Goal: Transaction & Acquisition: Purchase product/service

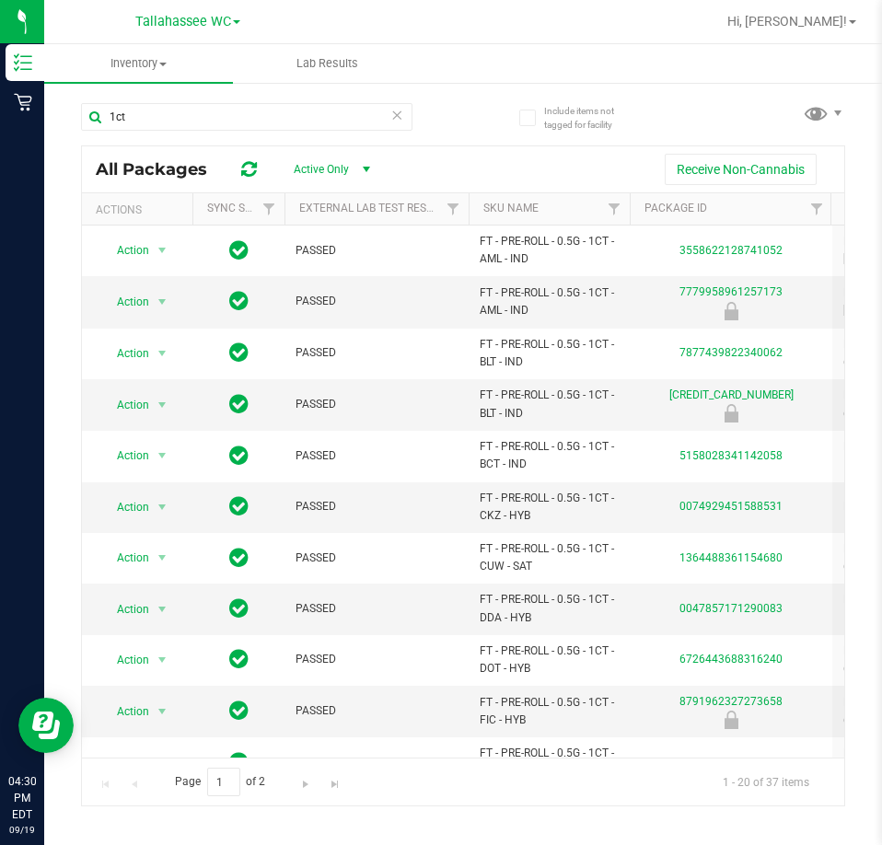
scroll to position [502, 0]
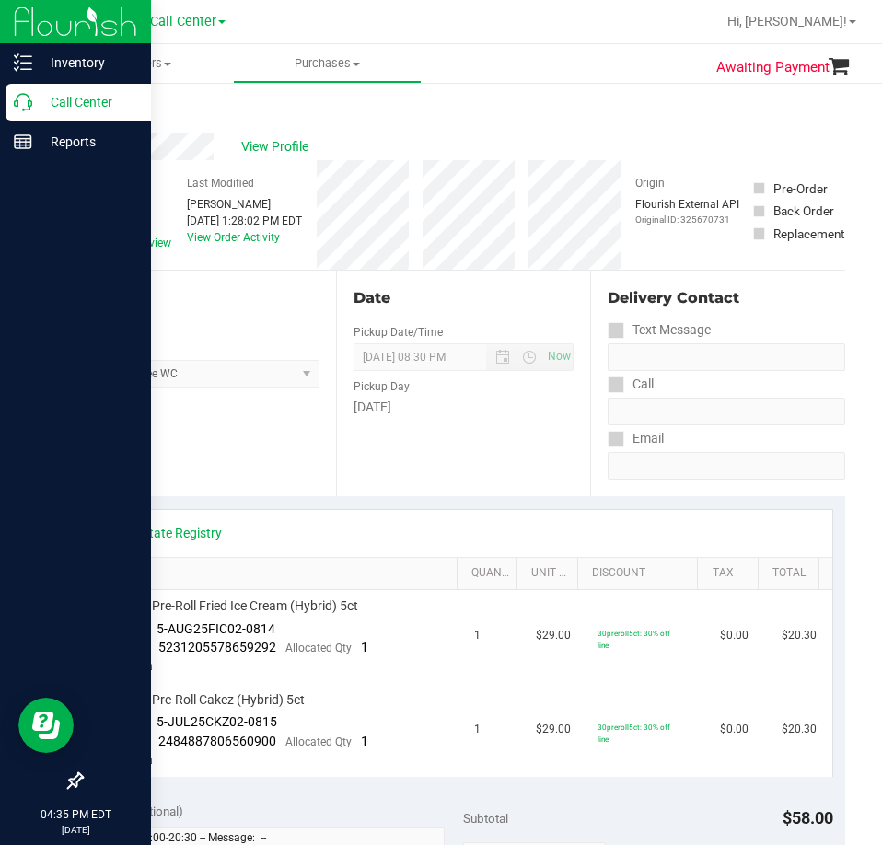
click at [29, 102] on icon at bounding box center [23, 102] width 18 height 18
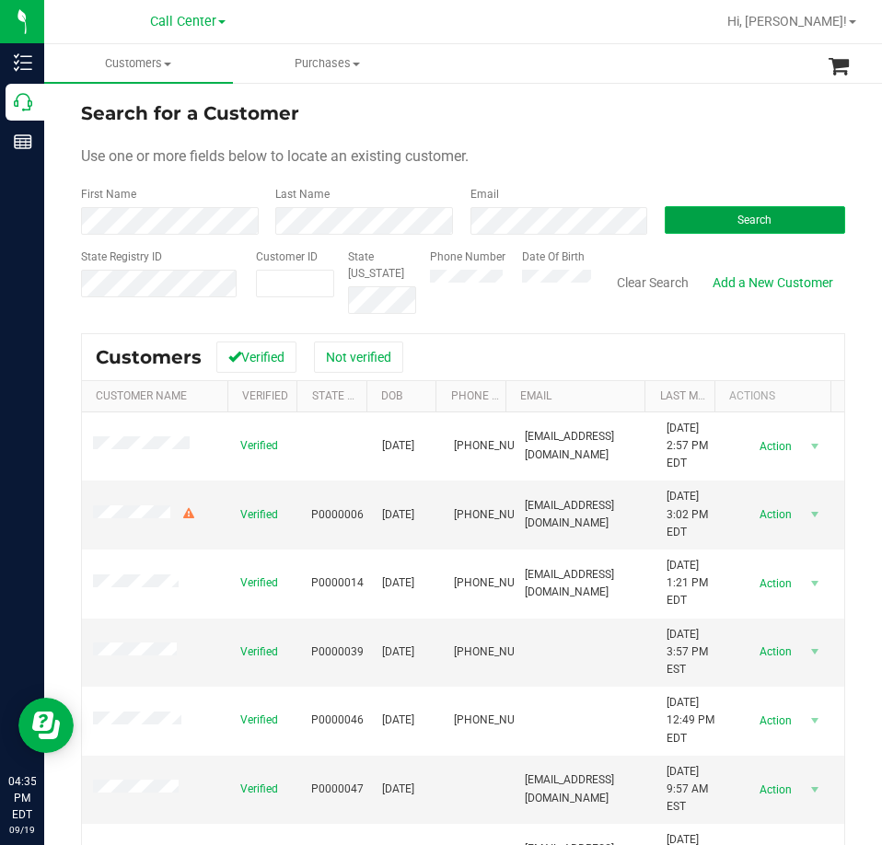
click at [760, 222] on button "Search" at bounding box center [754, 220] width 180 height 28
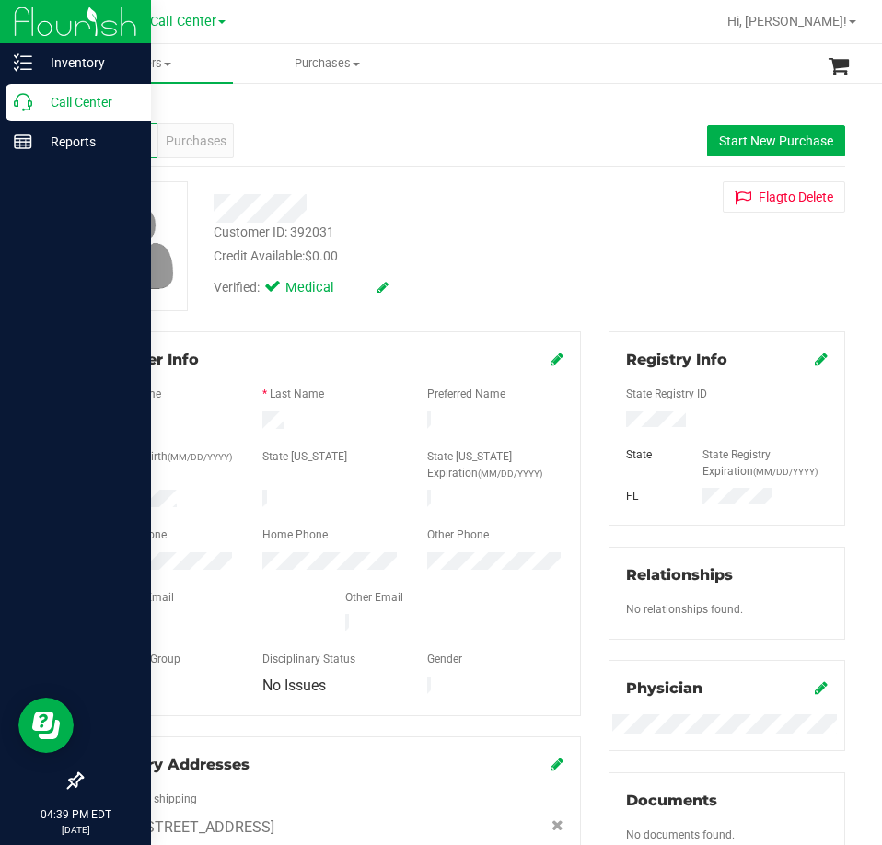
click at [40, 97] on p "Call Center" at bounding box center [87, 102] width 110 height 22
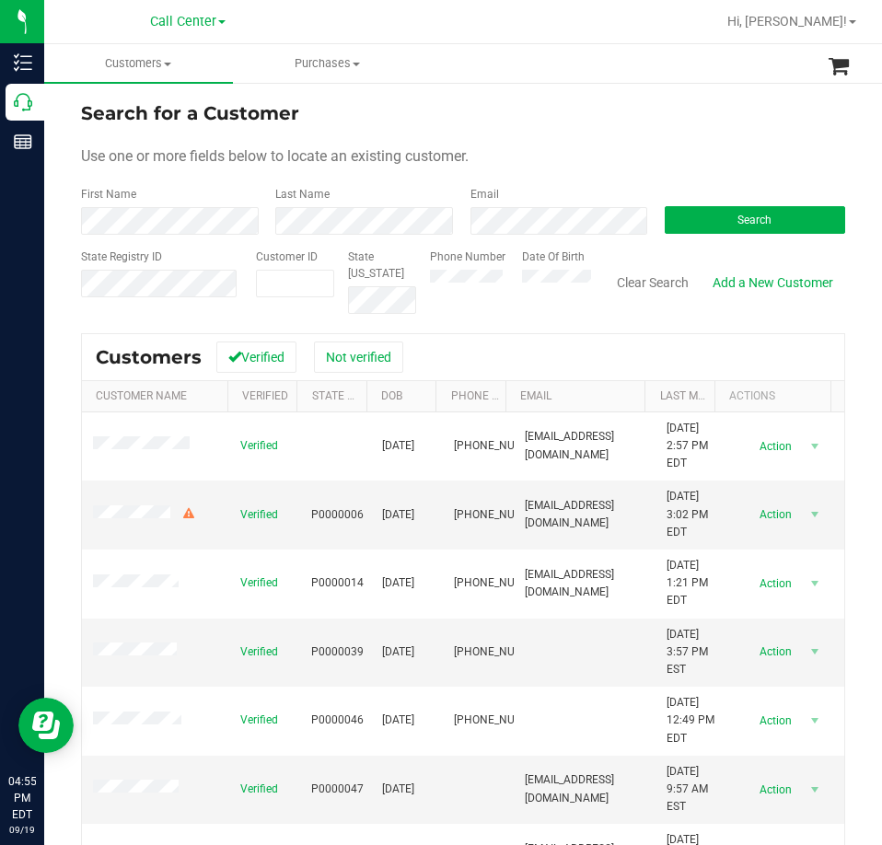
click at [750, 204] on div "Search" at bounding box center [748, 210] width 194 height 49
click at [748, 215] on span "Search" at bounding box center [754, 220] width 34 height 13
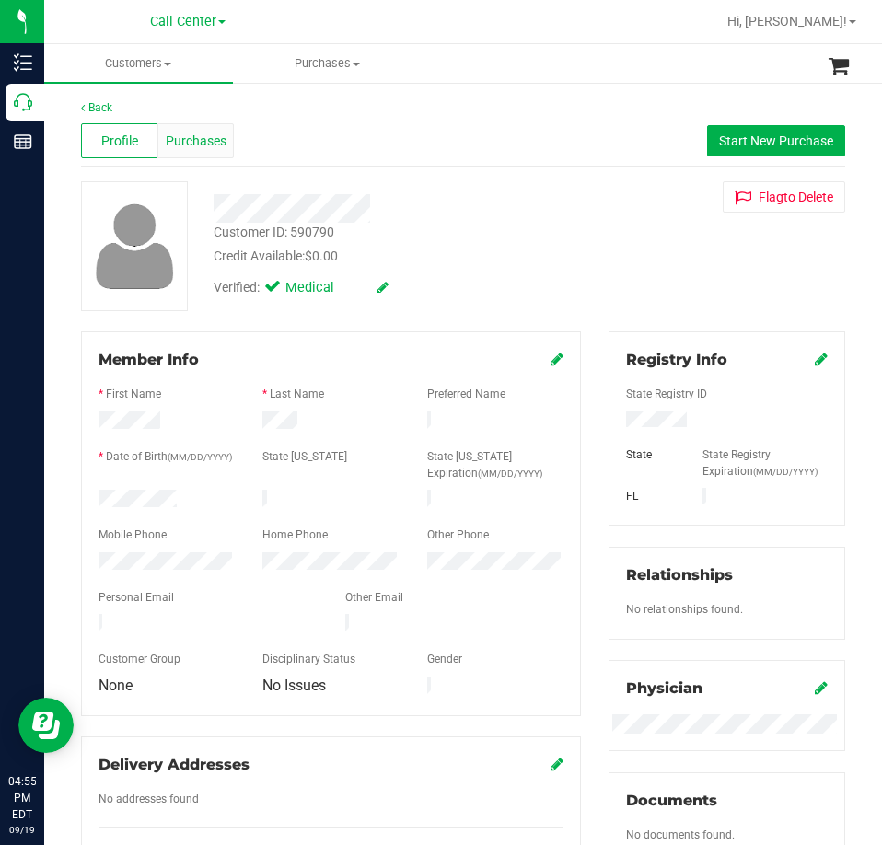
click at [202, 133] on span "Purchases" at bounding box center [196, 141] width 61 height 19
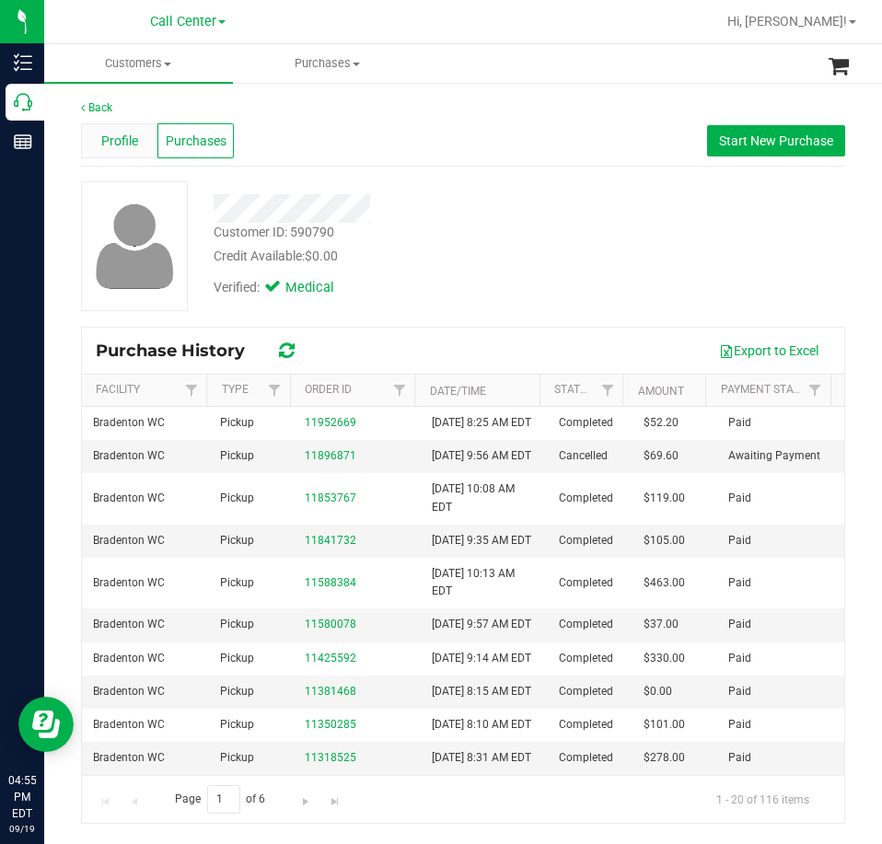
click at [132, 140] on span "Profile" at bounding box center [119, 141] width 37 height 19
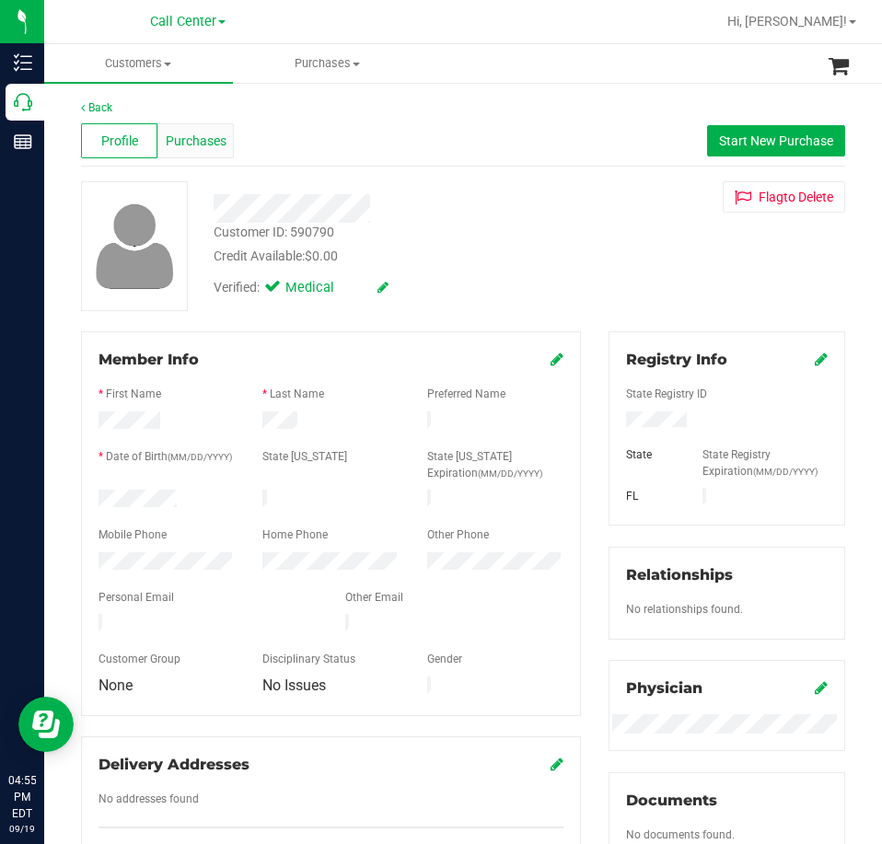
click at [182, 146] on span "Purchases" at bounding box center [196, 141] width 61 height 19
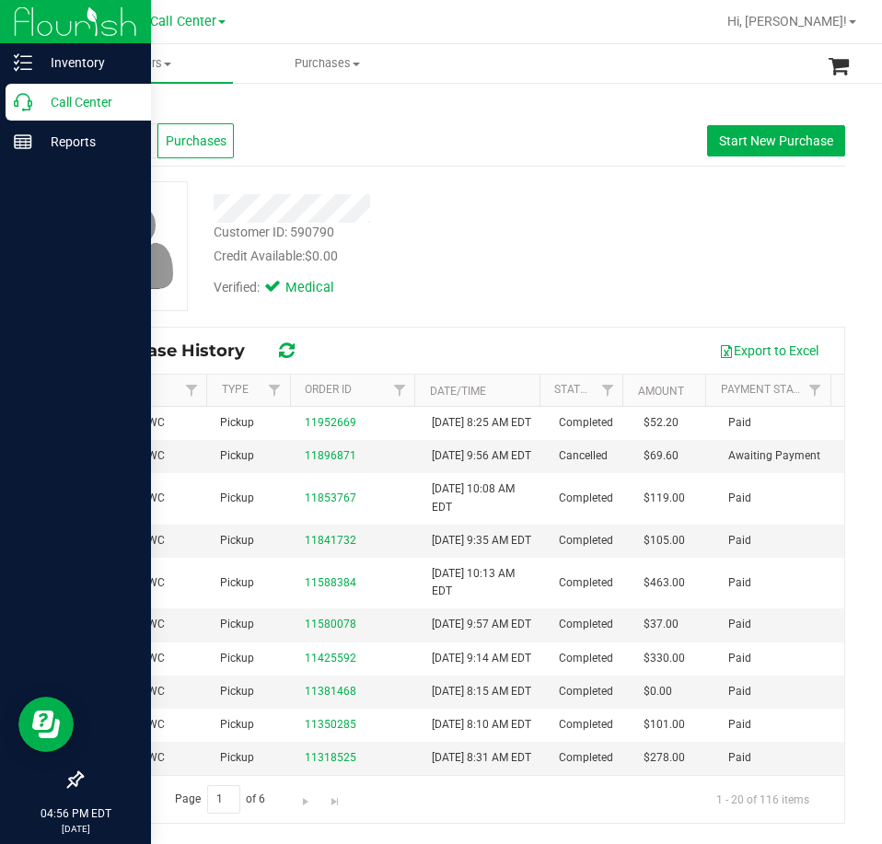
click at [19, 102] on icon at bounding box center [23, 102] width 18 height 18
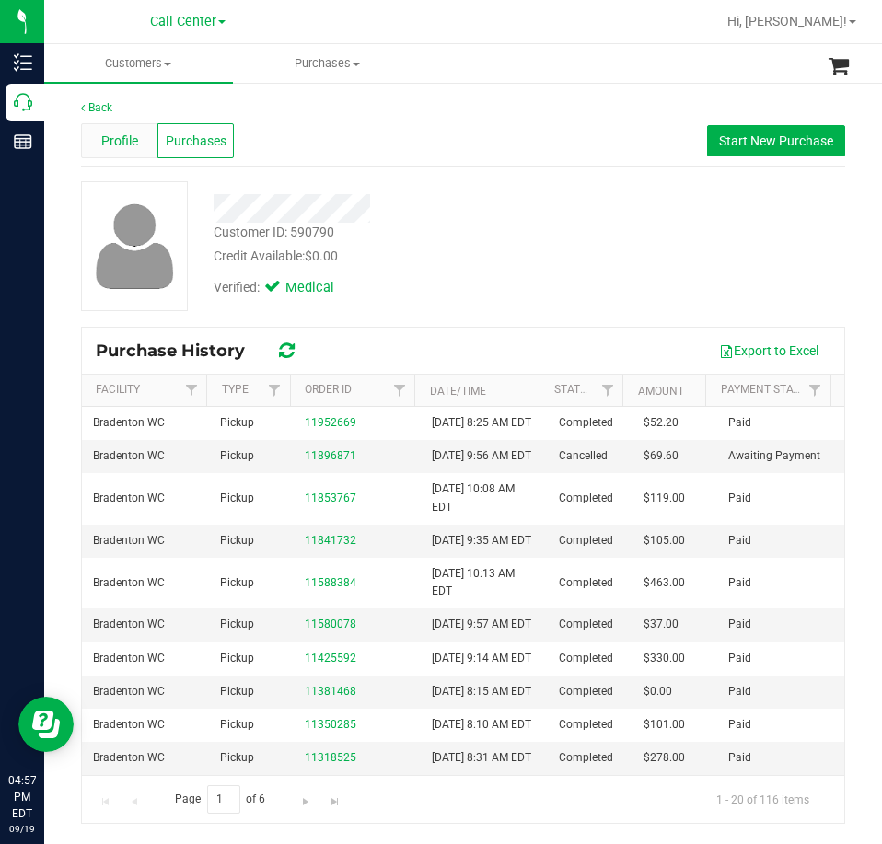
click at [142, 144] on div "Profile" at bounding box center [119, 140] width 76 height 35
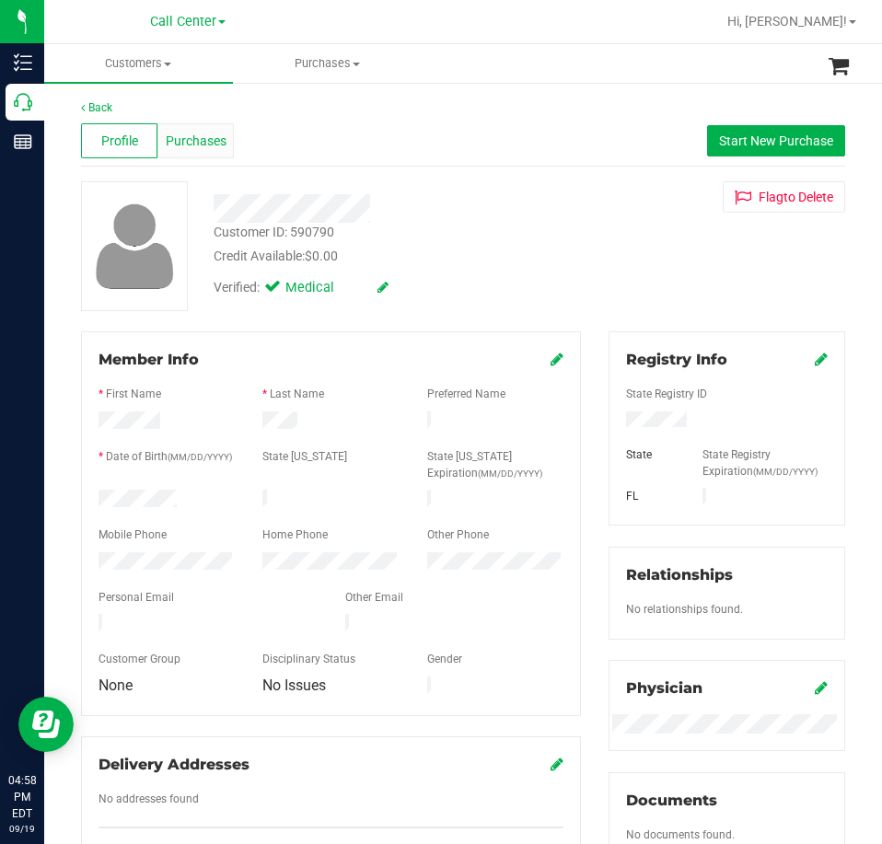
click at [182, 132] on span "Purchases" at bounding box center [196, 141] width 61 height 19
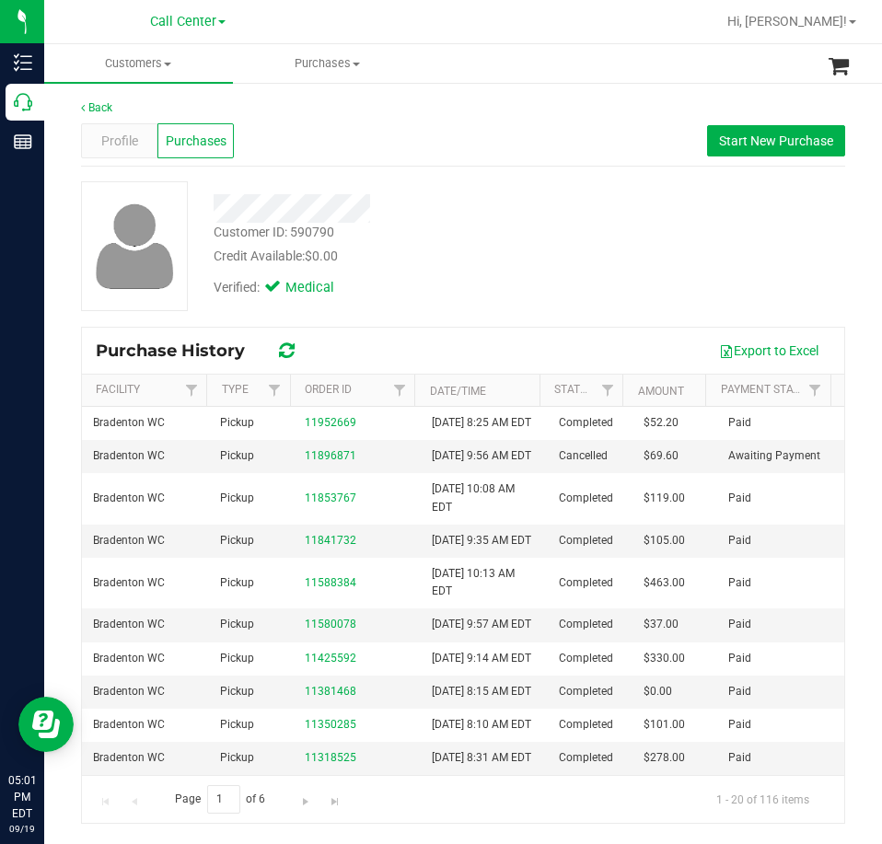
click at [481, 265] on div "Credit Available: $0.00" at bounding box center [398, 256] width 368 height 19
click at [114, 140] on span "Profile" at bounding box center [119, 141] width 37 height 19
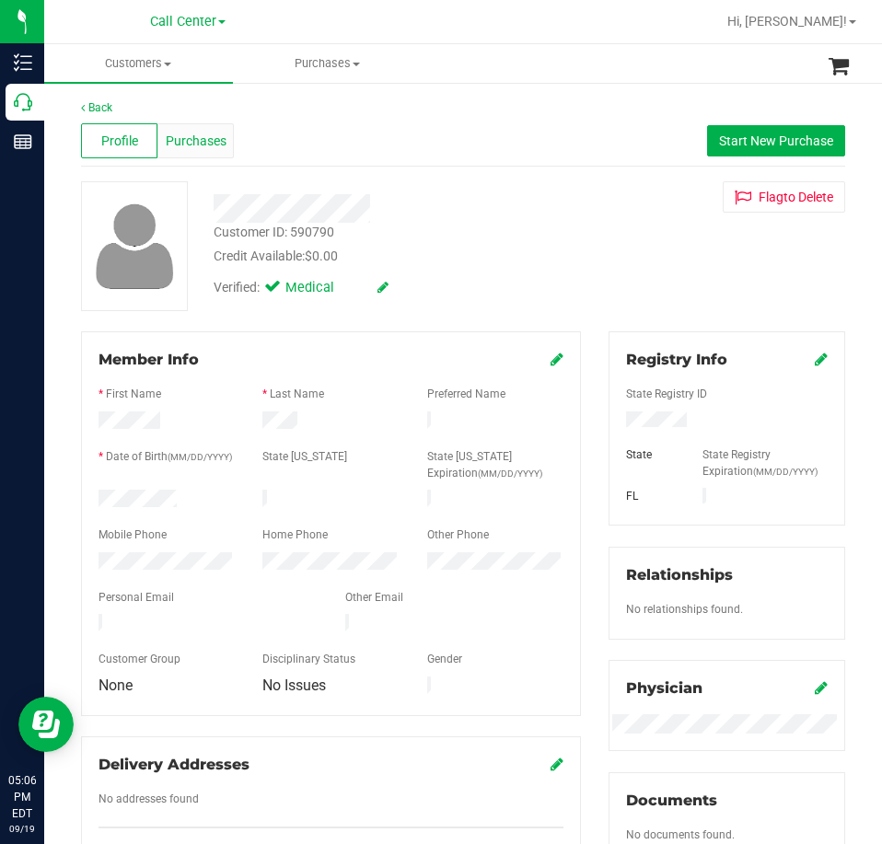
click at [186, 148] on span "Purchases" at bounding box center [196, 141] width 61 height 19
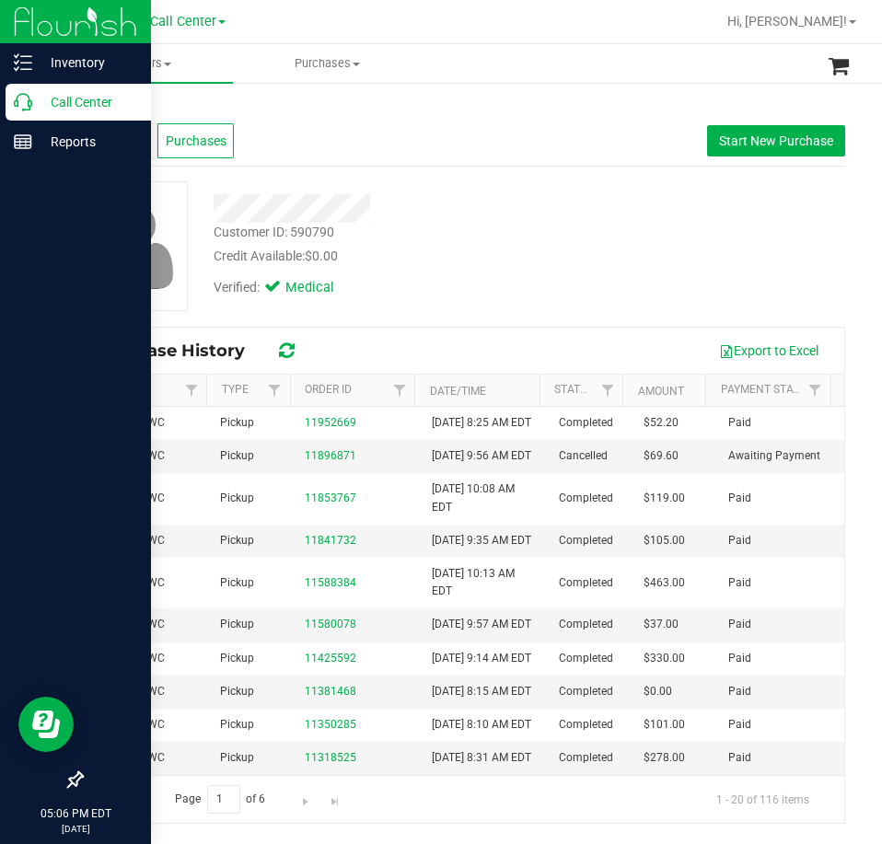
click at [29, 95] on icon at bounding box center [23, 102] width 18 height 18
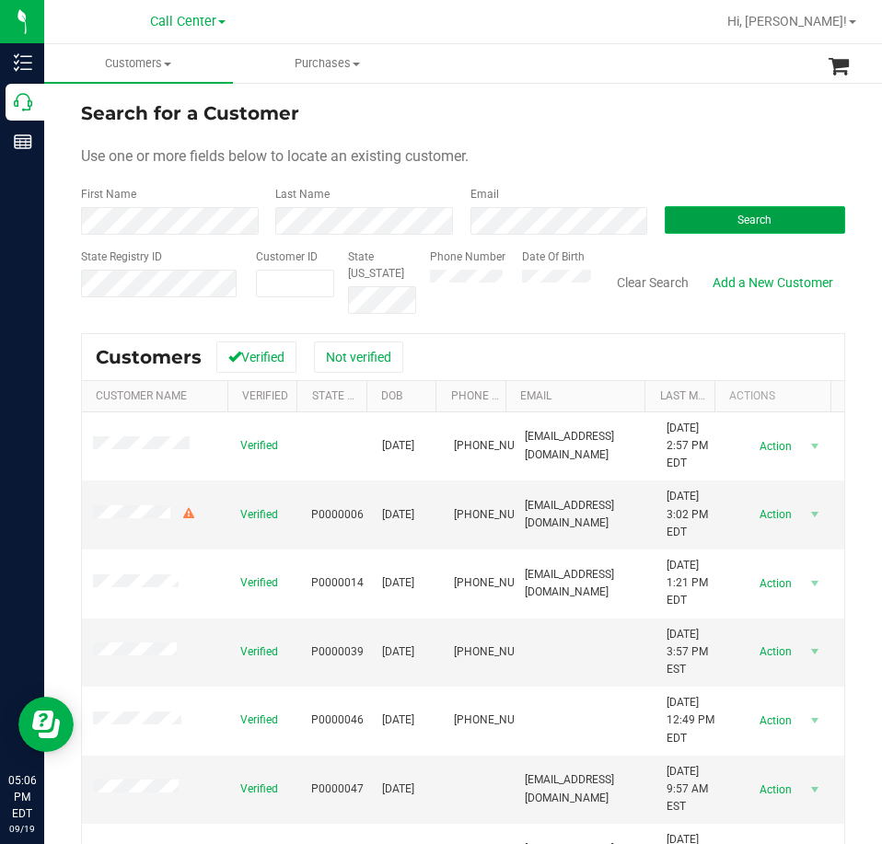
click at [772, 218] on button "Search" at bounding box center [754, 220] width 180 height 28
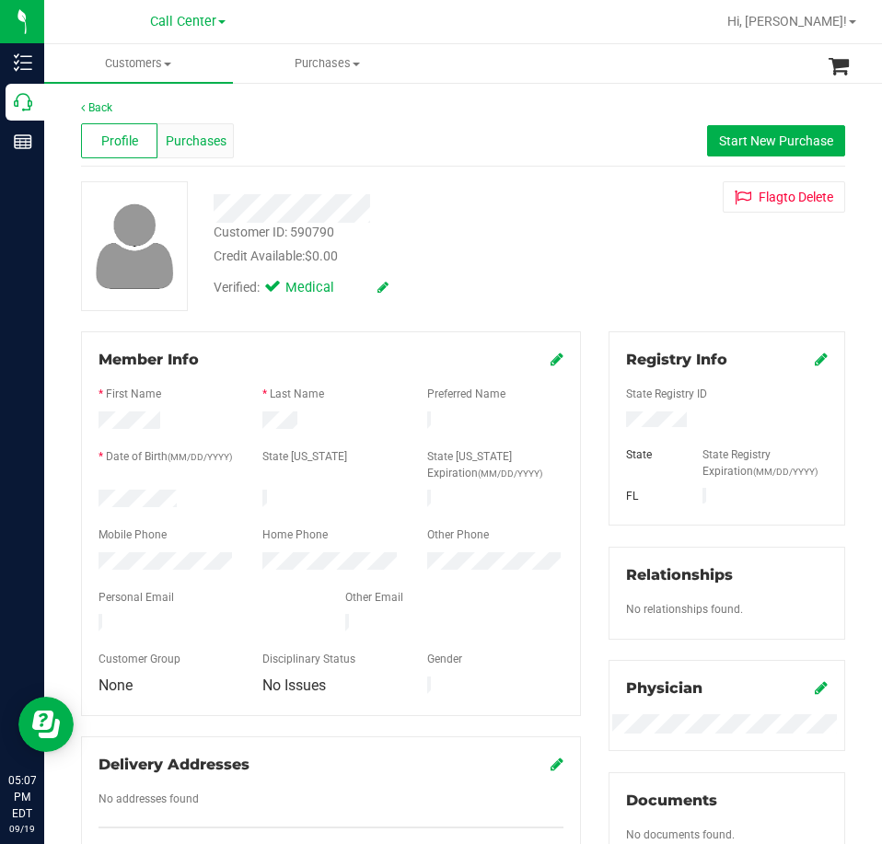
click at [193, 147] on span "Purchases" at bounding box center [196, 141] width 61 height 19
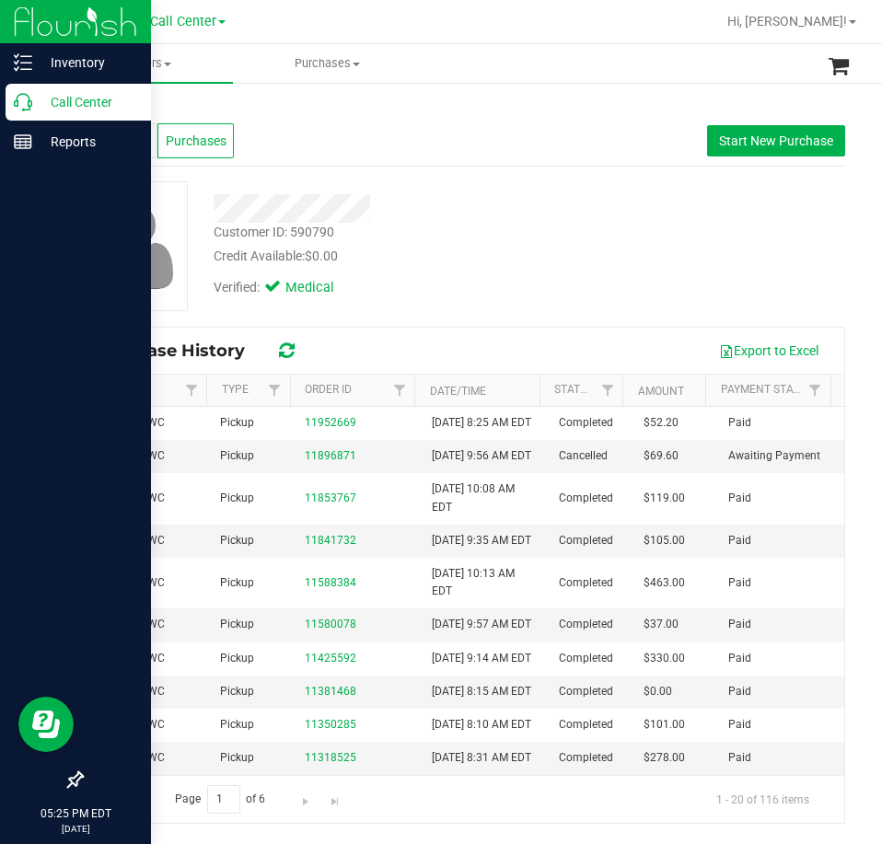
click at [25, 111] on div "Call Center" at bounding box center [78, 102] width 145 height 37
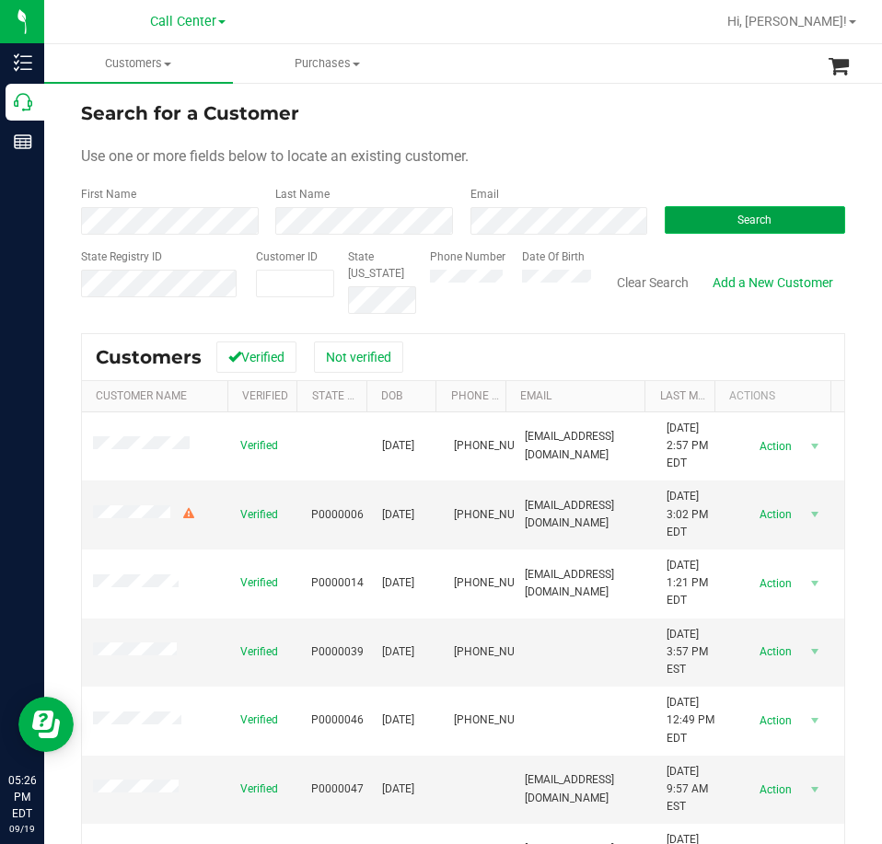
click at [771, 216] on button "Search" at bounding box center [754, 220] width 180 height 28
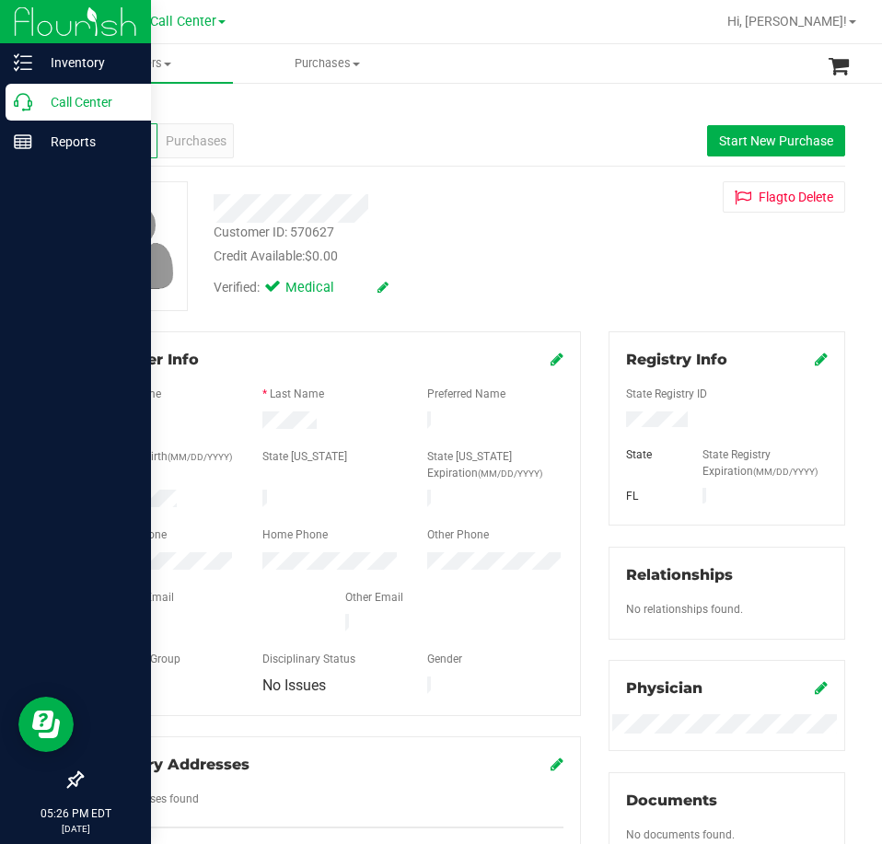
click at [29, 104] on icon at bounding box center [23, 102] width 18 height 18
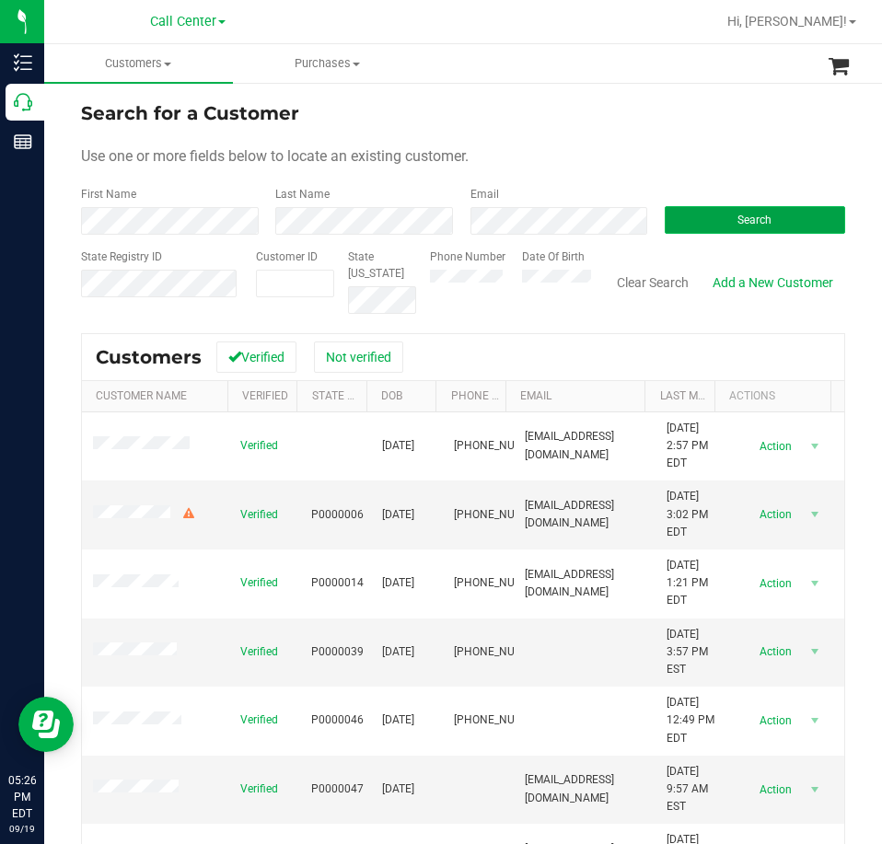
click at [747, 223] on span "Search" at bounding box center [754, 220] width 34 height 13
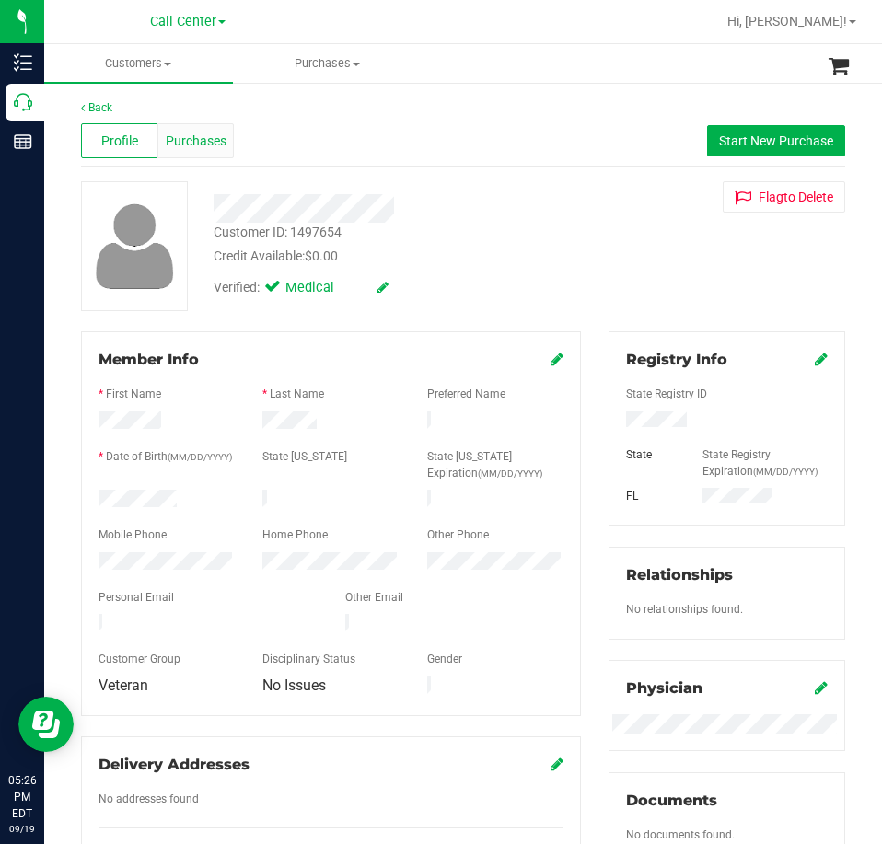
click at [194, 136] on span "Purchases" at bounding box center [196, 141] width 61 height 19
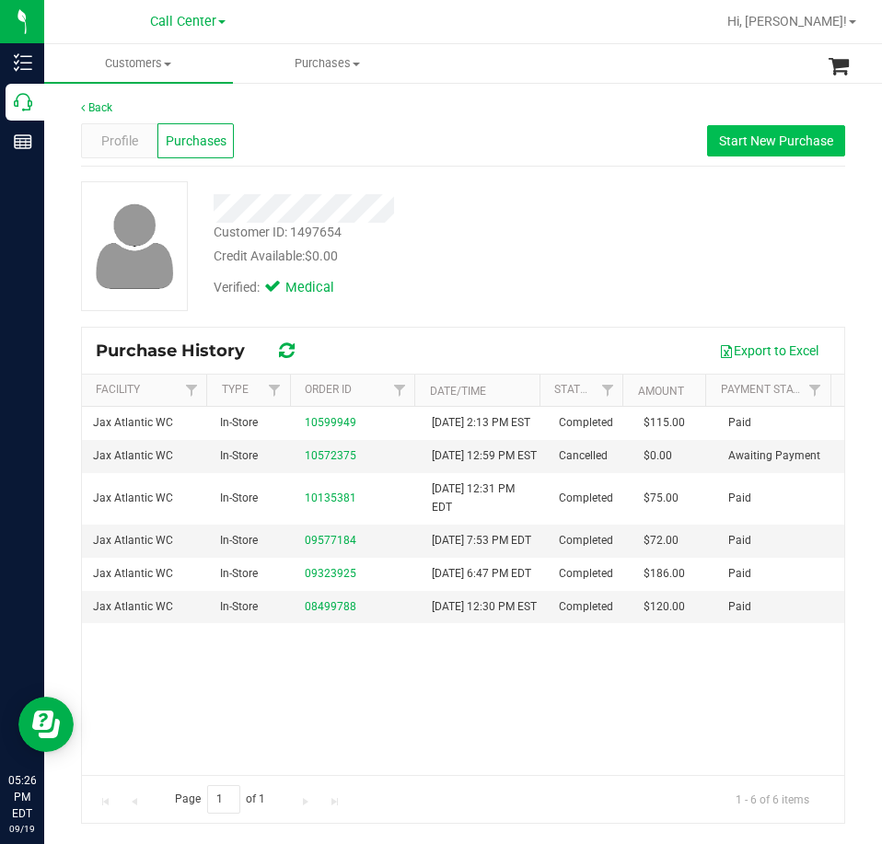
click at [800, 156] on div "Profile Purchases Start New Purchase" at bounding box center [463, 141] width 764 height 51
click at [799, 151] on button "Start New Purchase" at bounding box center [776, 140] width 138 height 31
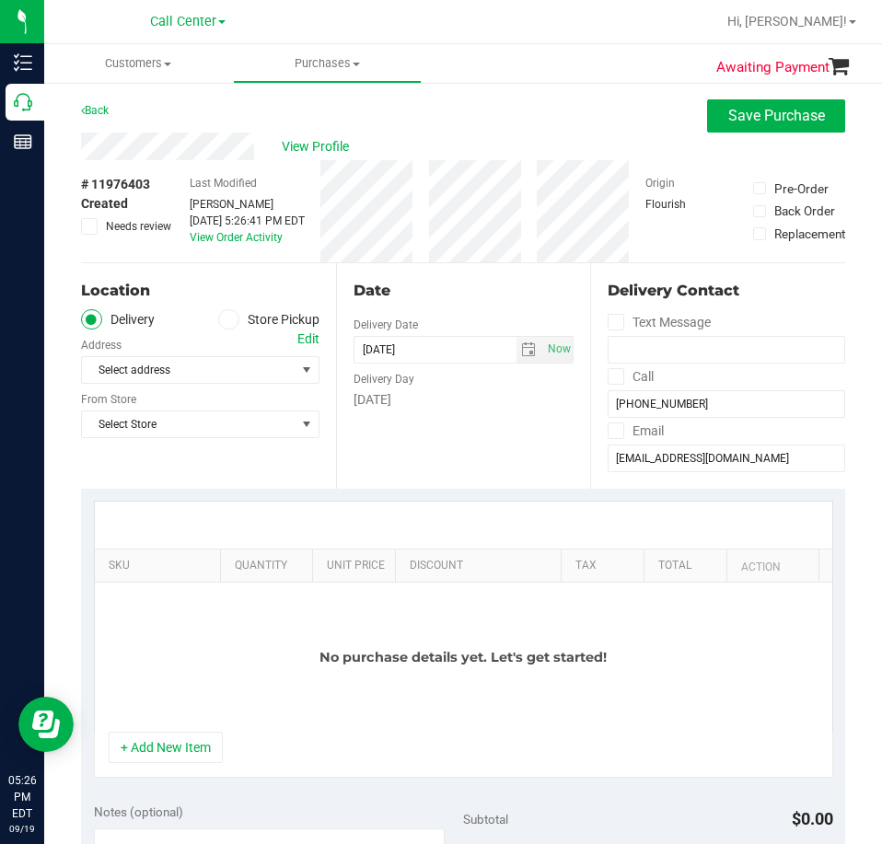
click at [223, 319] on icon at bounding box center [228, 319] width 11 height 0
click at [0, 0] on input "Store Pickup" at bounding box center [0, 0] width 0 height 0
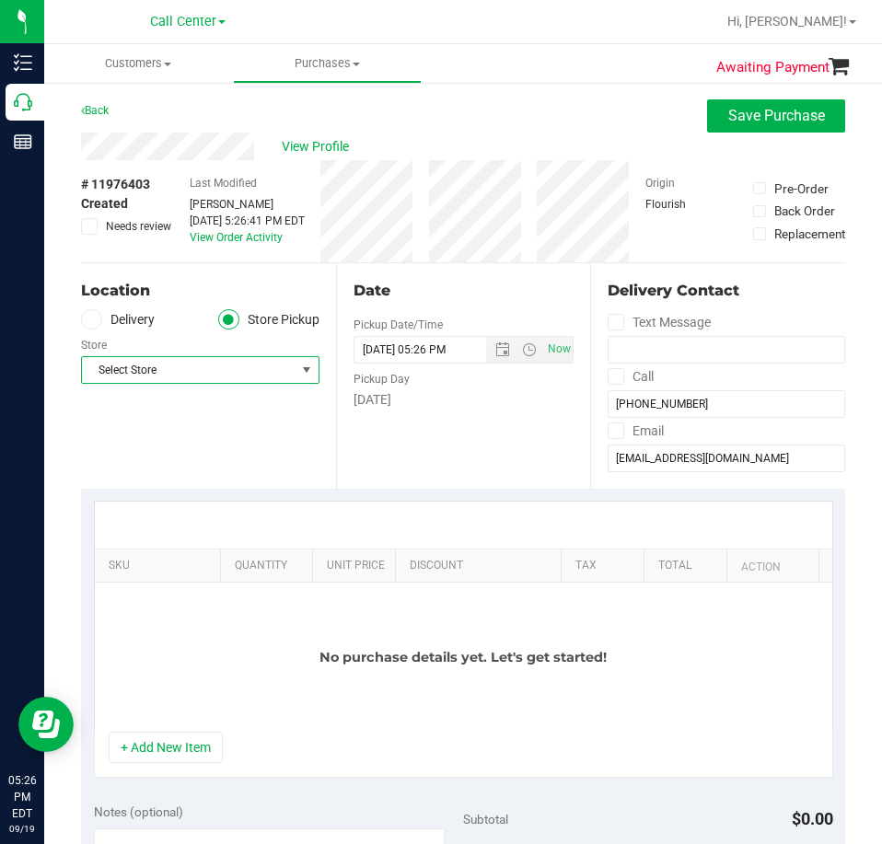
click at [190, 364] on span "Select Store" at bounding box center [189, 370] width 214 height 26
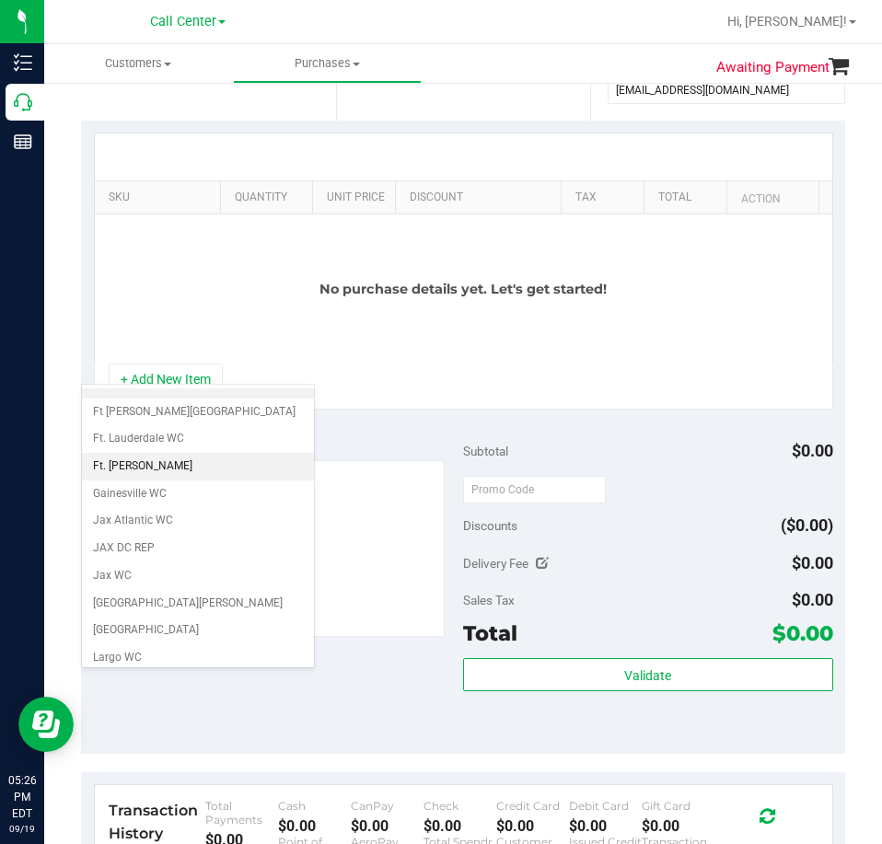
scroll to position [368, 0]
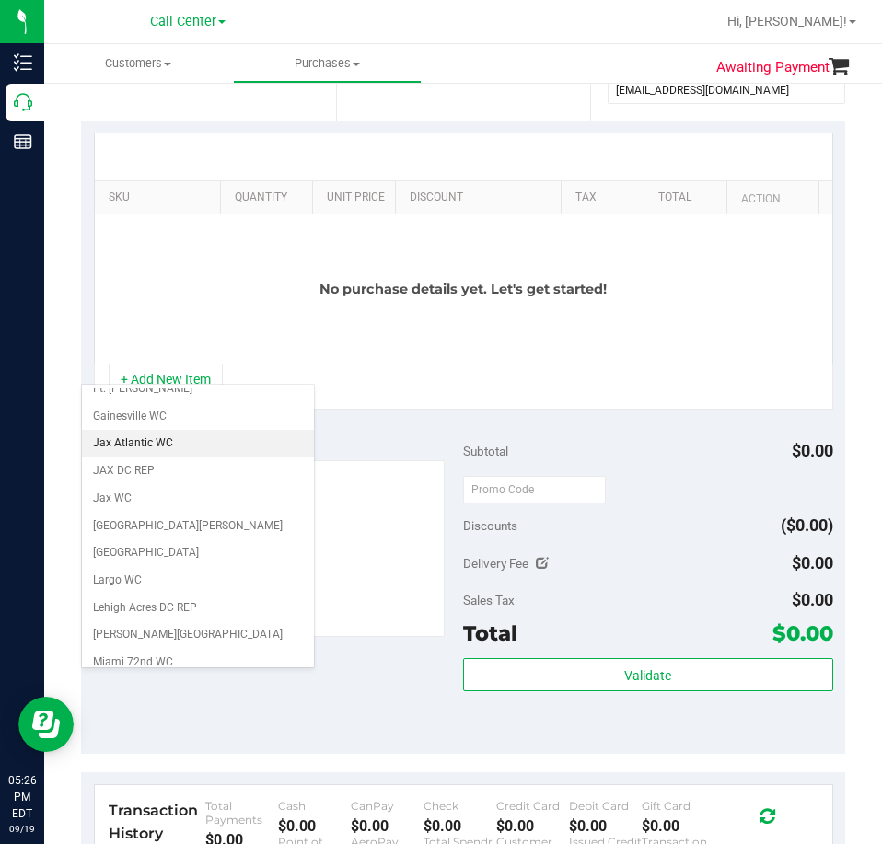
click at [145, 444] on li "Jax Atlantic WC" at bounding box center [198, 444] width 232 height 28
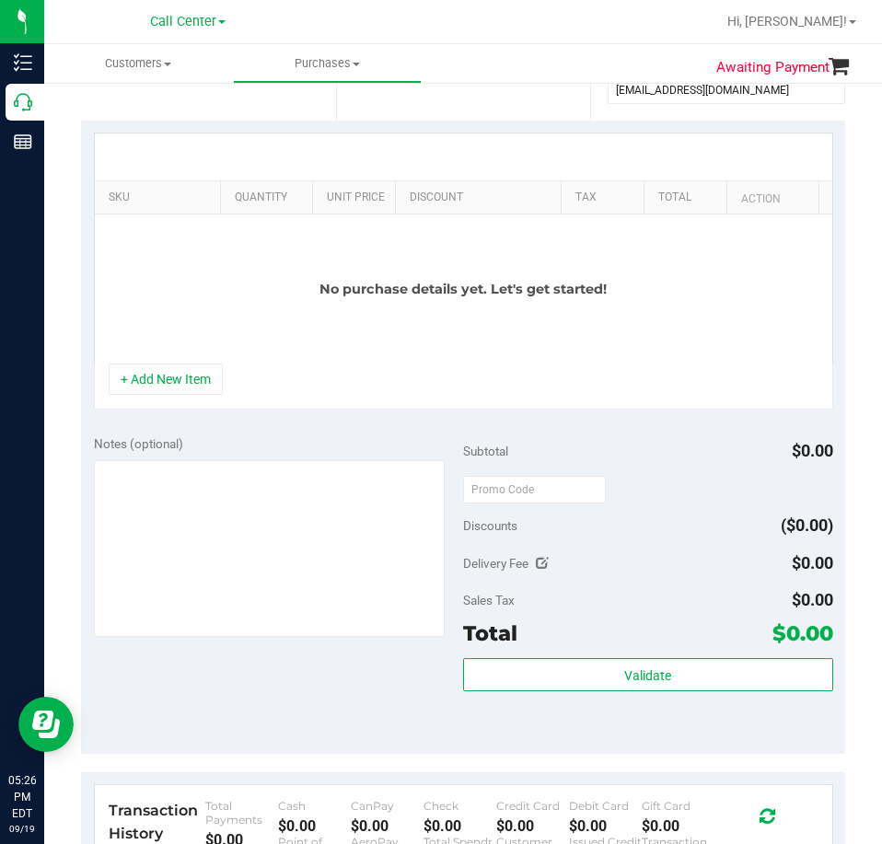
scroll to position [0, 0]
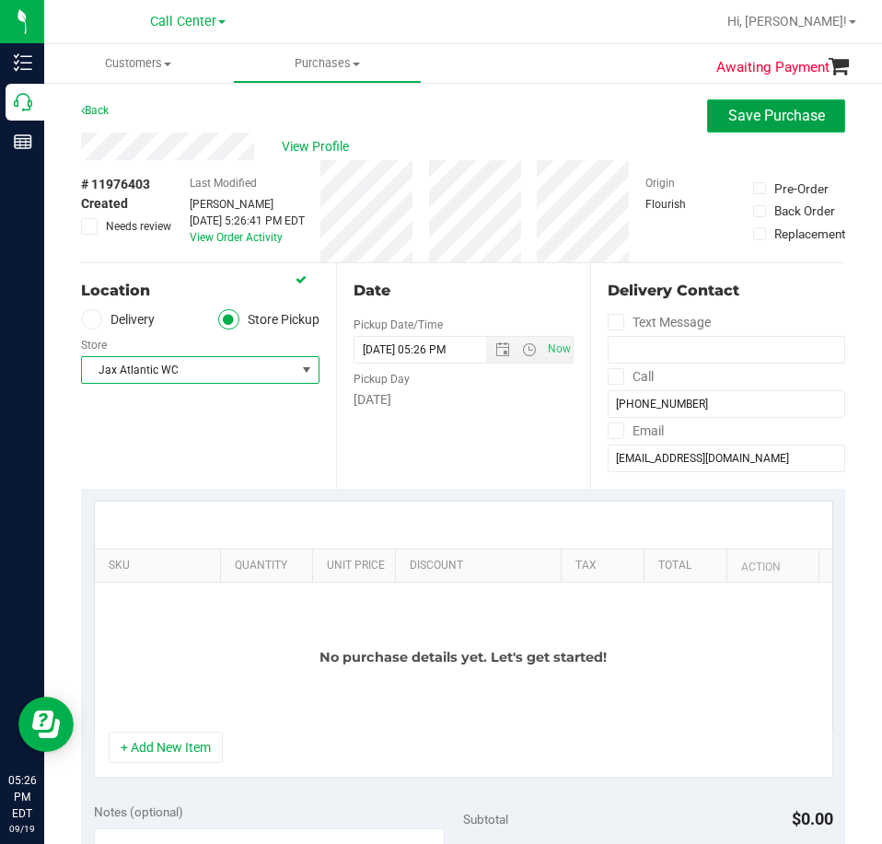
click at [814, 111] on button "Save Purchase" at bounding box center [776, 115] width 138 height 33
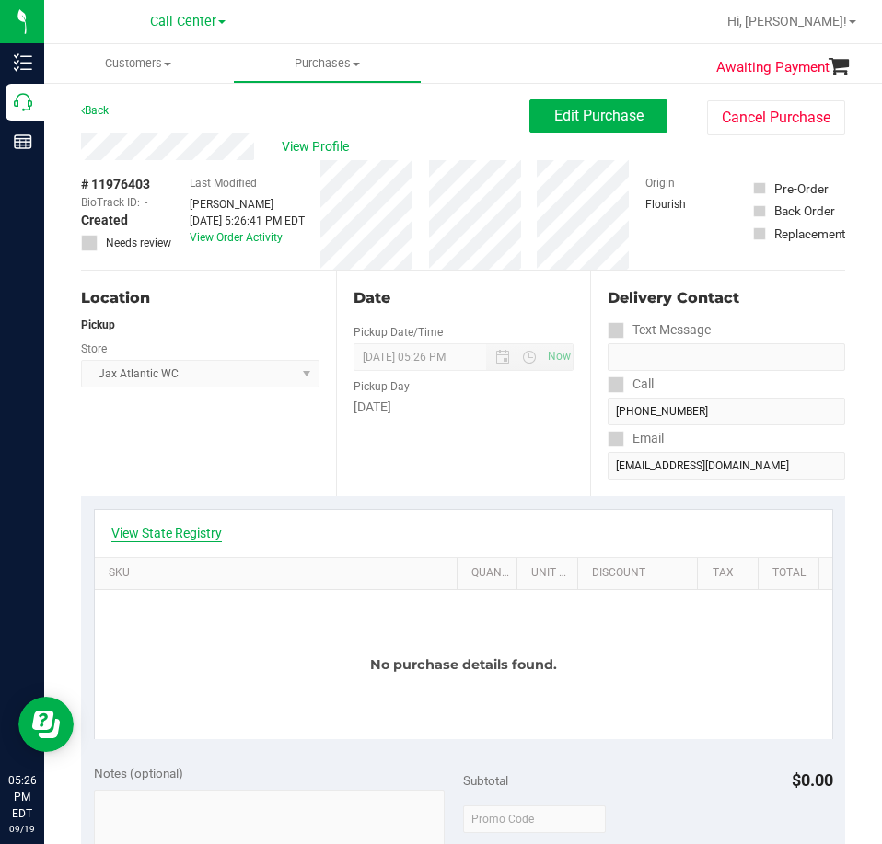
click at [188, 535] on link "View State Registry" at bounding box center [166, 533] width 110 height 18
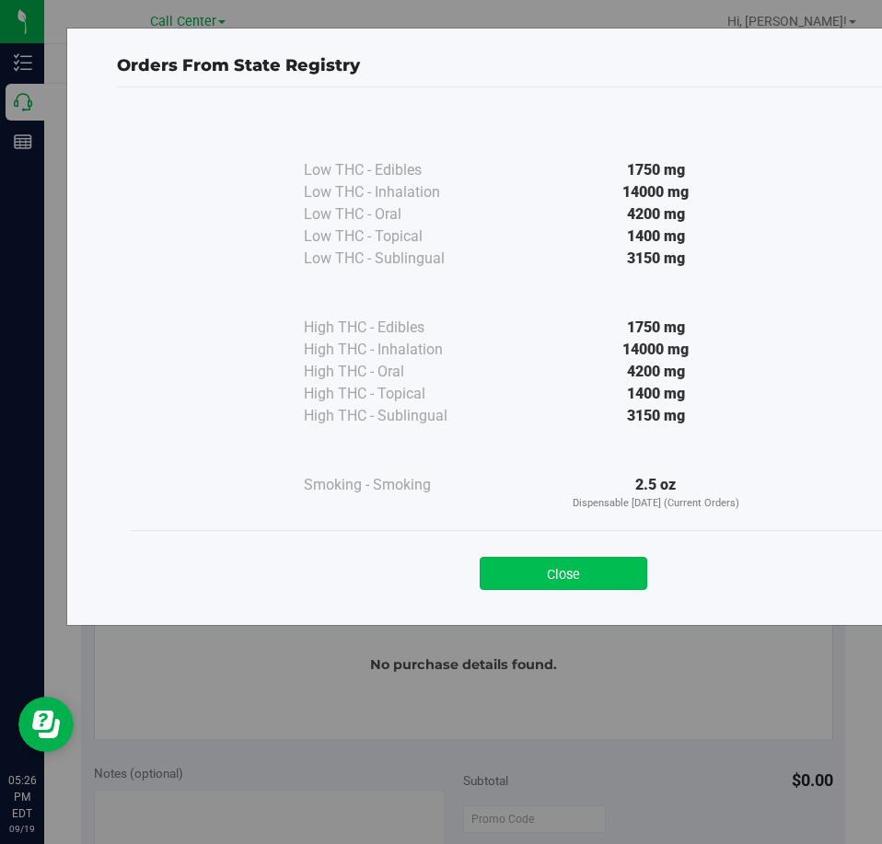
click at [623, 568] on button "Close" at bounding box center [562, 573] width 167 height 33
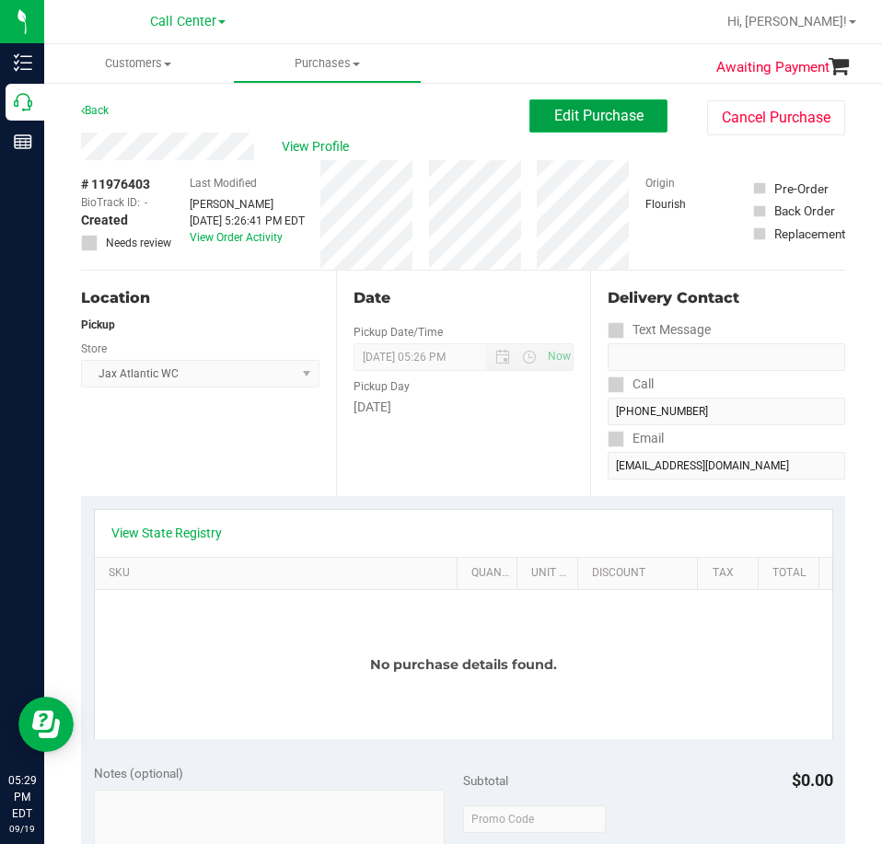
click at [568, 129] on button "Edit Purchase" at bounding box center [598, 115] width 138 height 33
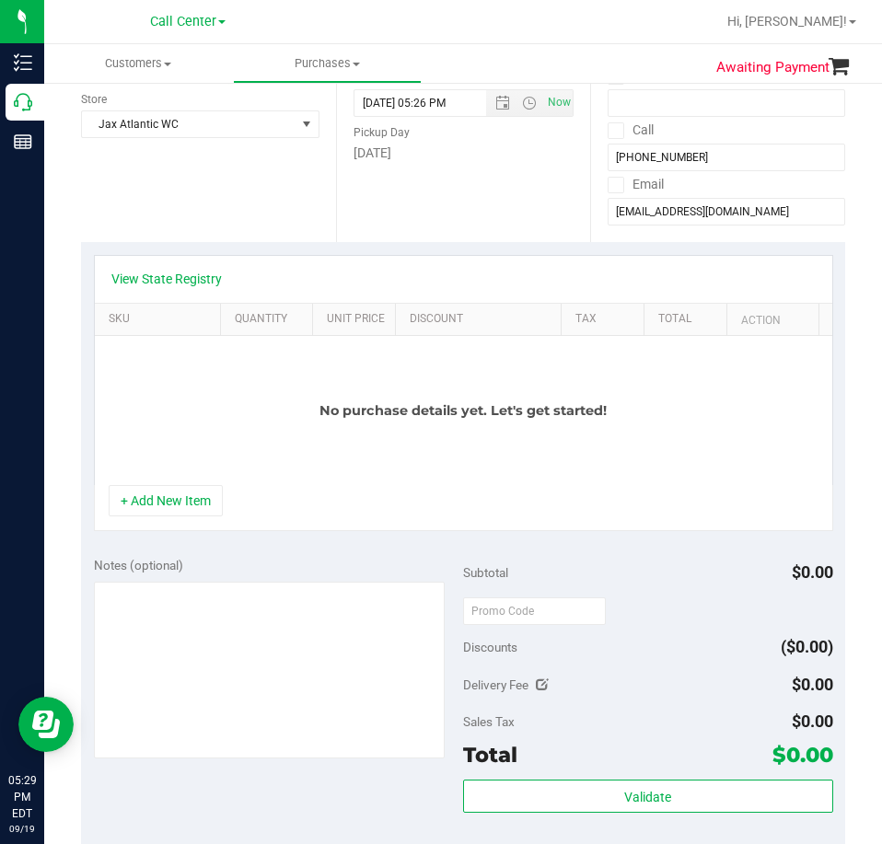
scroll to position [276, 0]
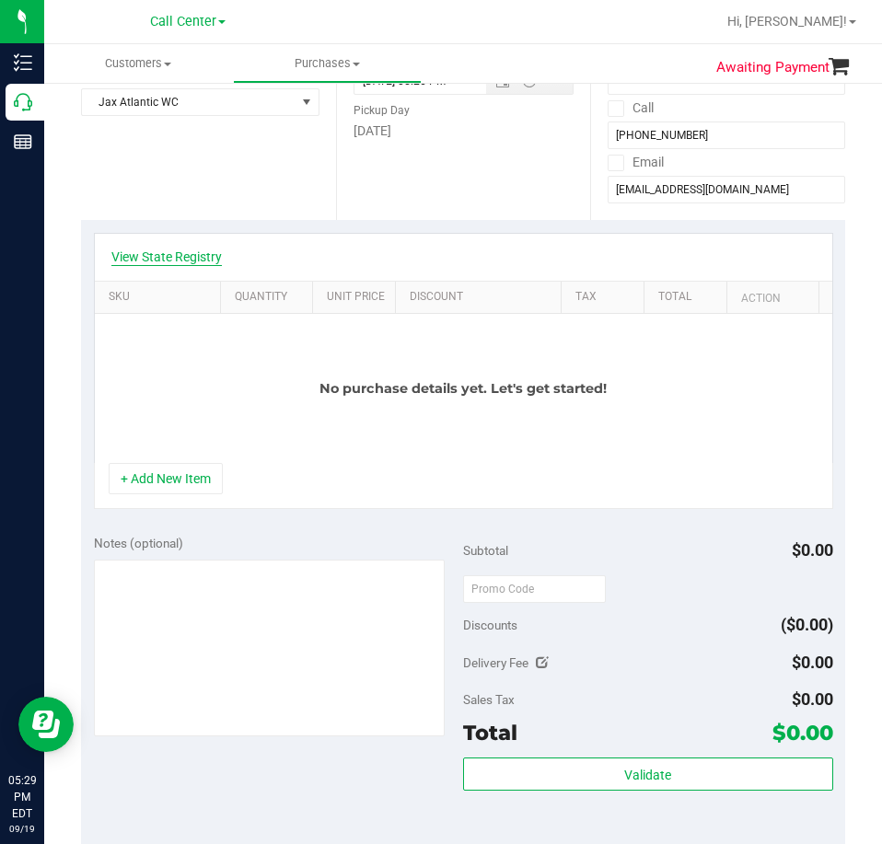
click at [203, 256] on link "View State Registry" at bounding box center [166, 257] width 110 height 18
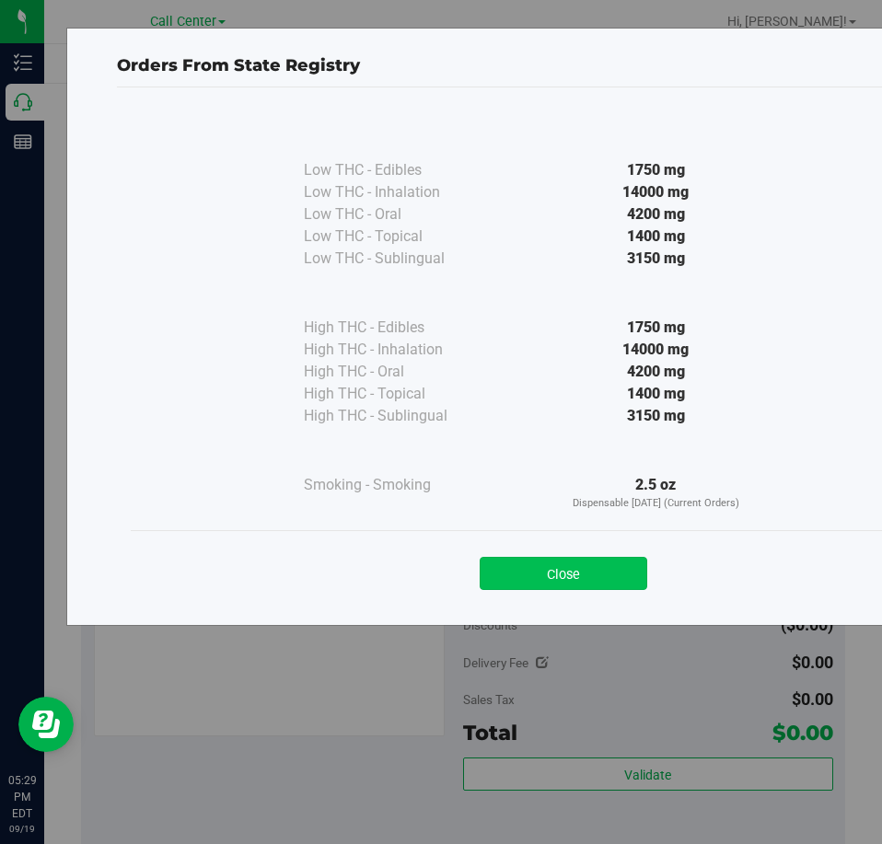
click at [607, 569] on button "Close" at bounding box center [562, 573] width 167 height 33
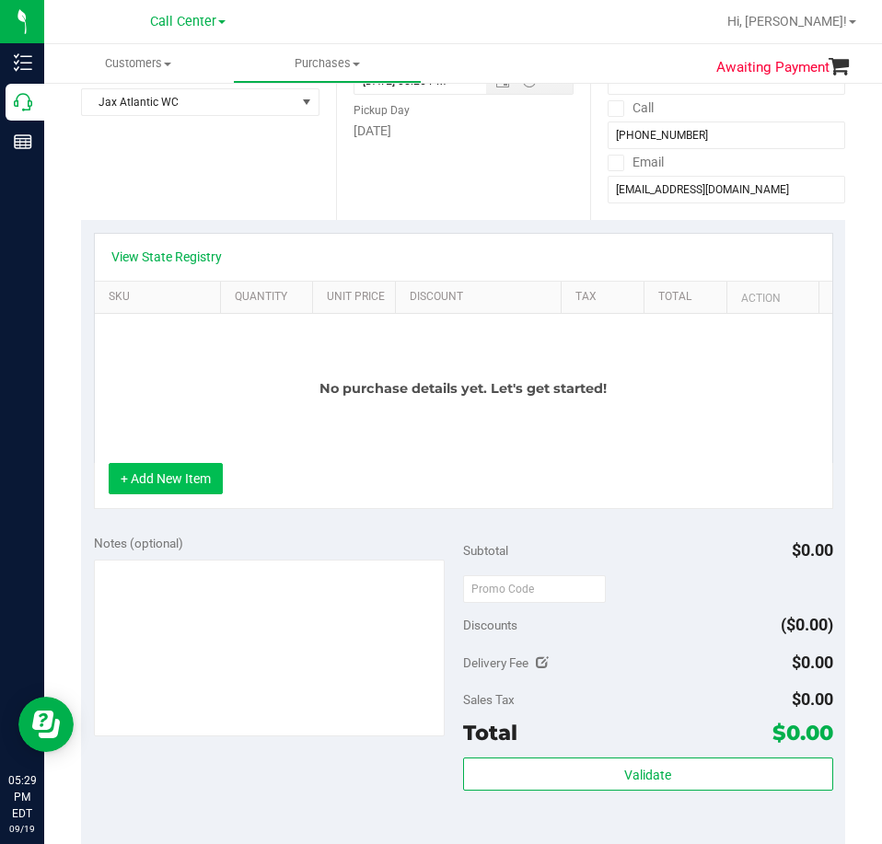
click at [185, 489] on button "+ Add New Item" at bounding box center [166, 478] width 114 height 31
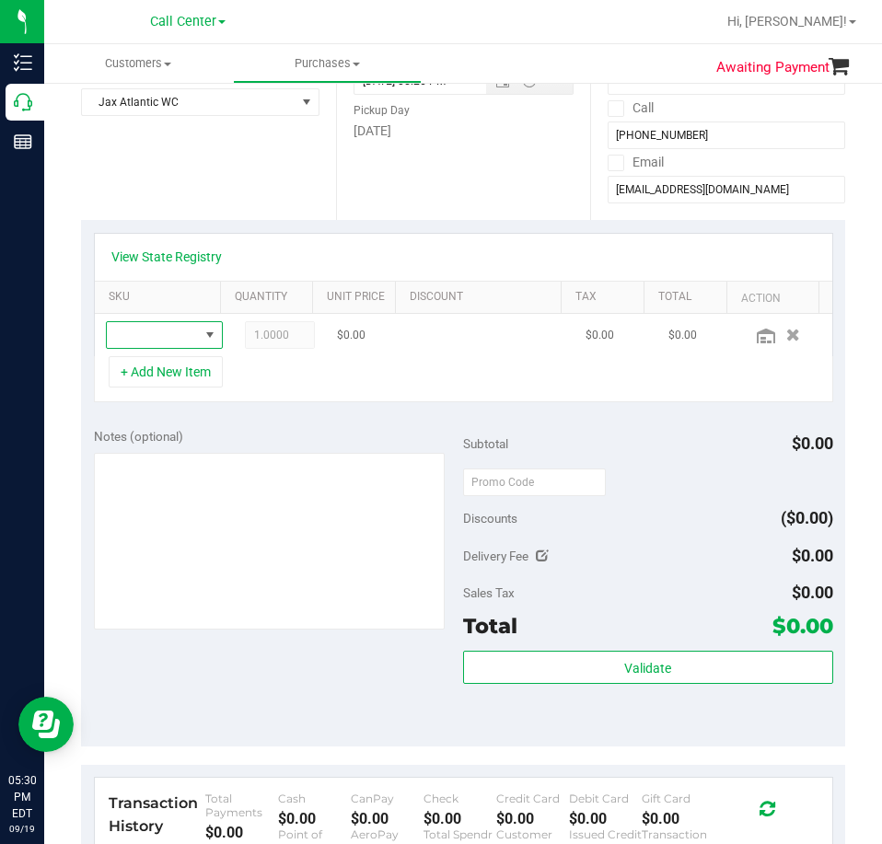
click at [202, 342] on span "NO DATA FOUND" at bounding box center [209, 335] width 15 height 15
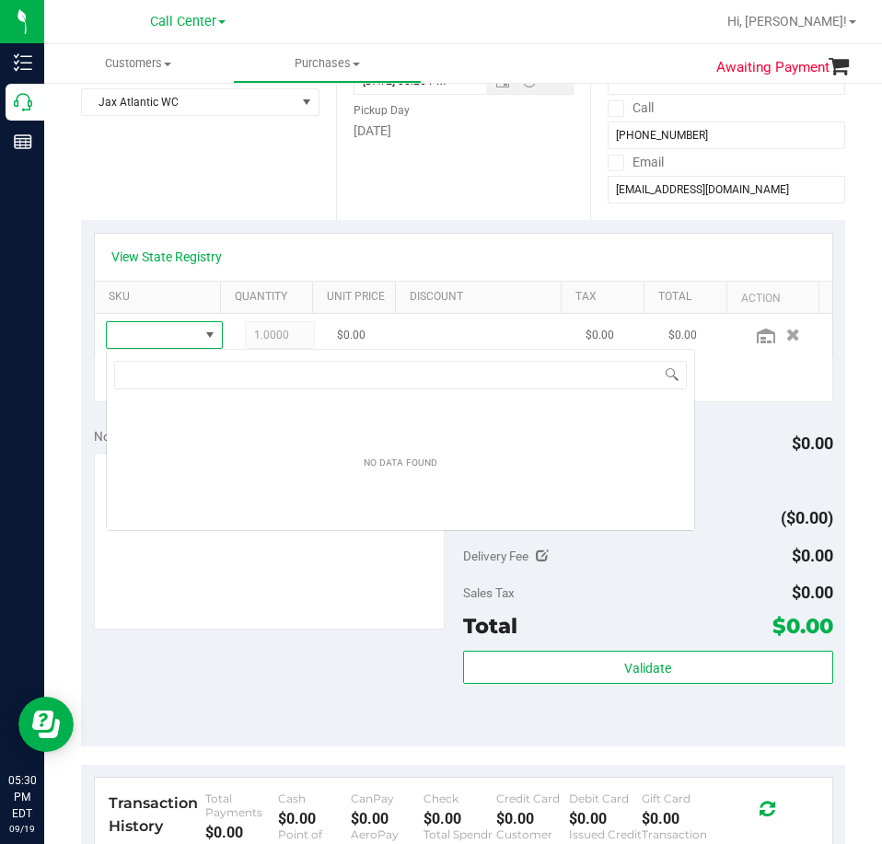
scroll to position [28, 89]
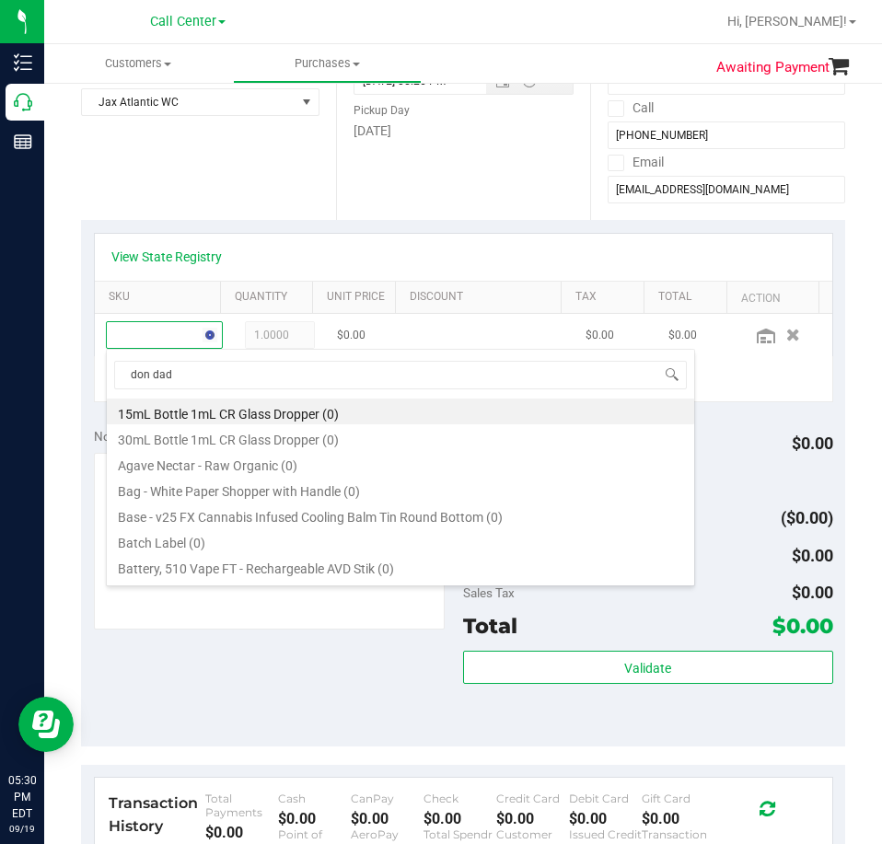
type input "don dada"
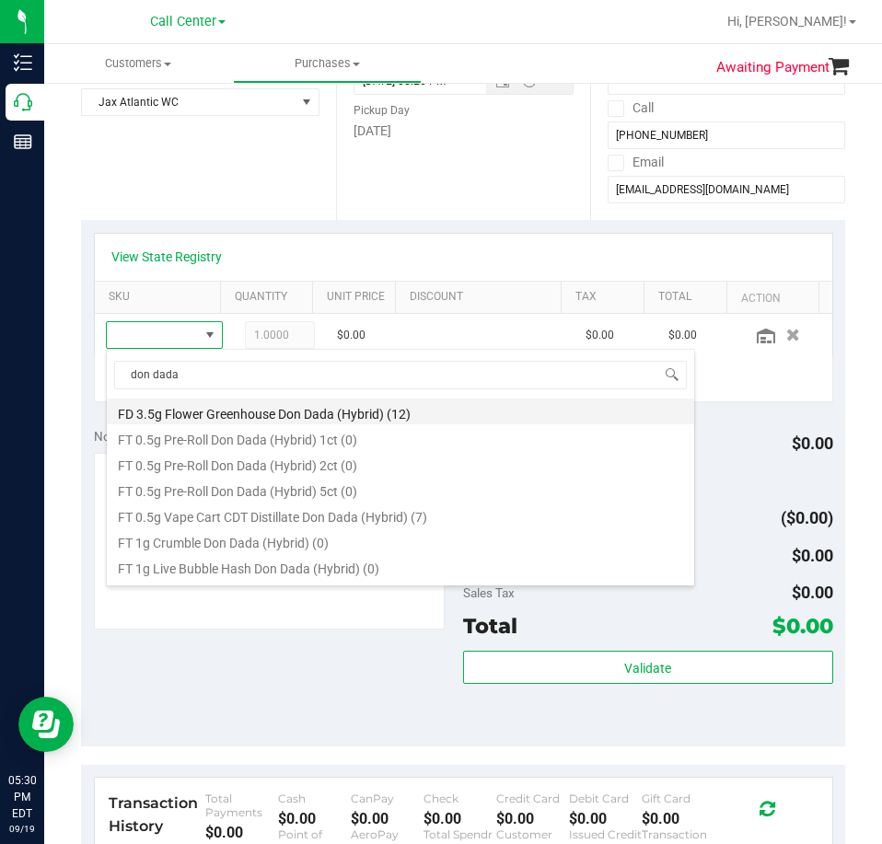
click at [406, 414] on li "FD 3.5g Flower Greenhouse Don Dada (Hybrid) (12)" at bounding box center [400, 411] width 587 height 26
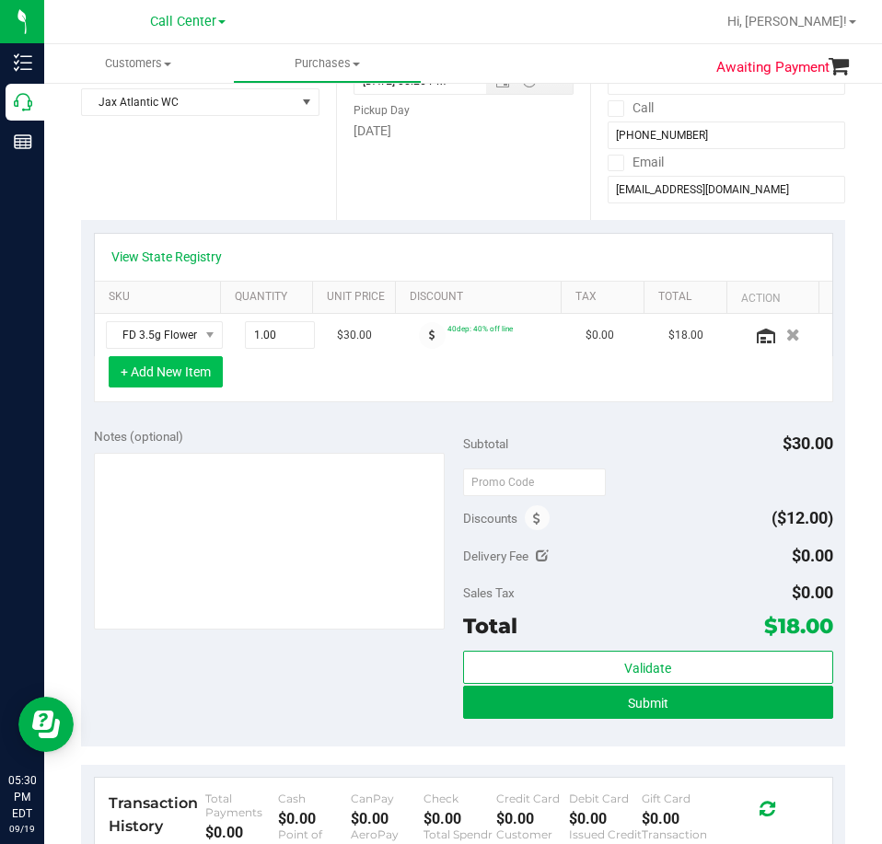
click at [152, 367] on button "+ Add New Item" at bounding box center [166, 371] width 114 height 31
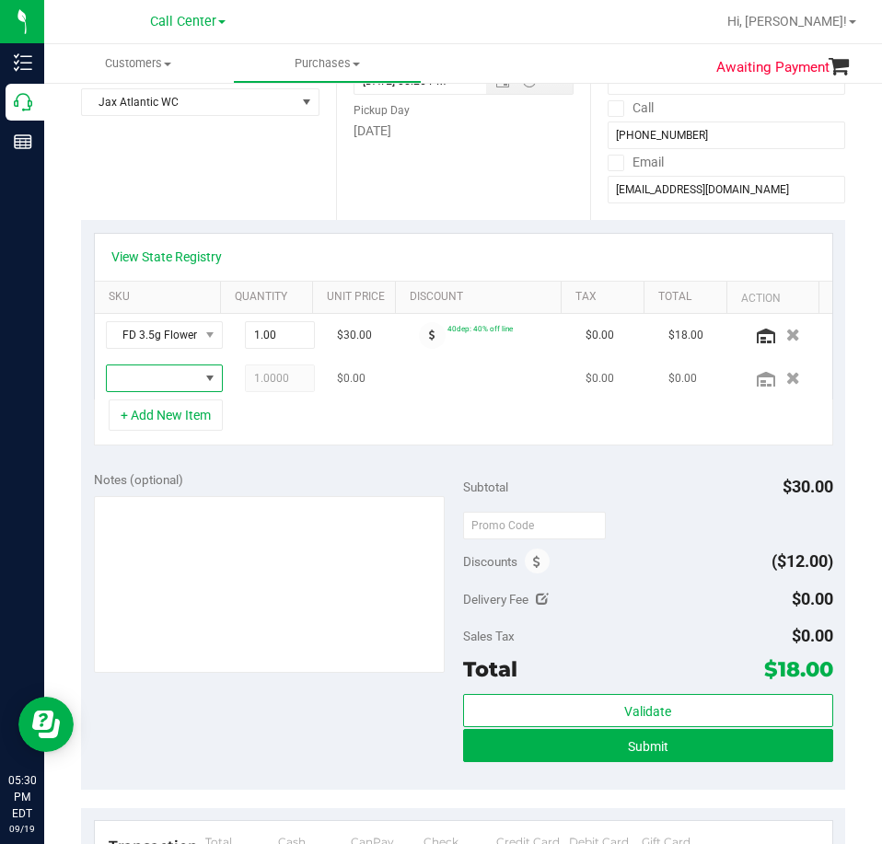
click at [152, 376] on span "NO DATA FOUND" at bounding box center [153, 378] width 92 height 26
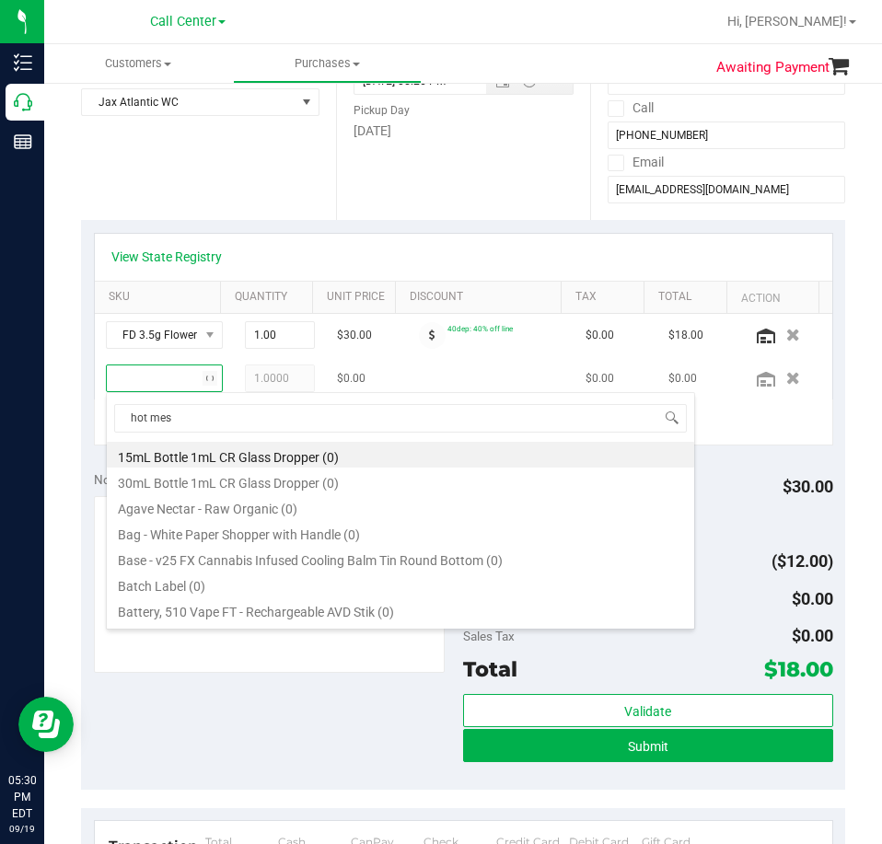
type input "hot mess"
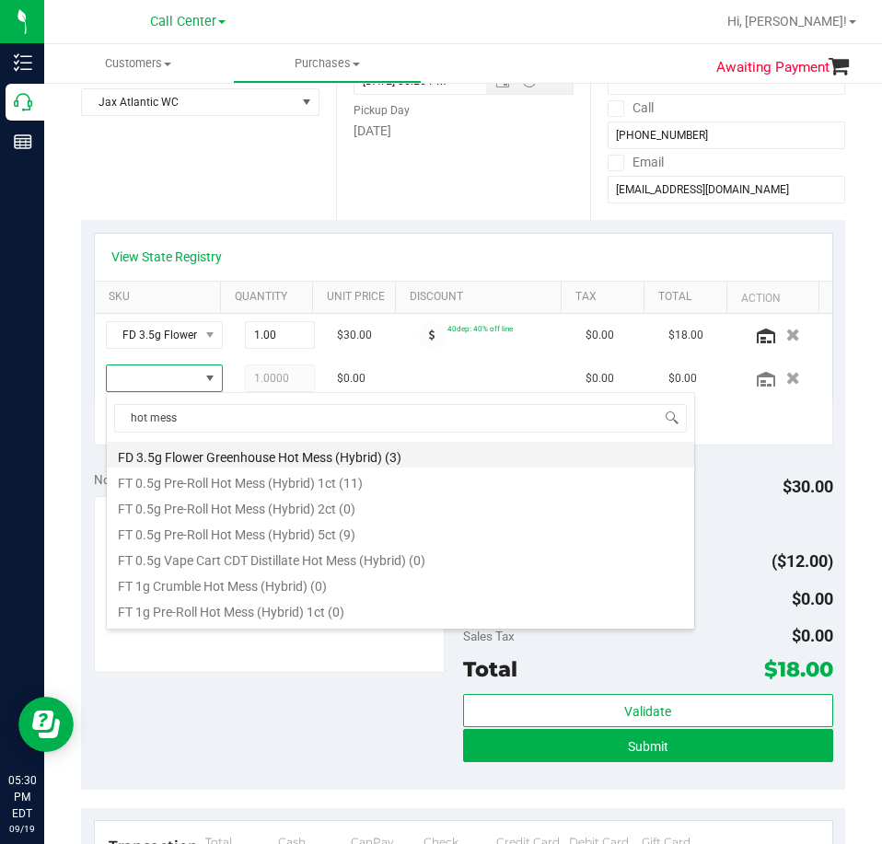
click at [369, 459] on li "FD 3.5g Flower Greenhouse Hot Mess (Hybrid) (3)" at bounding box center [400, 455] width 587 height 26
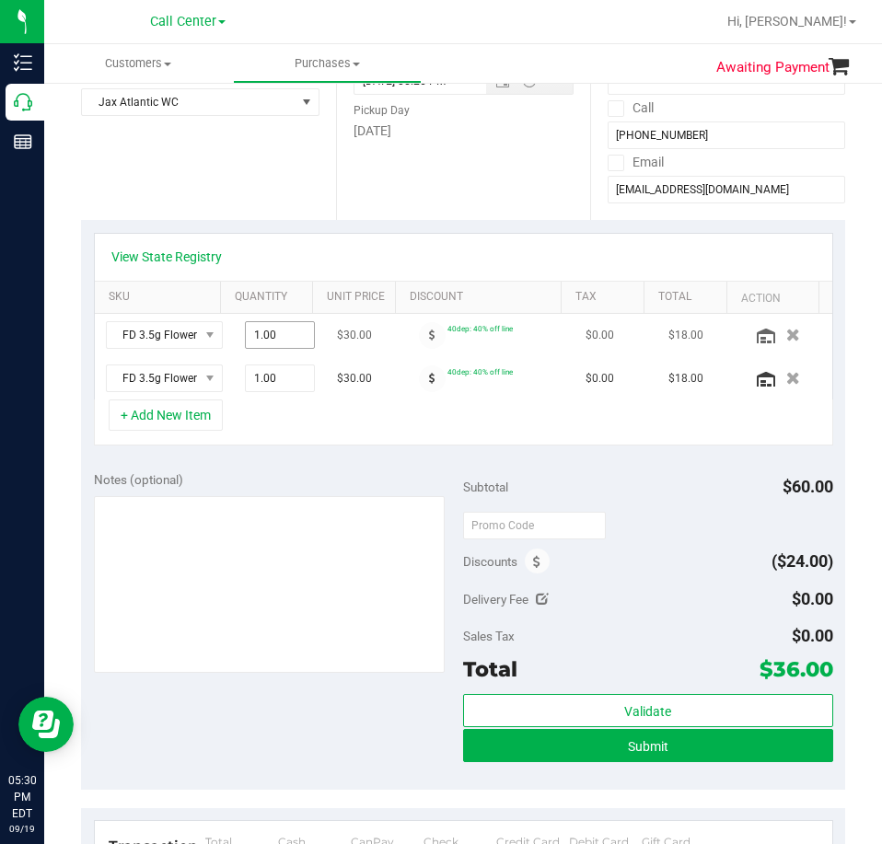
click at [279, 333] on span "1.00 1" at bounding box center [280, 335] width 70 height 28
click at [279, 333] on input "1" at bounding box center [280, 335] width 68 height 26
type input "3"
type input "3.00"
click at [283, 442] on div "+ Add New Item" at bounding box center [463, 422] width 739 height 46
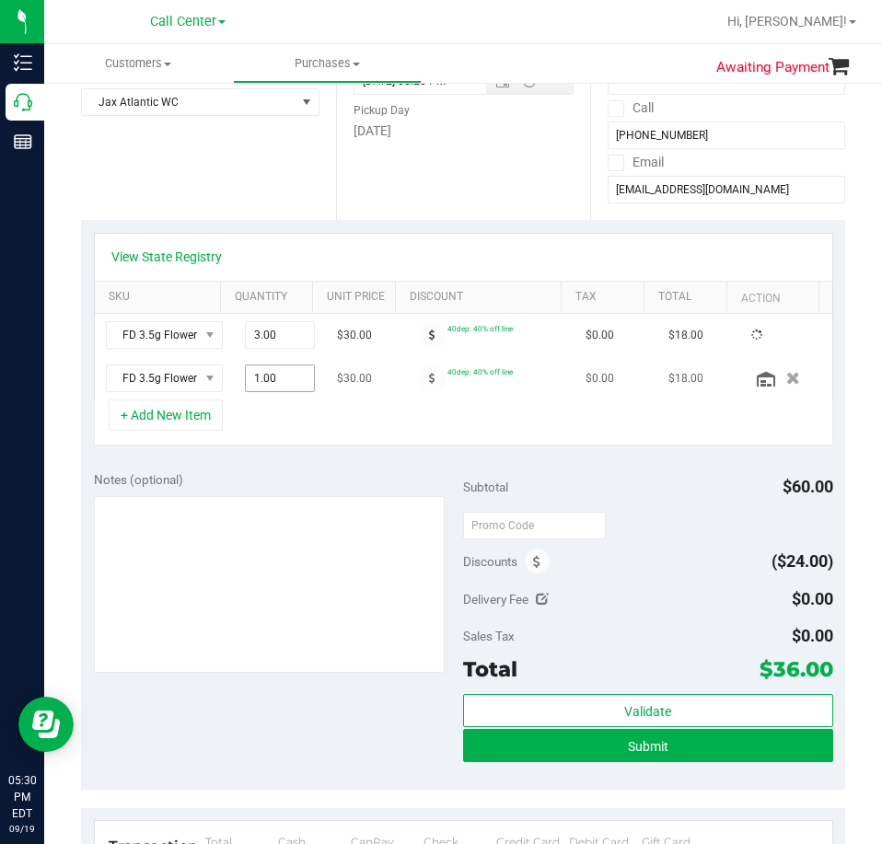
click at [248, 373] on span "1.00 1" at bounding box center [280, 378] width 70 height 28
click at [248, 373] on input "1" at bounding box center [280, 378] width 68 height 26
click at [281, 444] on div "+ Add New Item" at bounding box center [463, 422] width 739 height 46
click at [260, 375] on span "1.00 1" at bounding box center [280, 378] width 70 height 28
click at [260, 375] on input "1" at bounding box center [280, 378] width 68 height 26
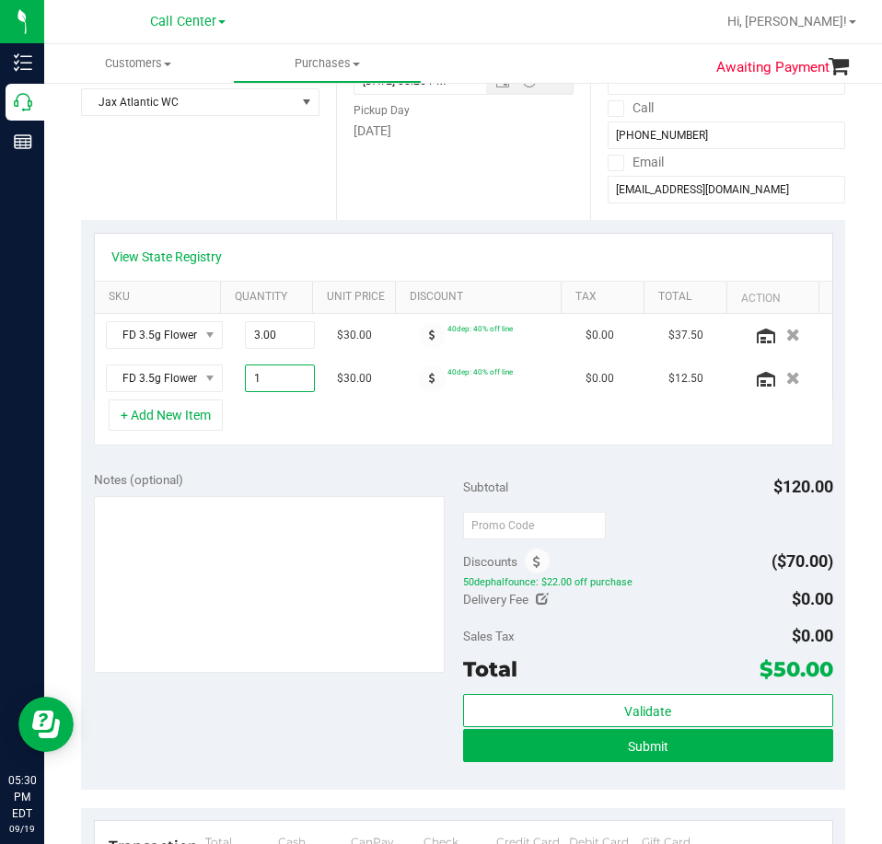
type input "3"
type input "3.00"
click at [284, 467] on div "Notes (optional) Subtotal $120.00 Discounts ($70.00) 50dephalfounce: $22.00 off…" at bounding box center [463, 623] width 764 height 331
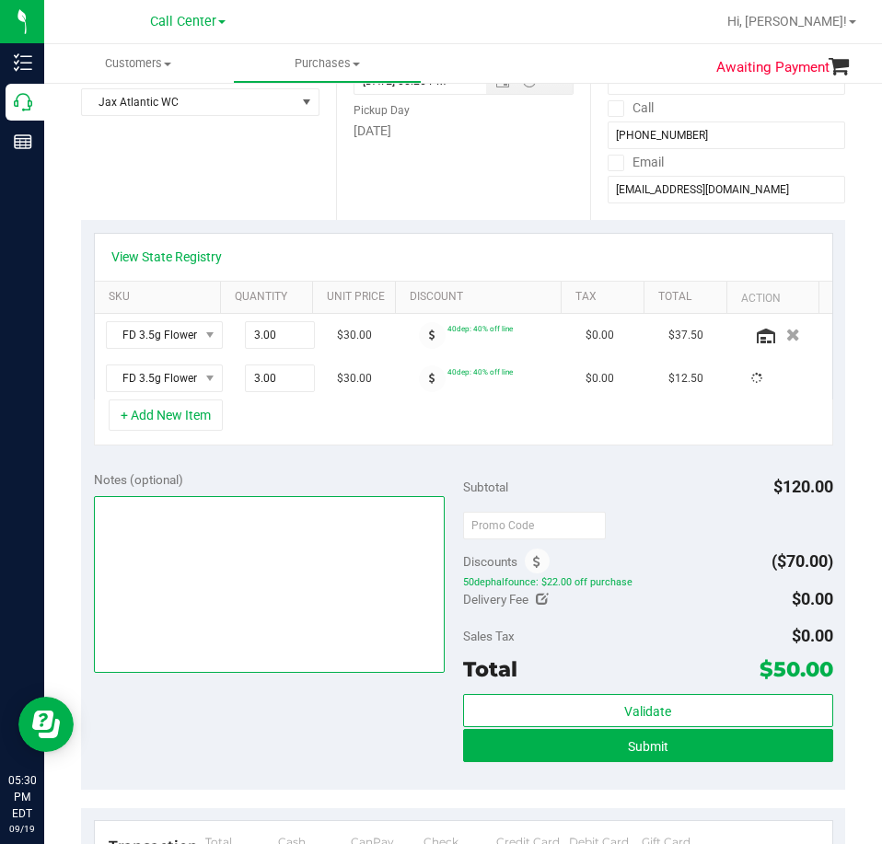
click at [250, 541] on textarea at bounding box center [270, 584] width 352 height 177
type textarea "CC"
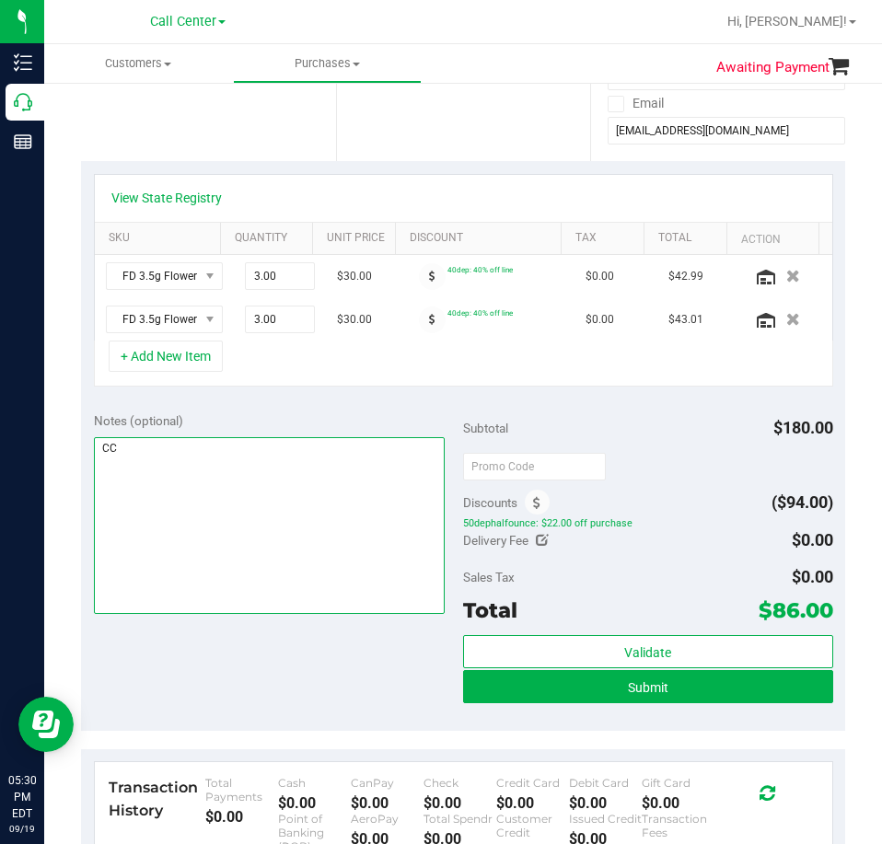
scroll to position [368, 0]
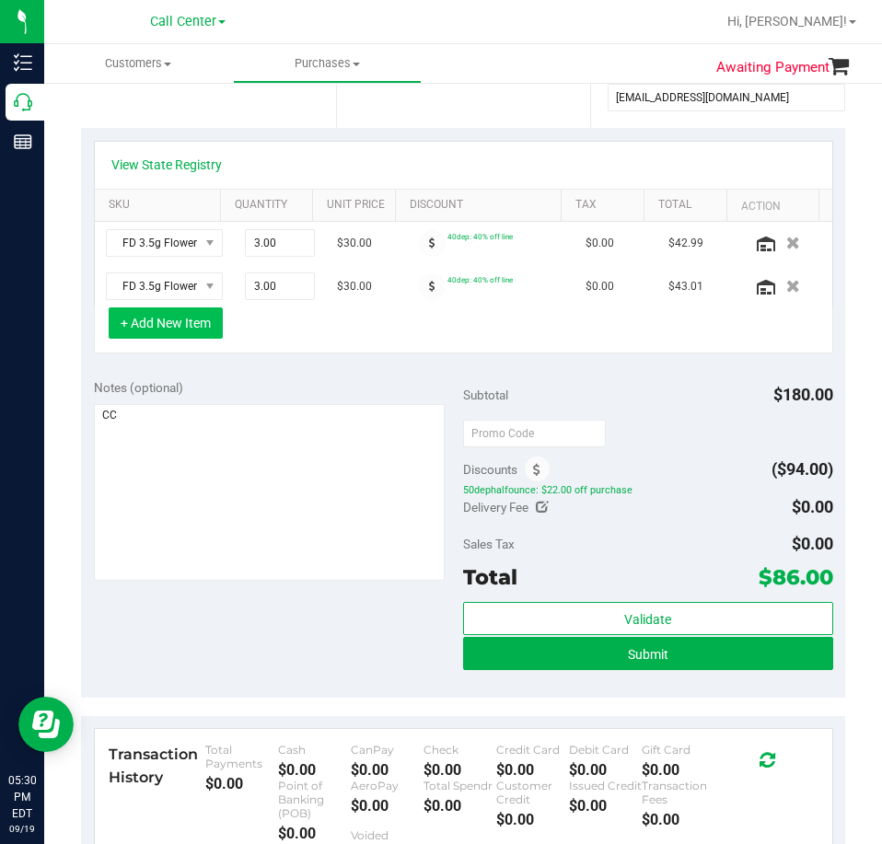
click at [179, 315] on button "+ Add New Item" at bounding box center [166, 322] width 114 height 31
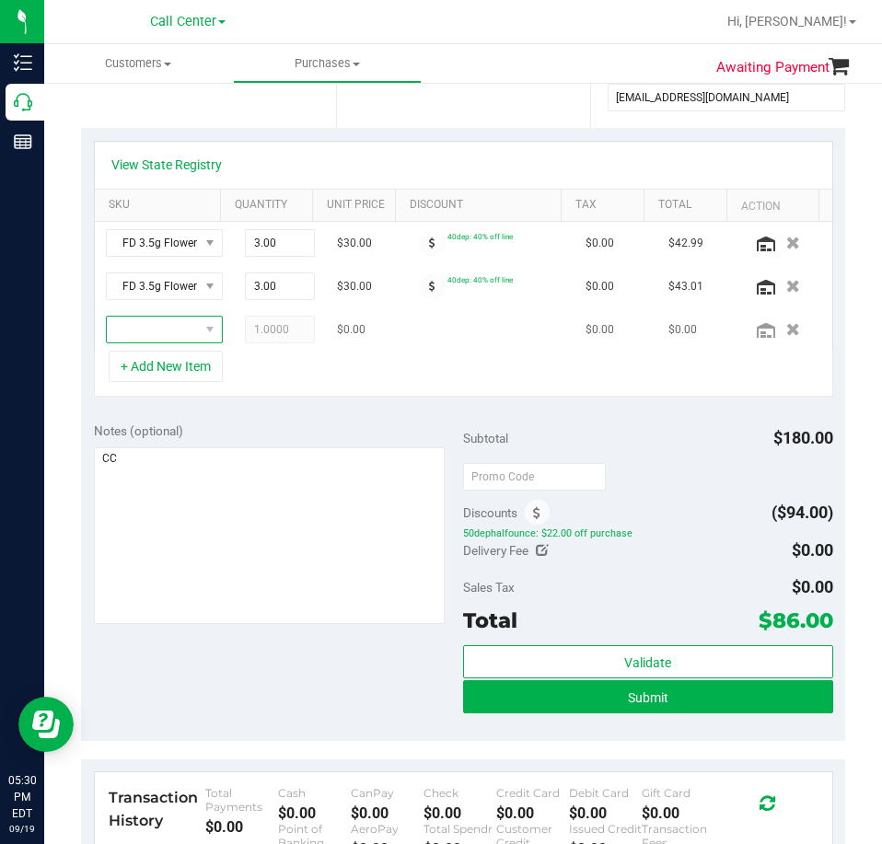
click at [198, 330] on span "NO DATA FOUND" at bounding box center [209, 330] width 23 height 26
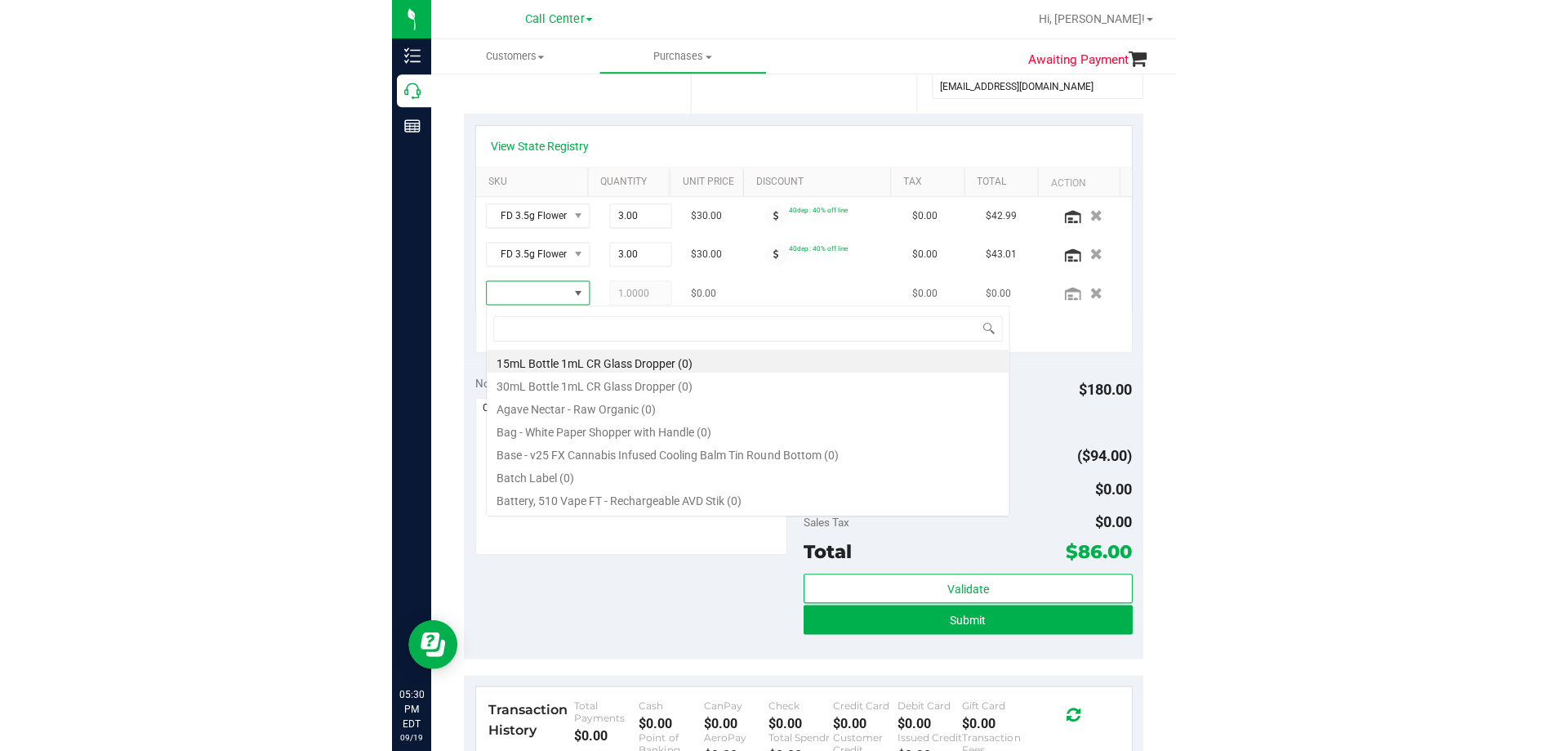
scroll to position [25, 79]
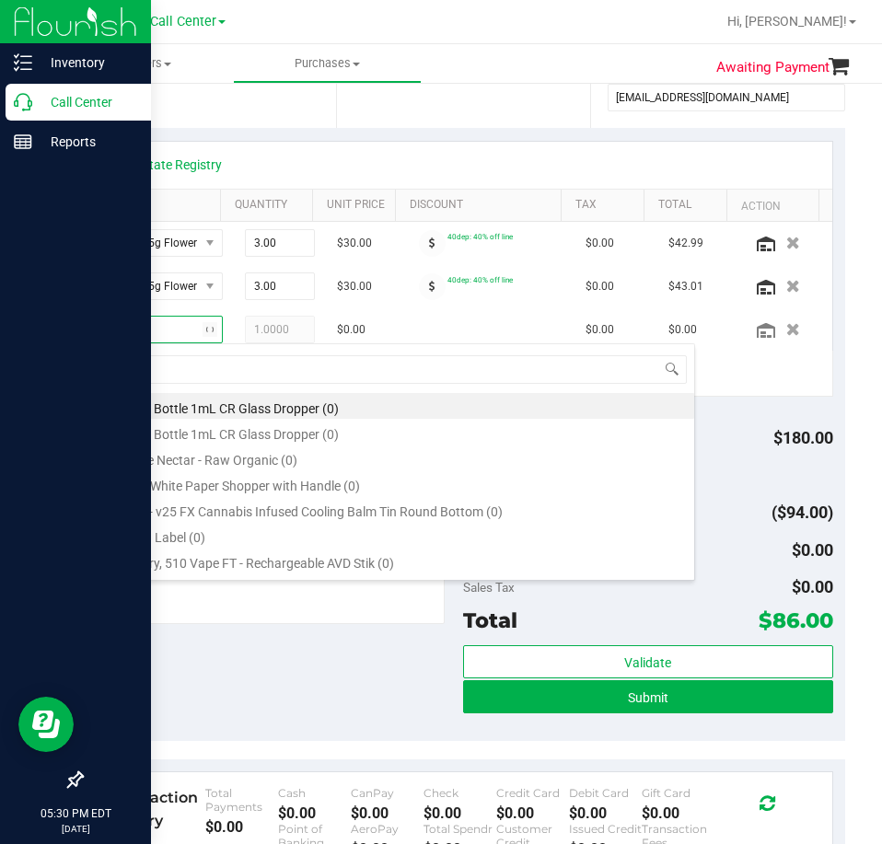
type input "lmz"
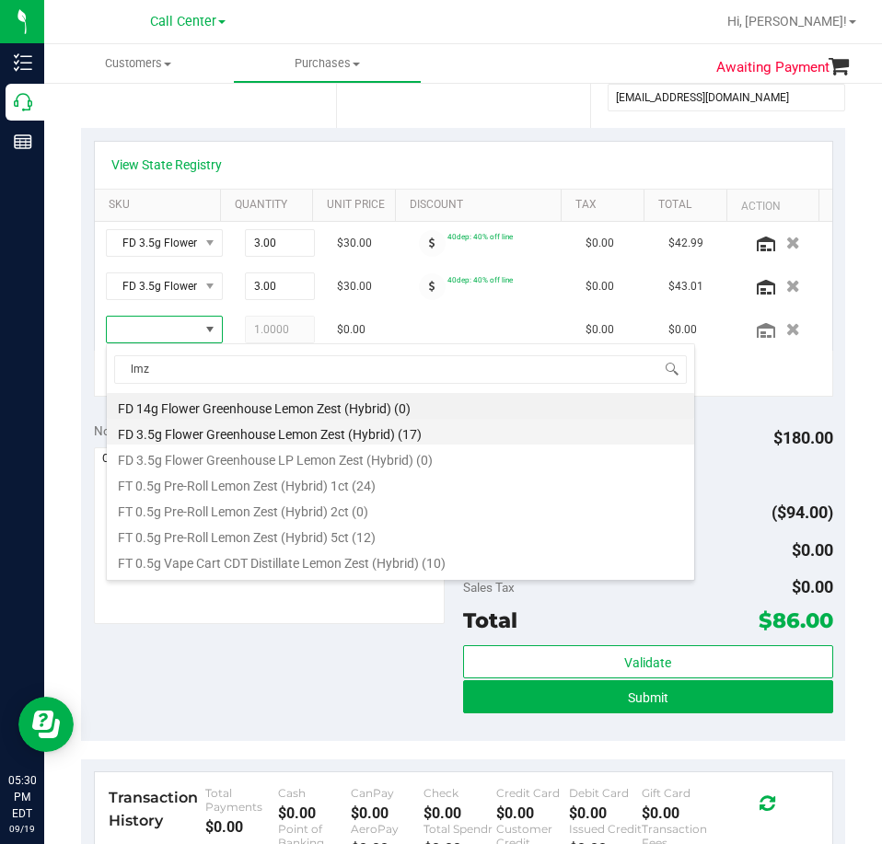
click at [358, 429] on li "FD 3.5g Flower Greenhouse Lemon Zest (Hybrid) (17)" at bounding box center [400, 432] width 587 height 26
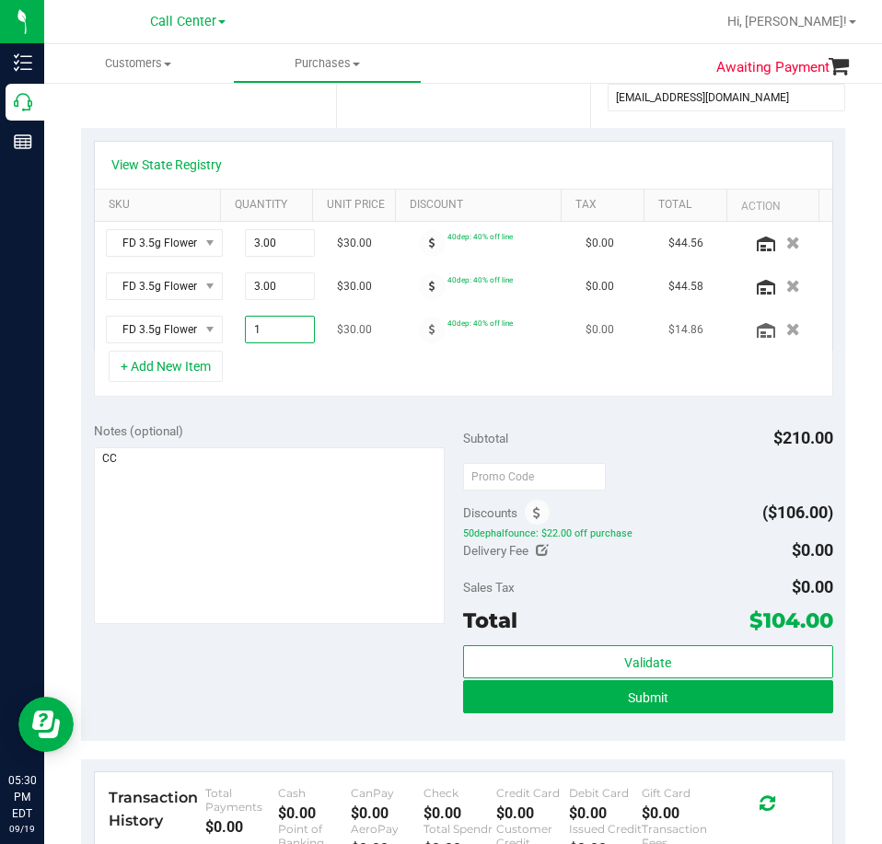
click at [259, 327] on span "1.00 1" at bounding box center [280, 330] width 70 height 28
click at [259, 327] on input "1" at bounding box center [280, 330] width 68 height 26
type input "3"
type input "3.00"
click at [319, 413] on div "Notes (optional) Subtotal $210.00 Discounts ($106.00) 50dephalfounce: $22.00 of…" at bounding box center [463, 575] width 764 height 331
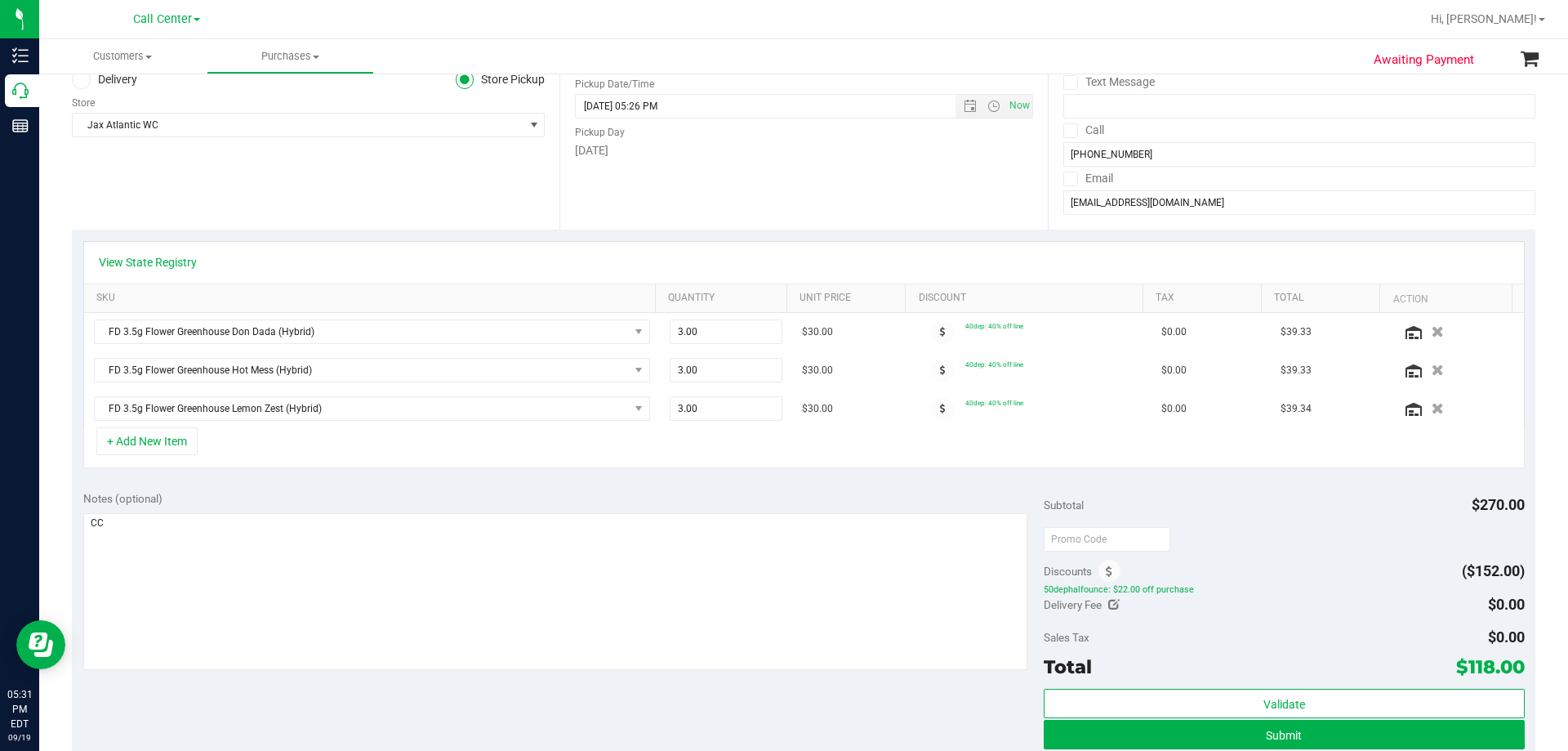
scroll to position [327, 0]
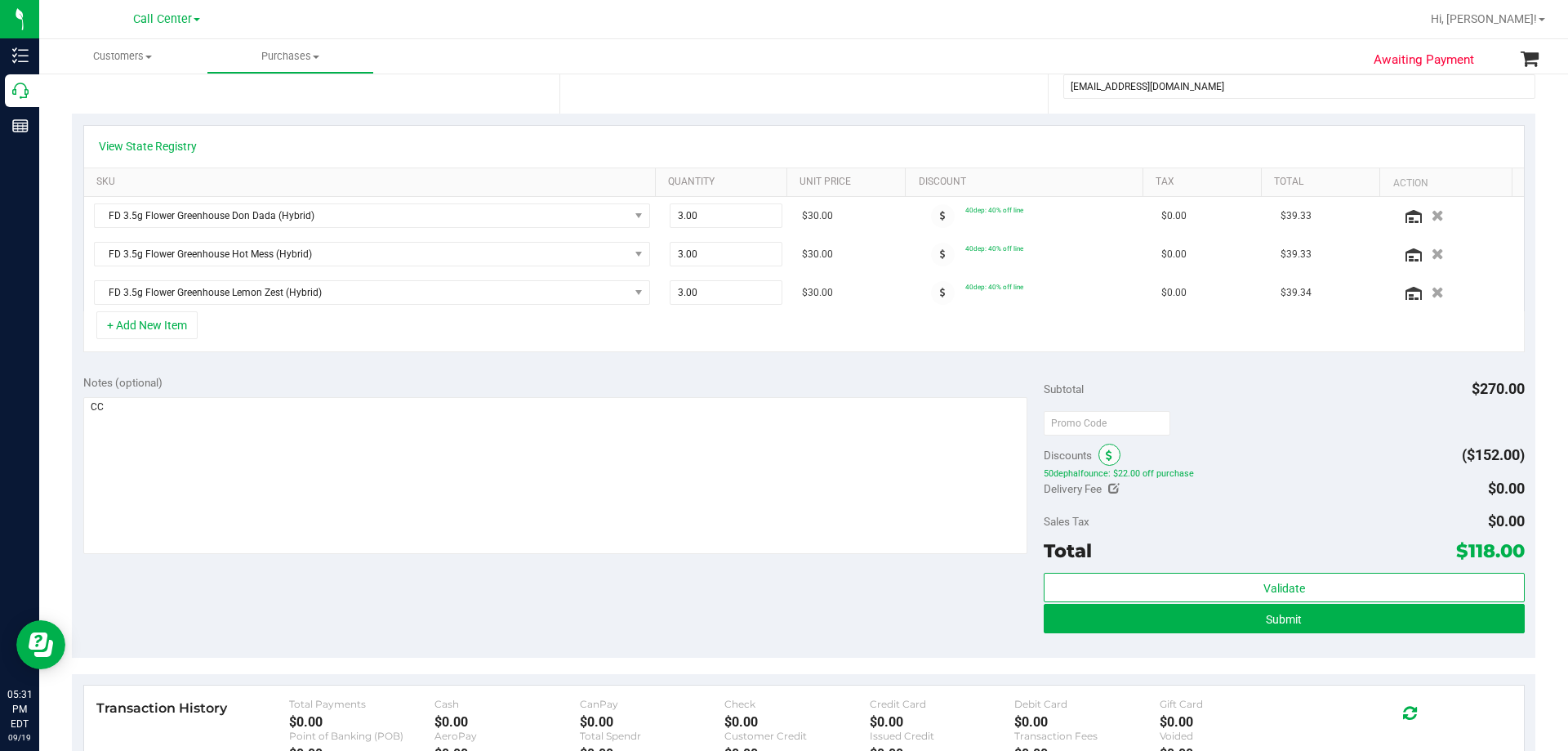
click at [782, 456] on icon at bounding box center [1108, 455] width 6 height 12
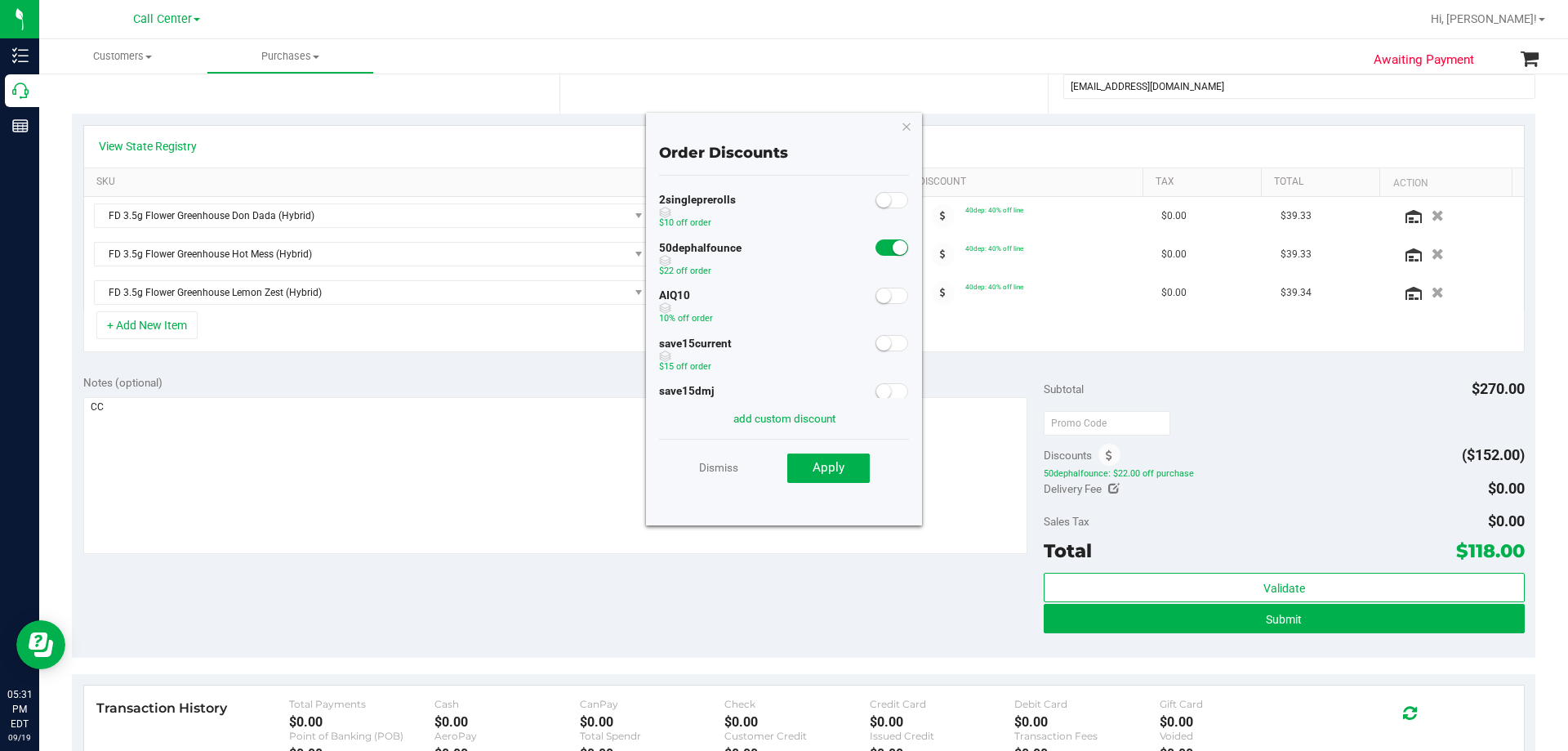
click at [782, 246] on small at bounding box center [900, 248] width 15 height 15
click at [782, 246] on span at bounding box center [892, 248] width 33 height 16
click at [782, 469] on span "Apply" at bounding box center [829, 467] width 32 height 15
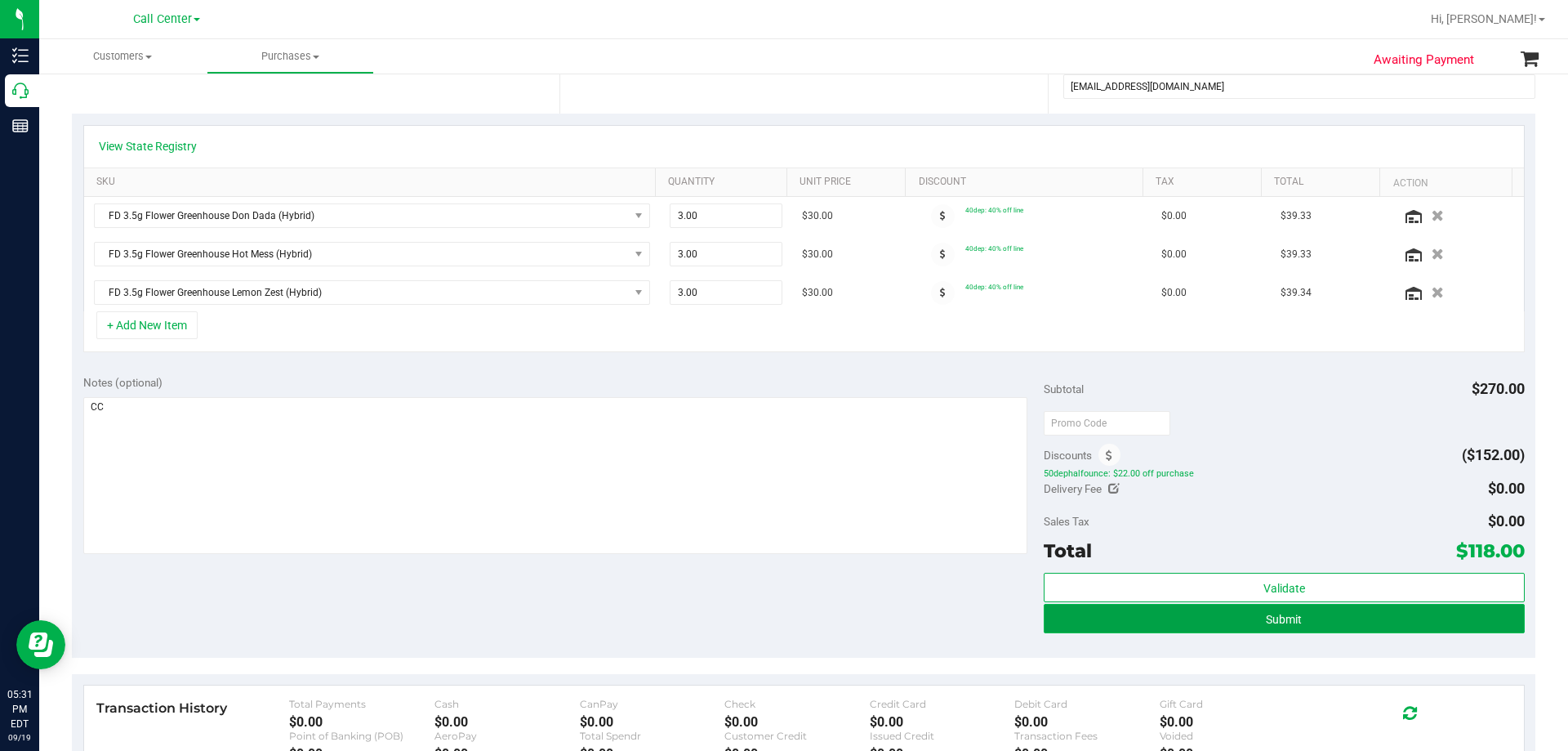
click at [782, 623] on button "Submit" at bounding box center [1283, 618] width 480 height 29
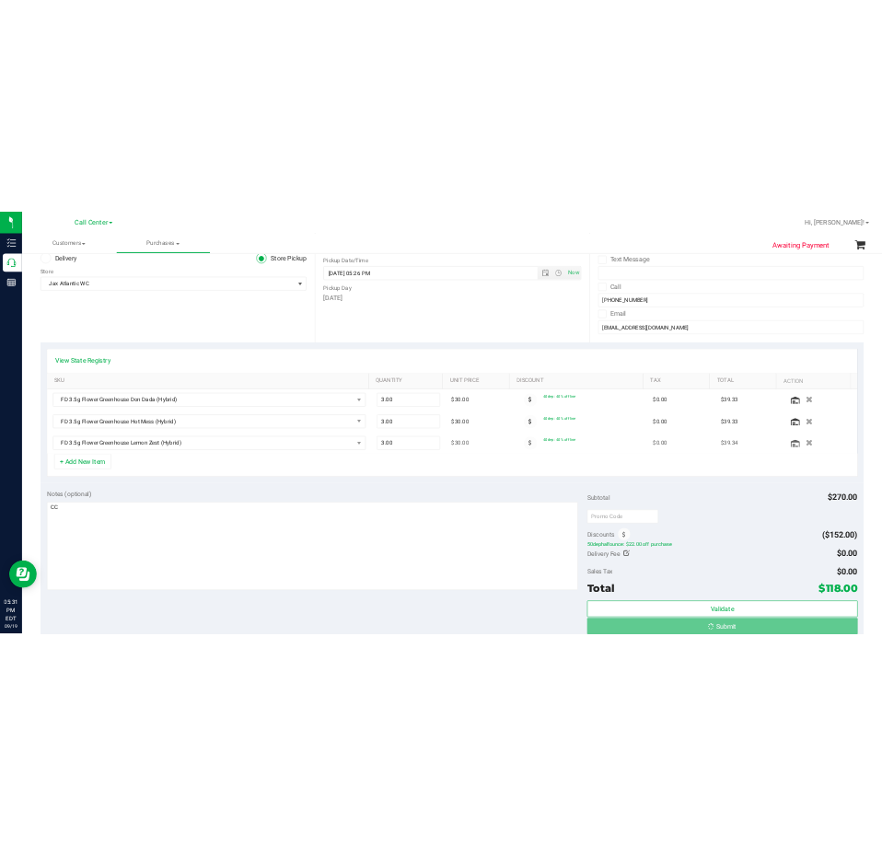
scroll to position [0, 0]
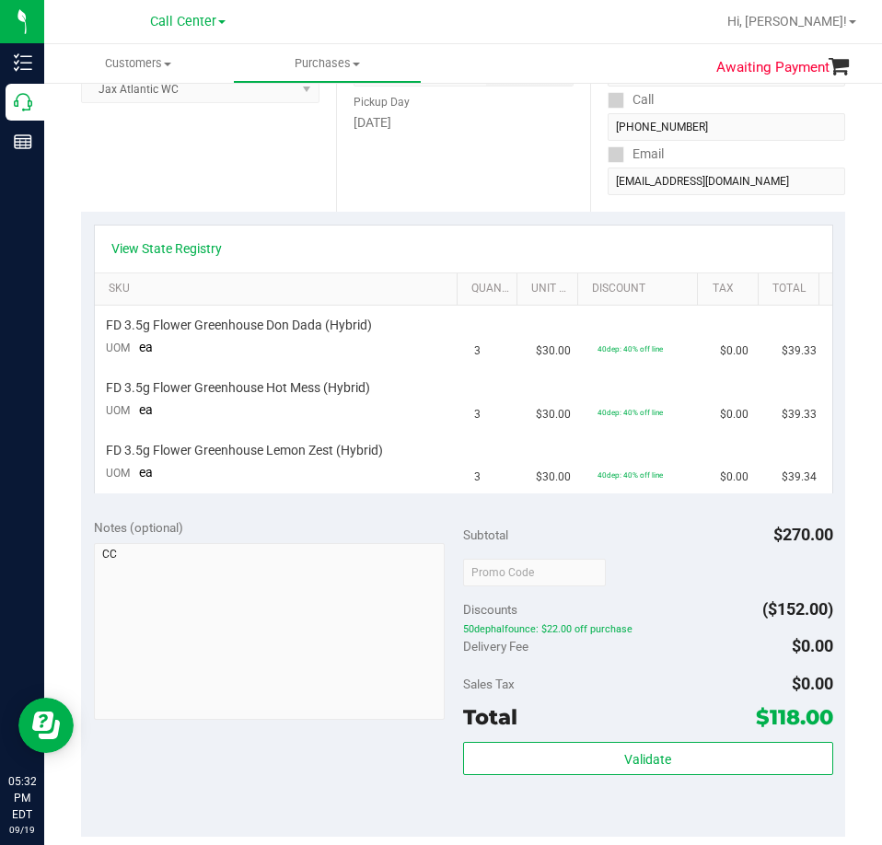
scroll to position [552, 0]
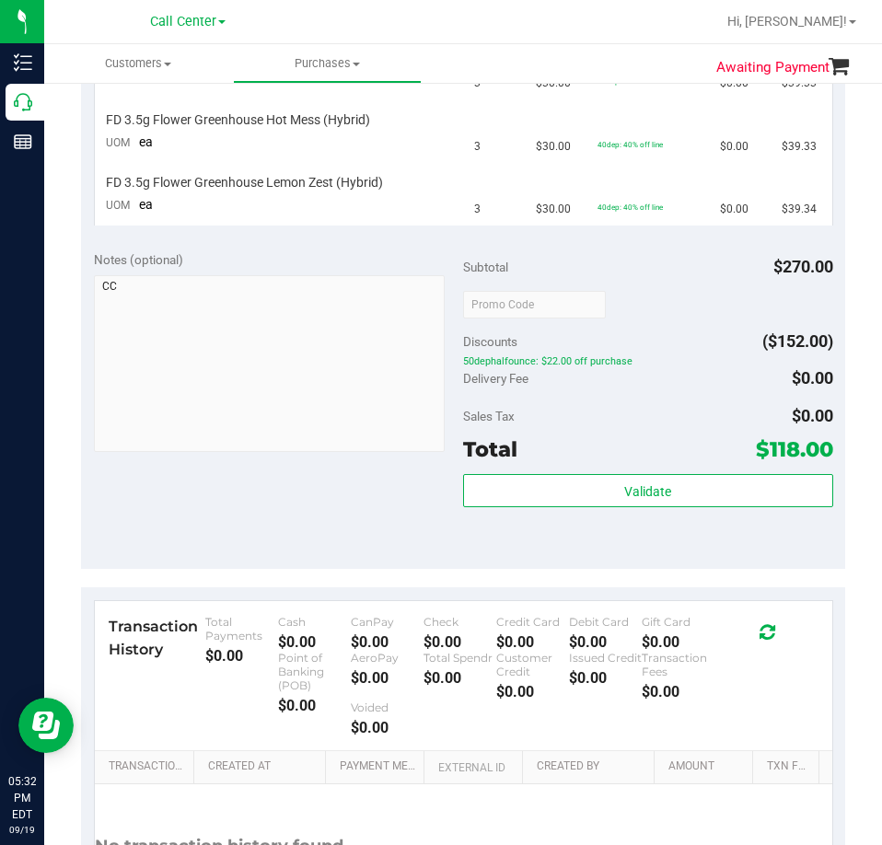
click at [787, 448] on span "$118.00" at bounding box center [794, 449] width 77 height 26
click at [44, 100] on div "Awaiting Payment Back Cancel Purchase View Profile # 11976403 BioTrack ID: - Su…" at bounding box center [462, 273] width 837 height 1489
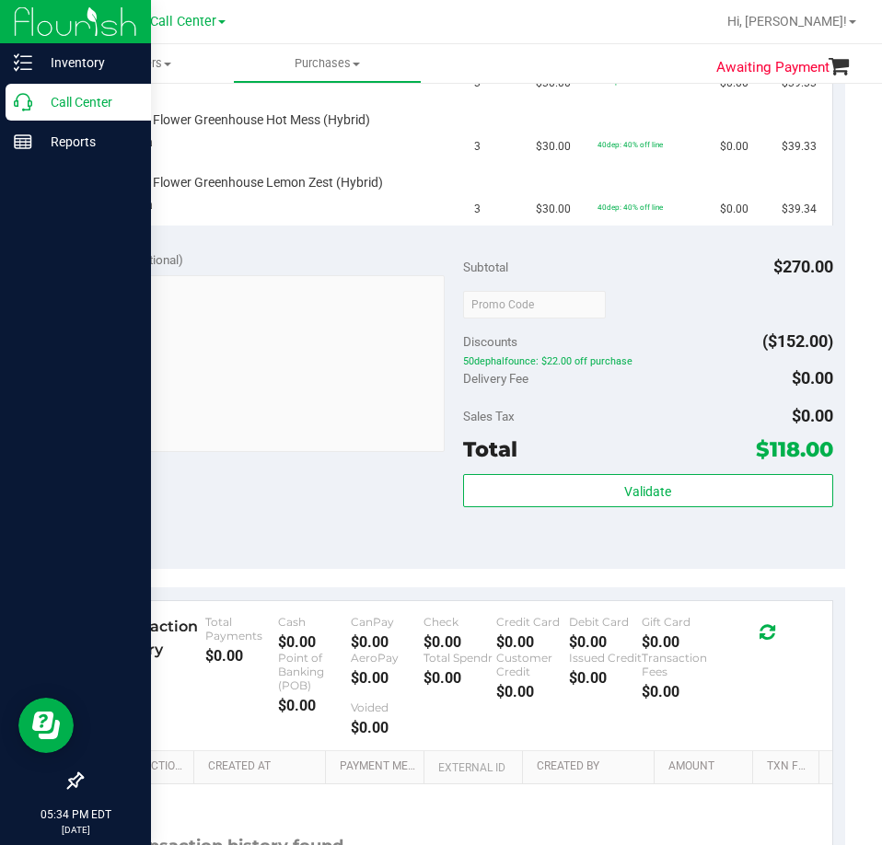
click at [38, 103] on p "Call Center" at bounding box center [87, 102] width 110 height 22
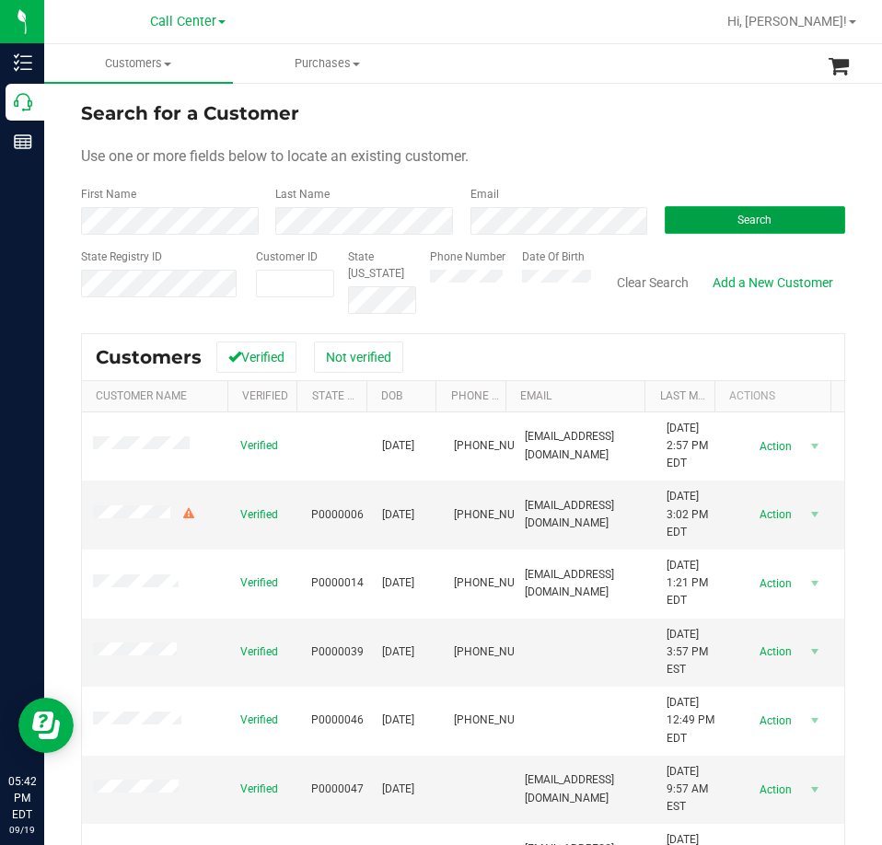
click at [753, 230] on button "Search" at bounding box center [754, 220] width 180 height 28
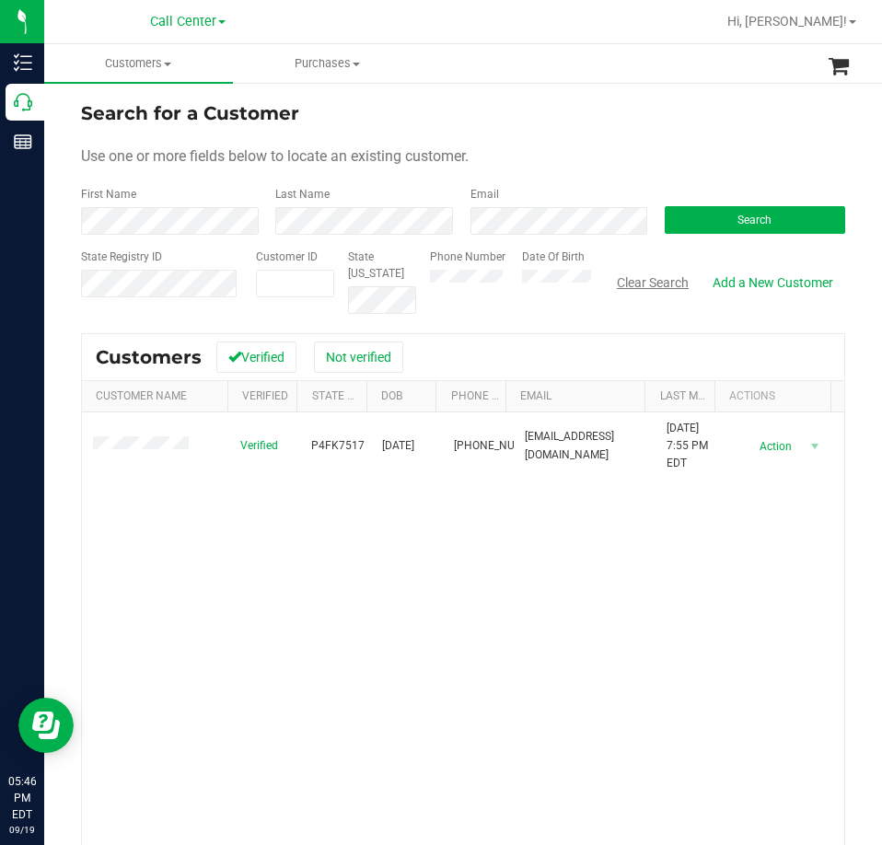
click at [660, 281] on button "Clear Search" at bounding box center [653, 282] width 96 height 31
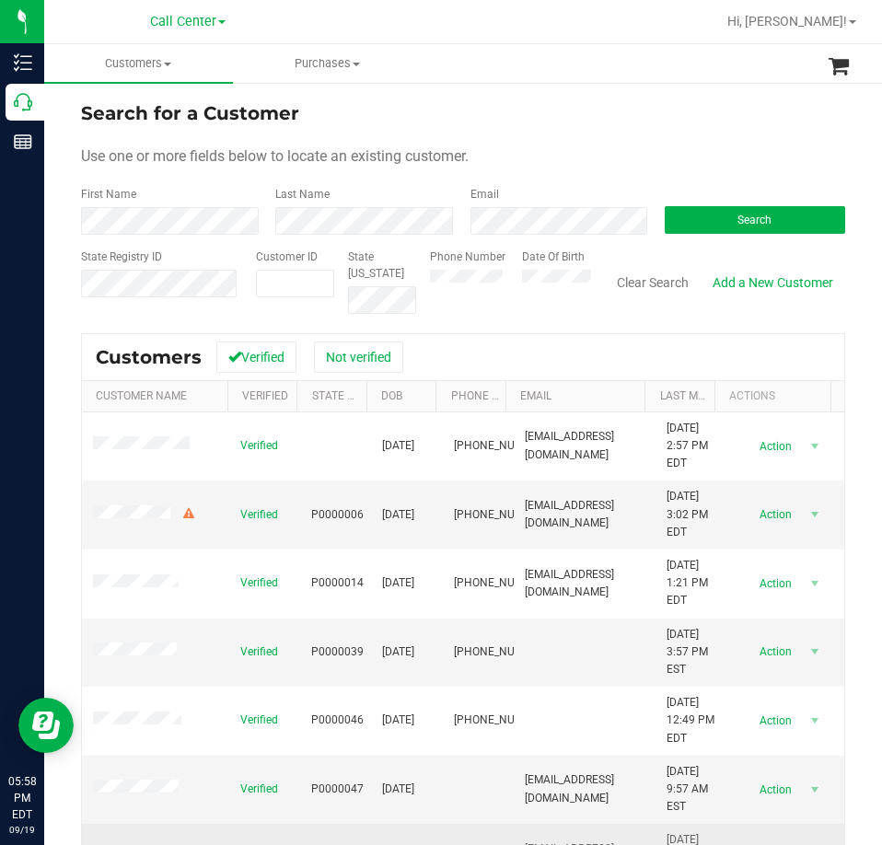
click at [229, 840] on td "Verified" at bounding box center [264, 858] width 71 height 69
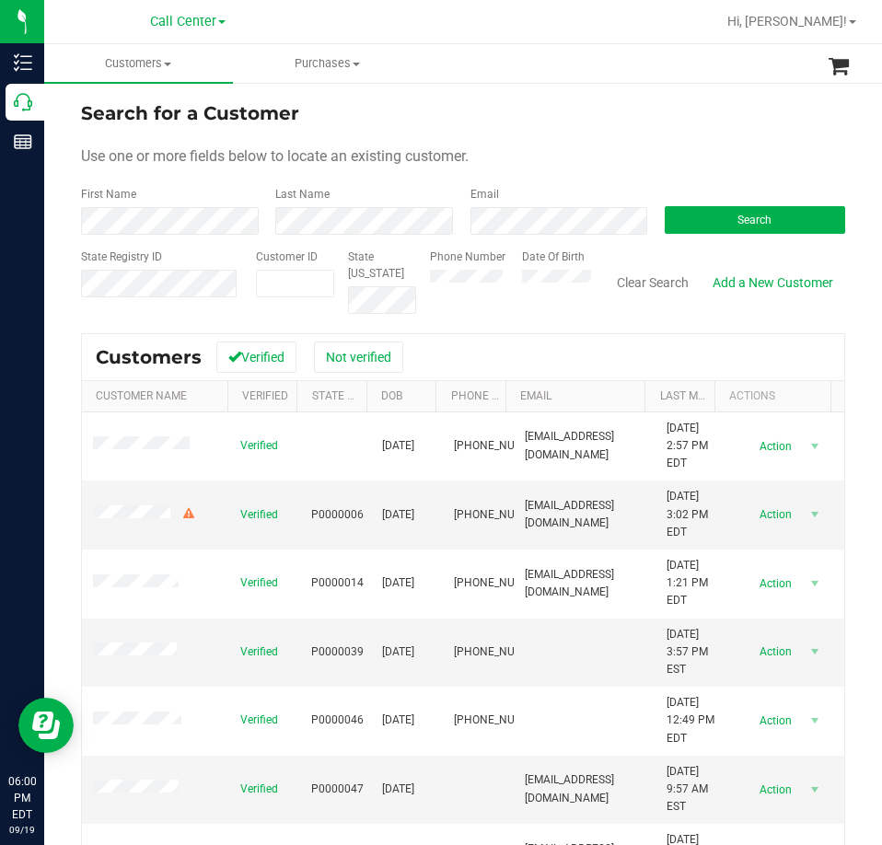
click at [592, 107] on div "Search for a Customer" at bounding box center [463, 113] width 764 height 28
click at [688, 220] on button "Search" at bounding box center [754, 220] width 180 height 28
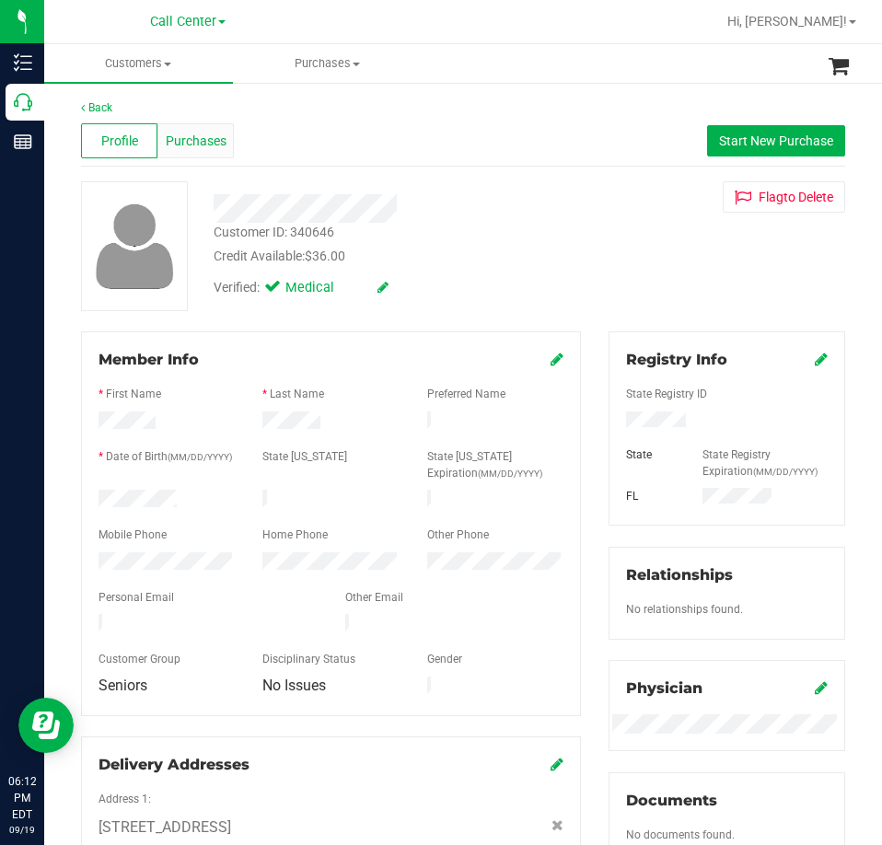
click at [197, 142] on span "Purchases" at bounding box center [196, 141] width 61 height 19
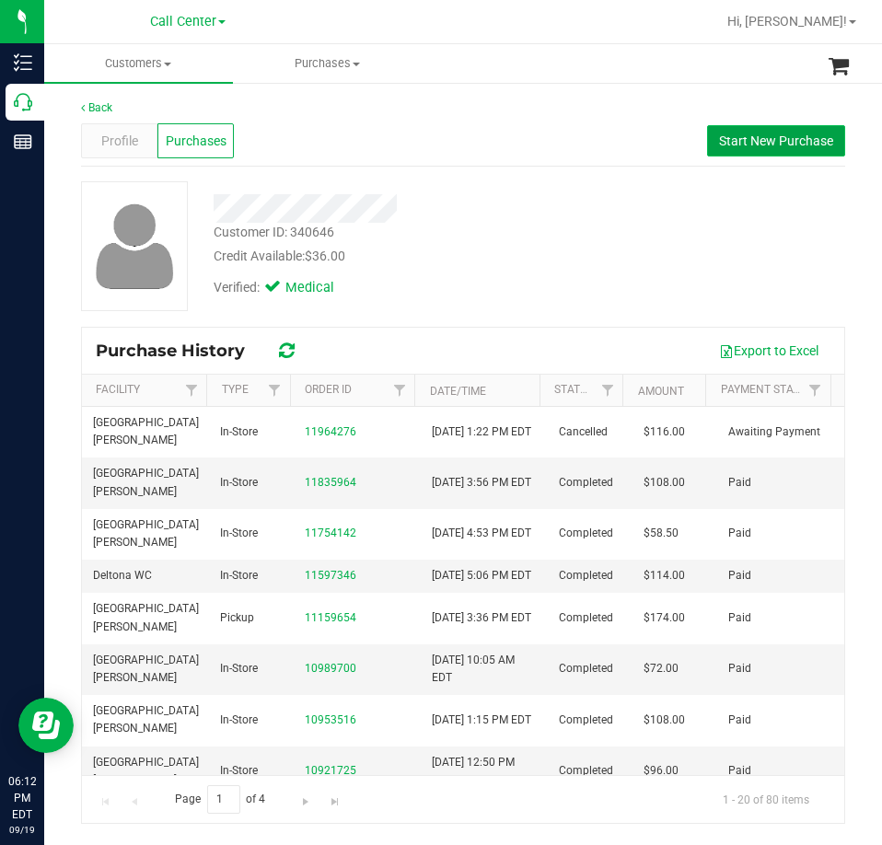
click at [770, 137] on span "Start New Purchase" at bounding box center [776, 140] width 114 height 15
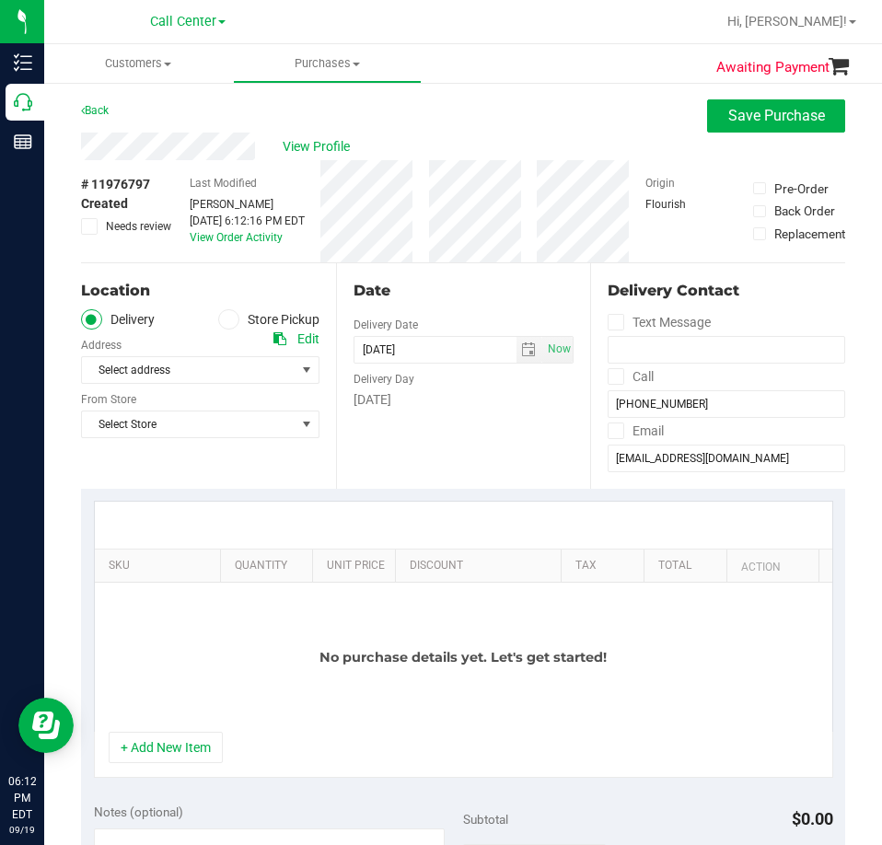
click at [227, 319] on icon at bounding box center [228, 319] width 11 height 0
click at [0, 0] on input "Store Pickup" at bounding box center [0, 0] width 0 height 0
click at [292, 140] on span "View Profile" at bounding box center [320, 146] width 74 height 19
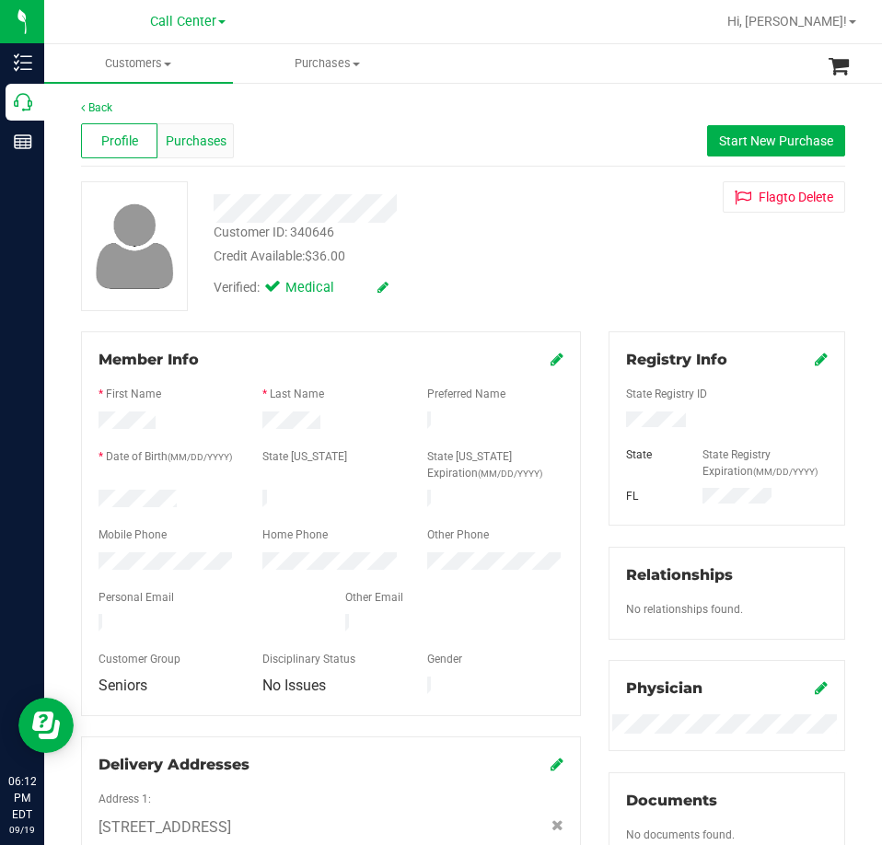
click at [167, 151] on div "Purchases" at bounding box center [195, 140] width 76 height 35
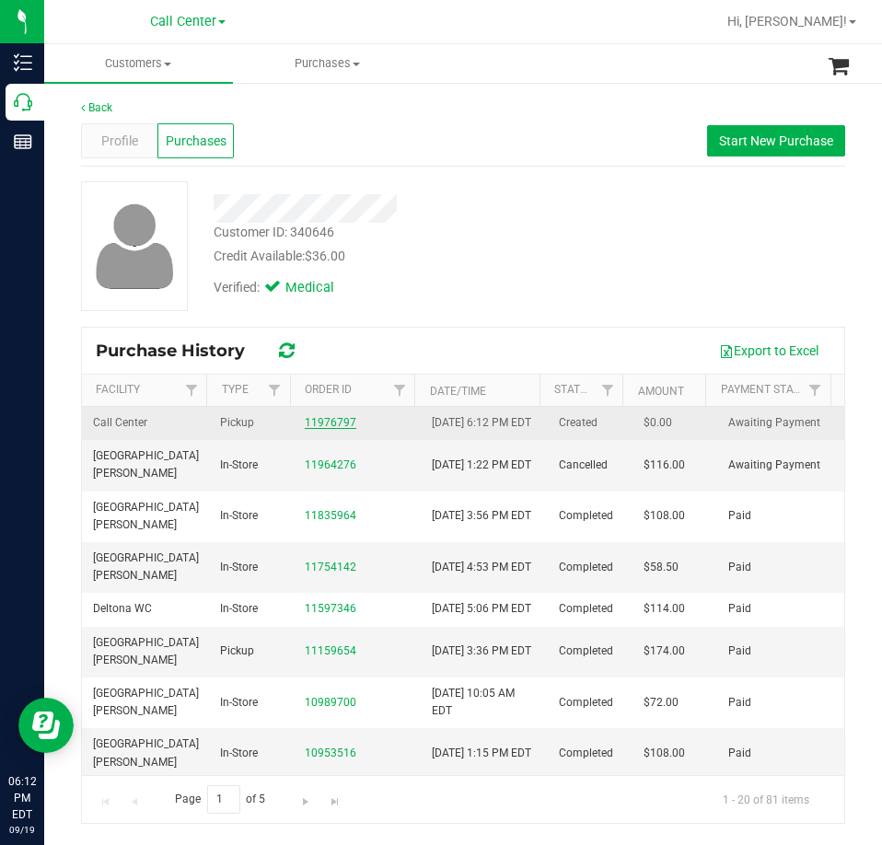
click at [339, 428] on link "11976797" at bounding box center [331, 422] width 52 height 13
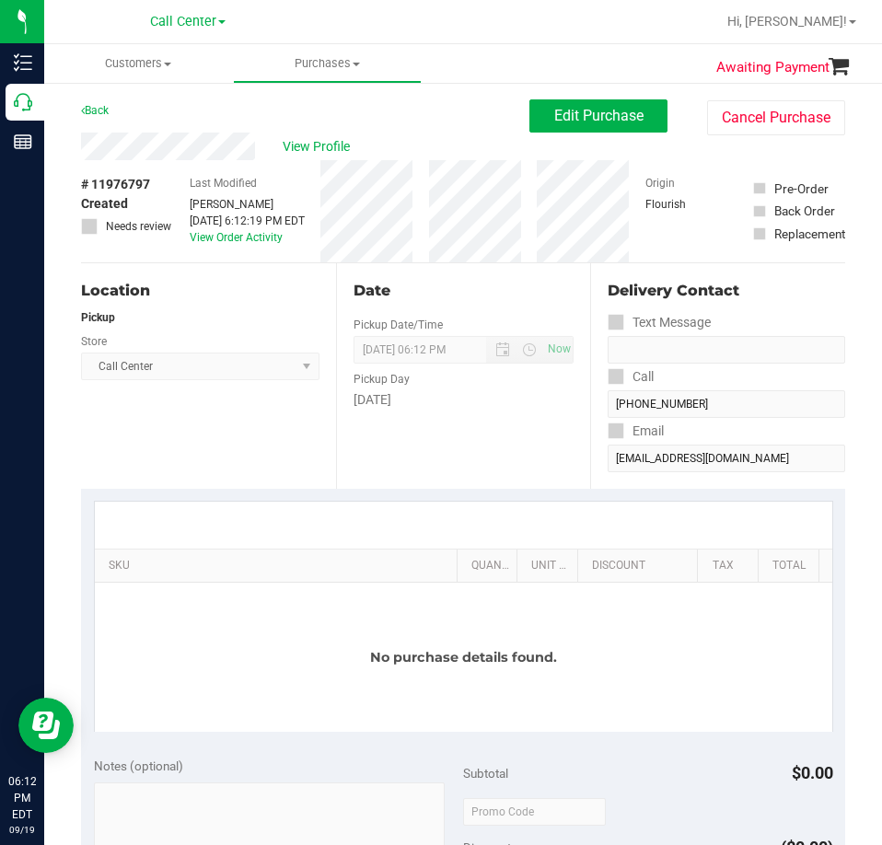
click at [559, 134] on div "Edit Purchase Cancel Purchase" at bounding box center [687, 117] width 316 height 36
click at [571, 113] on span "Edit Purchase" at bounding box center [598, 115] width 89 height 17
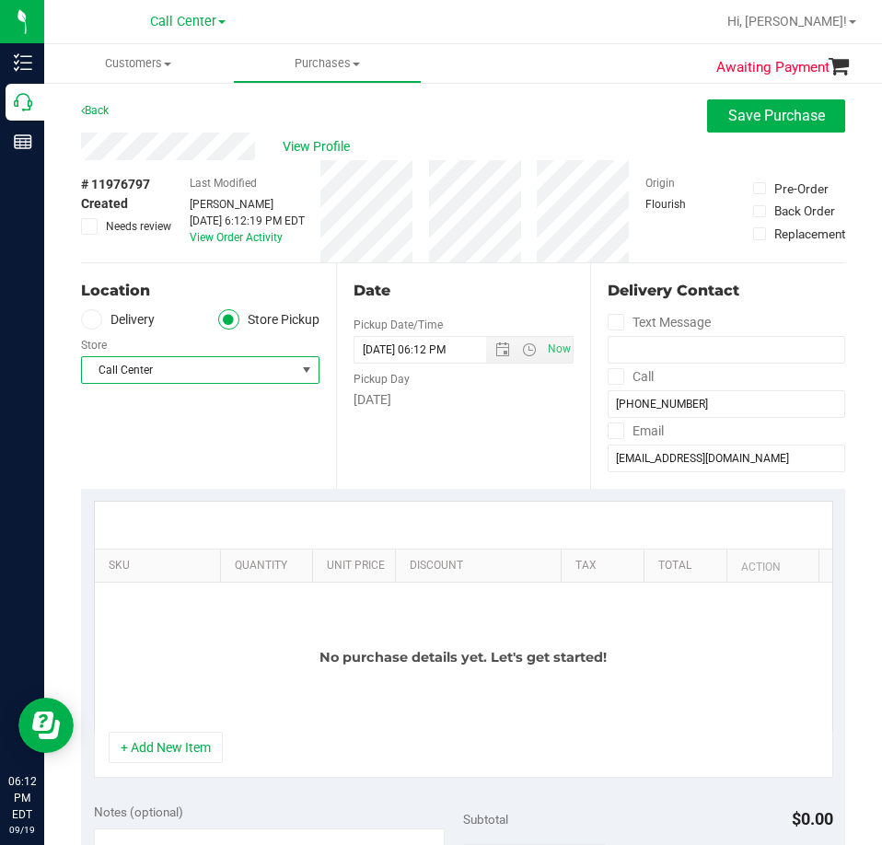
click at [269, 383] on span "Call Center" at bounding box center [189, 370] width 214 height 26
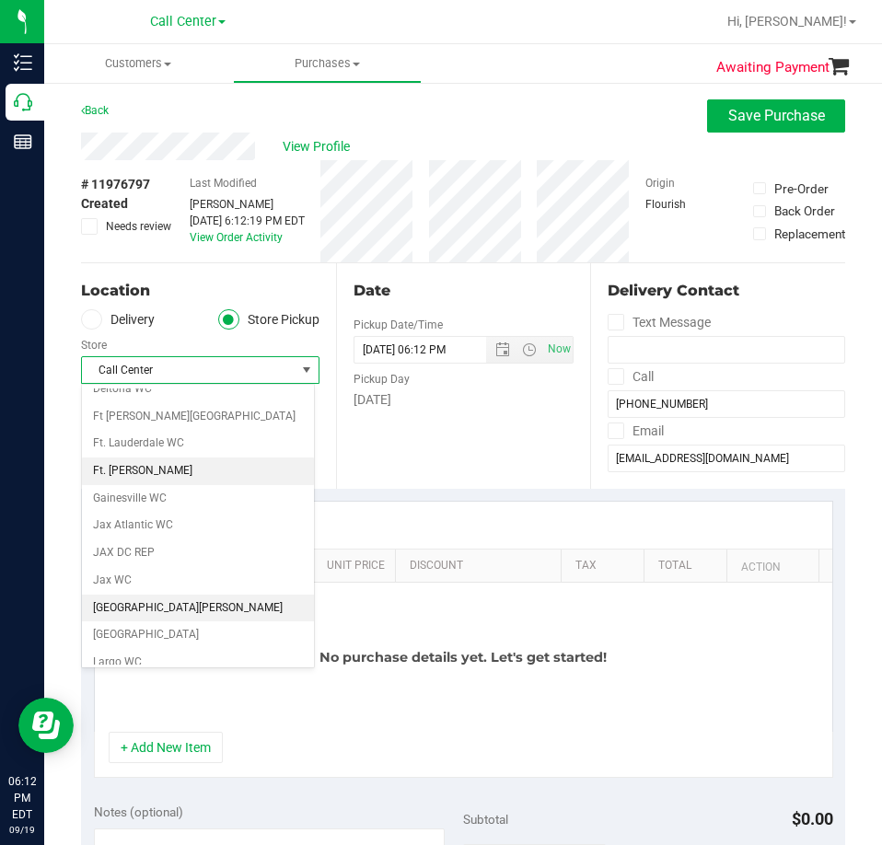
scroll to position [368, 0]
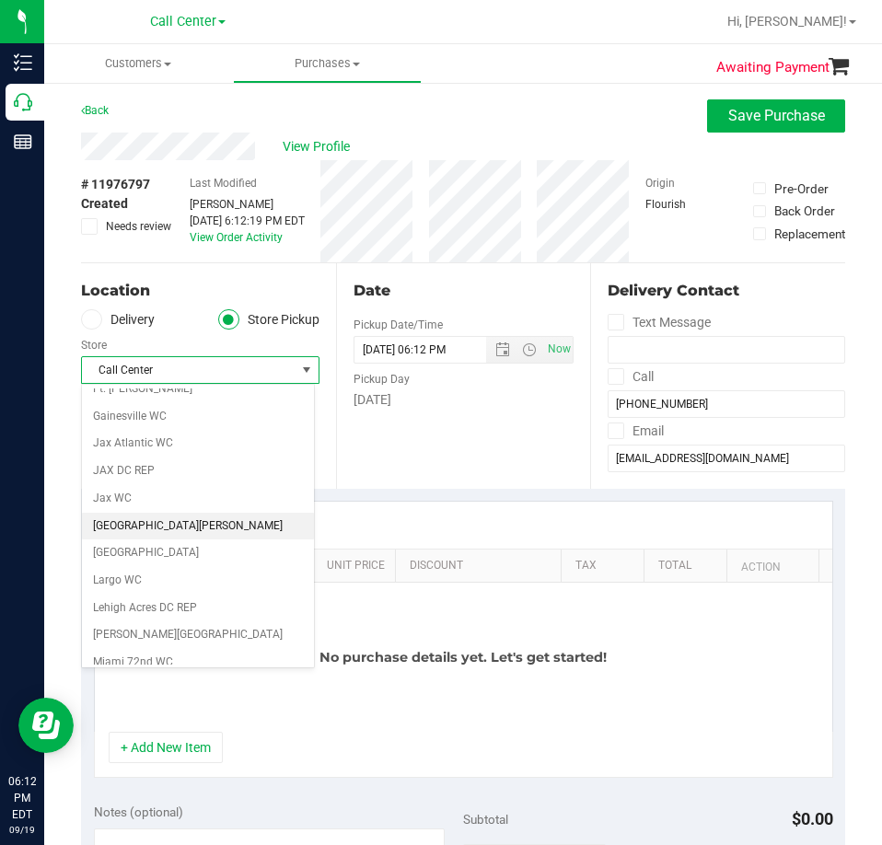
click at [159, 525] on li "[GEOGRAPHIC_DATA][PERSON_NAME]" at bounding box center [198, 527] width 232 height 28
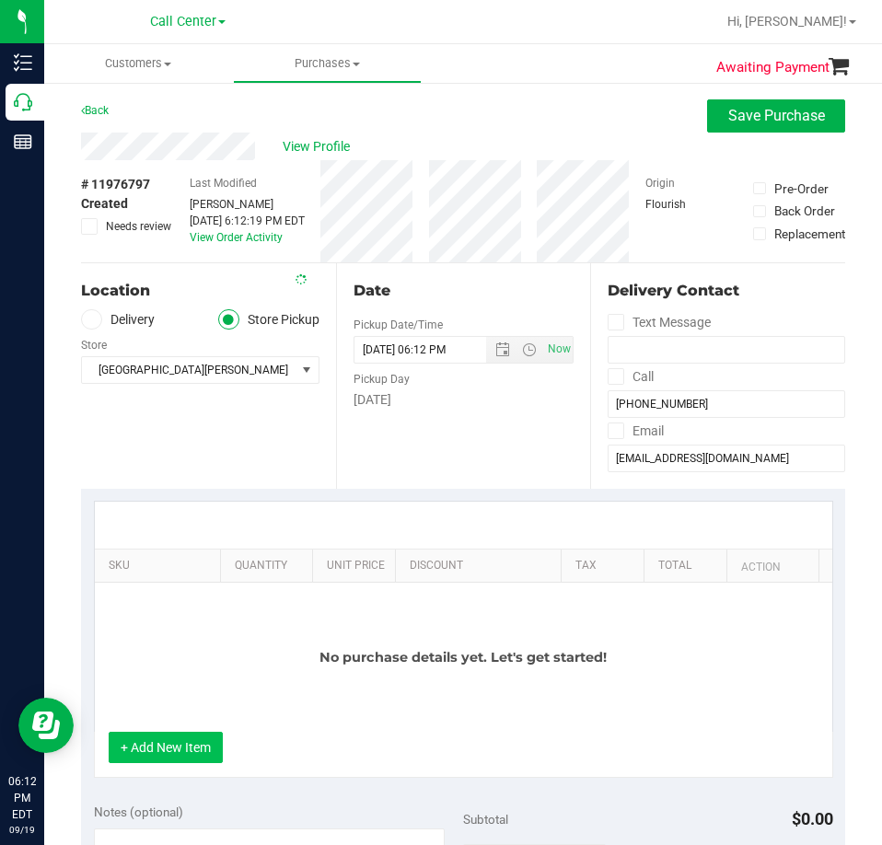
click at [179, 746] on button "+ Add New Item" at bounding box center [166, 747] width 114 height 31
drag, startPoint x: 174, startPoint y: 747, endPoint x: 174, endPoint y: 710, distance: 36.8
click at [174, 744] on button "+ Add New Item" at bounding box center [166, 747] width 114 height 31
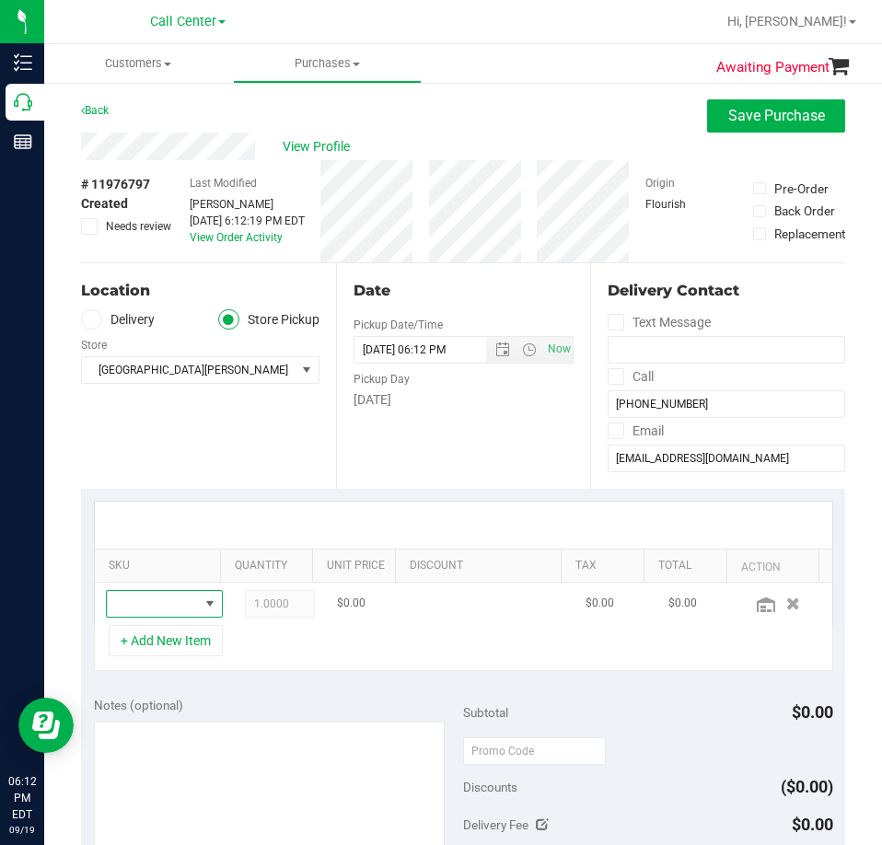
click at [161, 603] on span "NO DATA FOUND" at bounding box center [153, 604] width 92 height 26
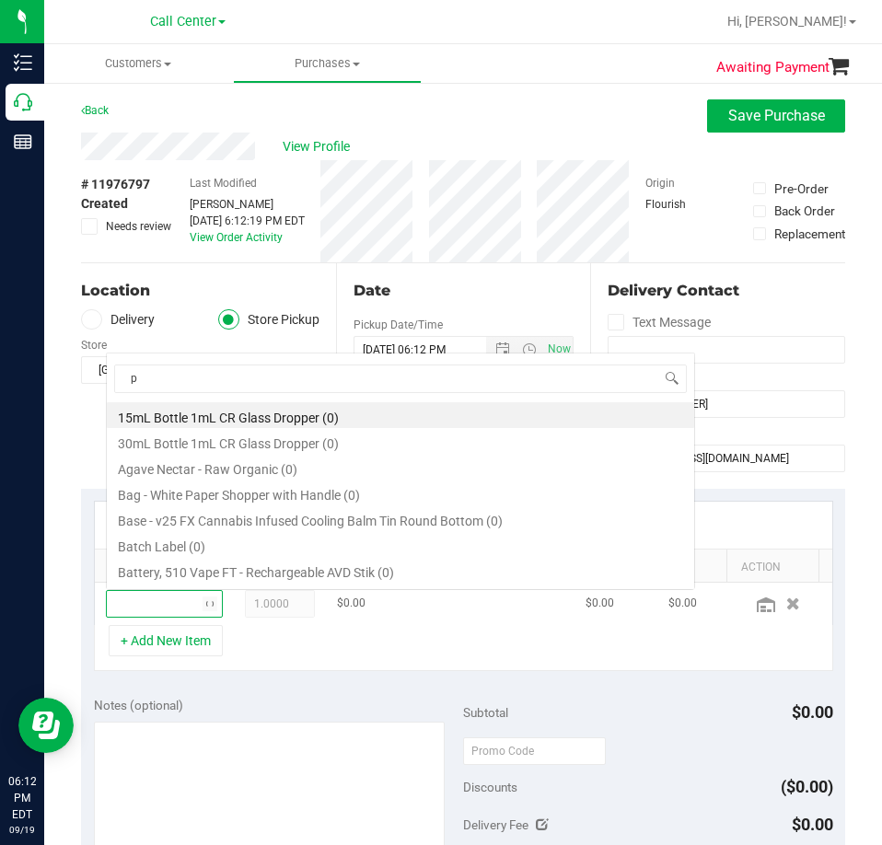
scroll to position [28, 75]
type input "ppu"
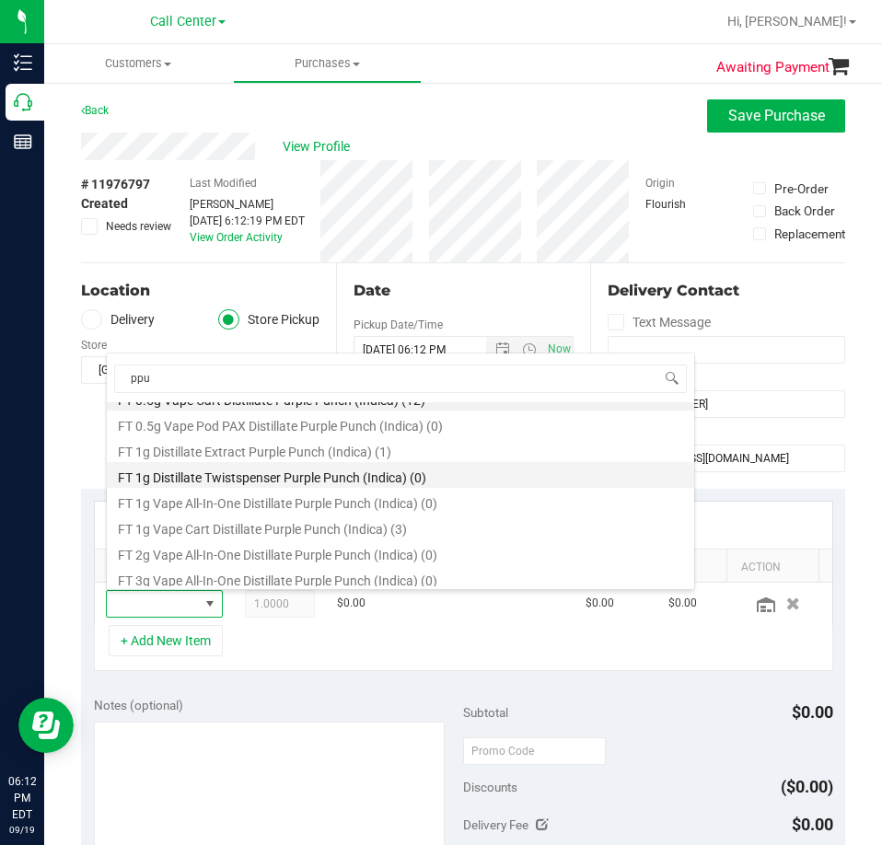
scroll to position [22, 0]
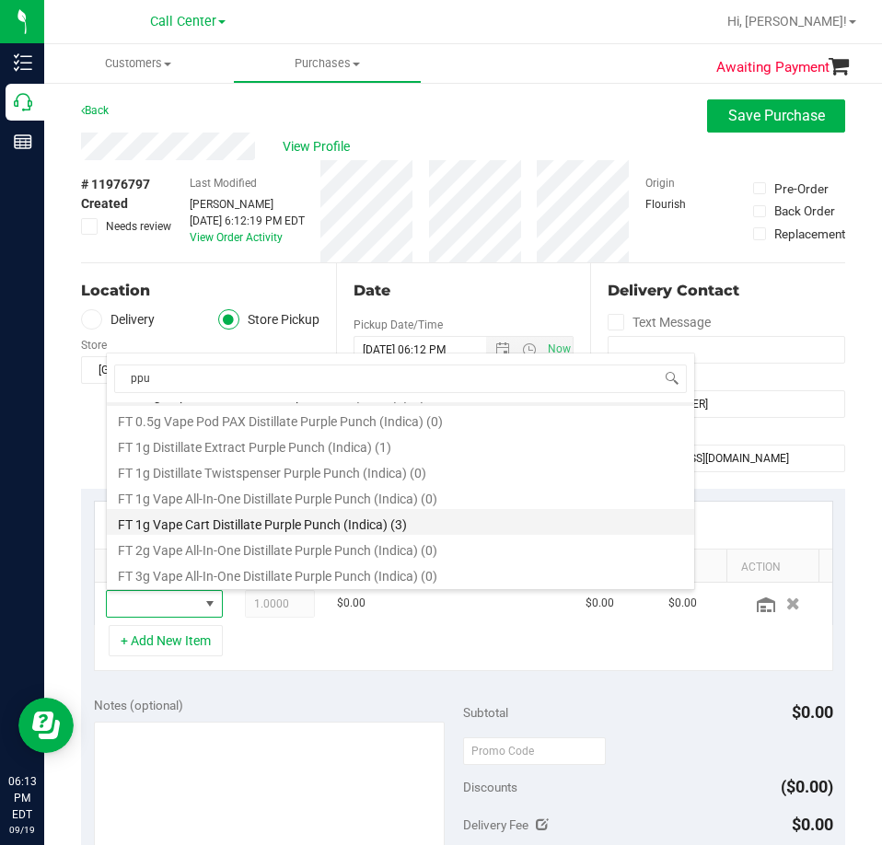
click at [345, 522] on li "FT 1g Vape Cart Distillate Purple Punch (Indica) (3)" at bounding box center [400, 522] width 587 height 26
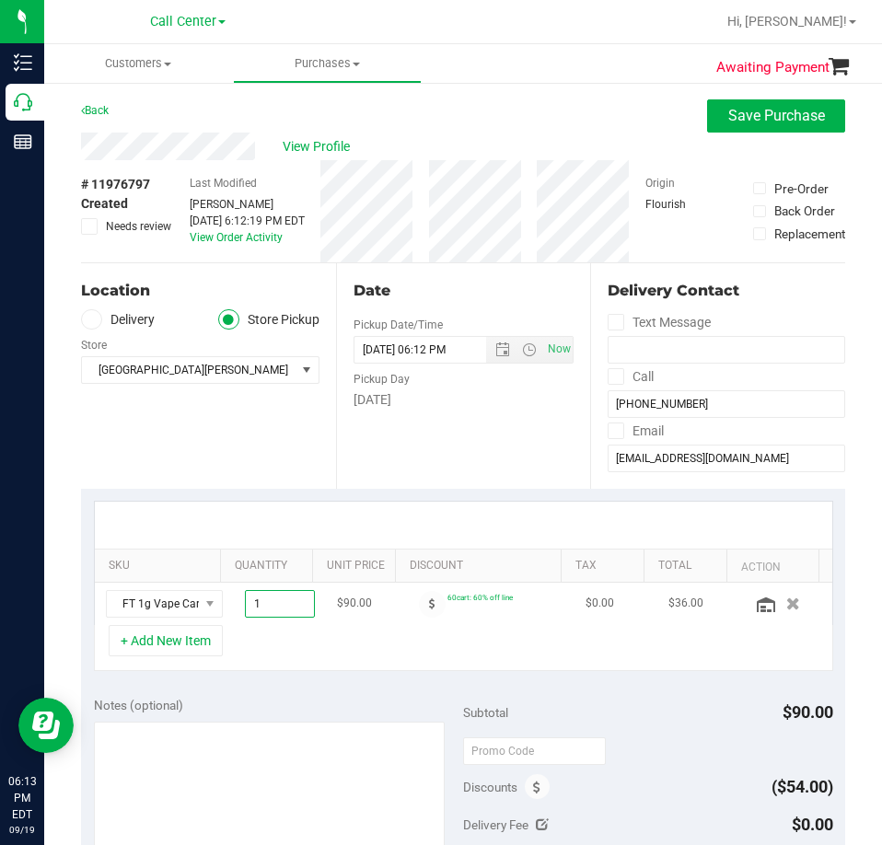
click at [248, 605] on span "1.00 1" at bounding box center [280, 604] width 70 height 28
click at [248, 605] on input "1" at bounding box center [280, 604] width 68 height 26
type input "55"
type input "55.00"
click at [271, 602] on span "55.00 55" at bounding box center [280, 604] width 70 height 28
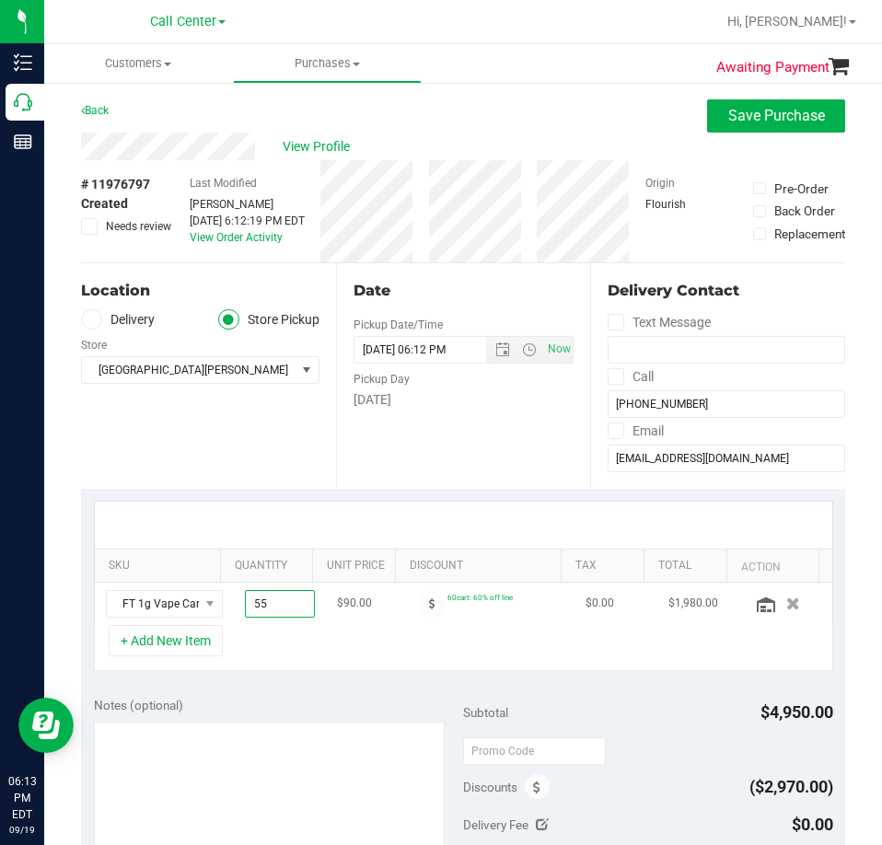
click at [271, 602] on input "55" at bounding box center [280, 604] width 68 height 26
type input "5"
type input "5.00"
click at [297, 677] on div "SKU Quantity Unit Price Discount Tax Total Action FT 1g Vape Cart Distillate Pu…" at bounding box center [463, 586] width 764 height 195
click at [756, 605] on icon at bounding box center [765, 604] width 18 height 15
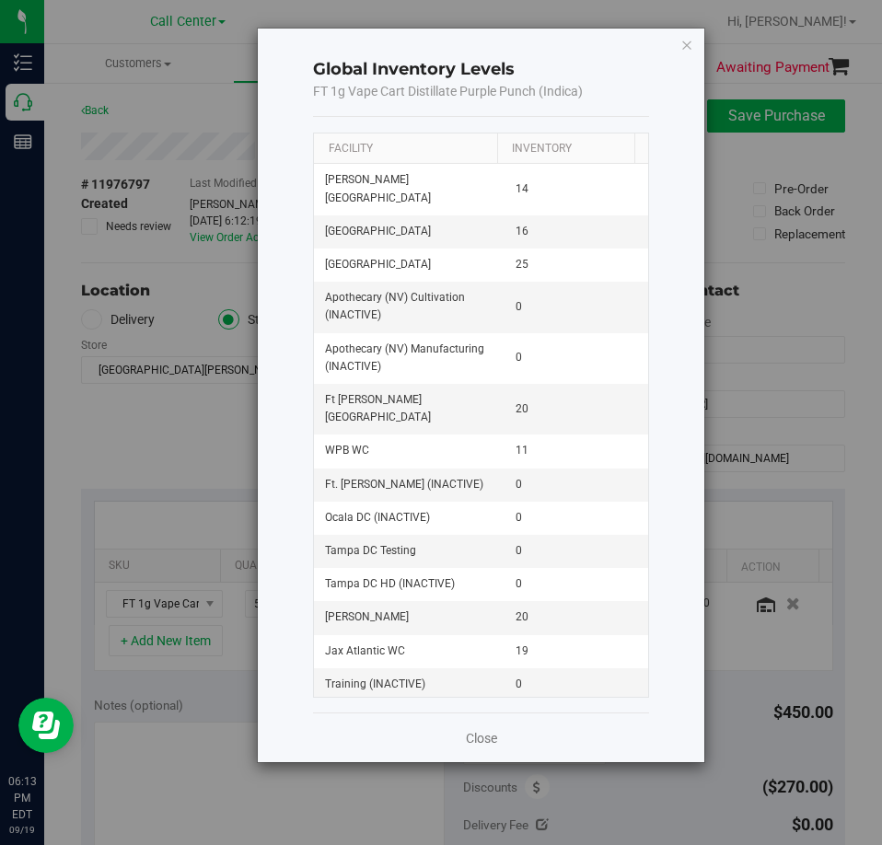
click at [391, 147] on th "Facility" at bounding box center [405, 148] width 183 height 31
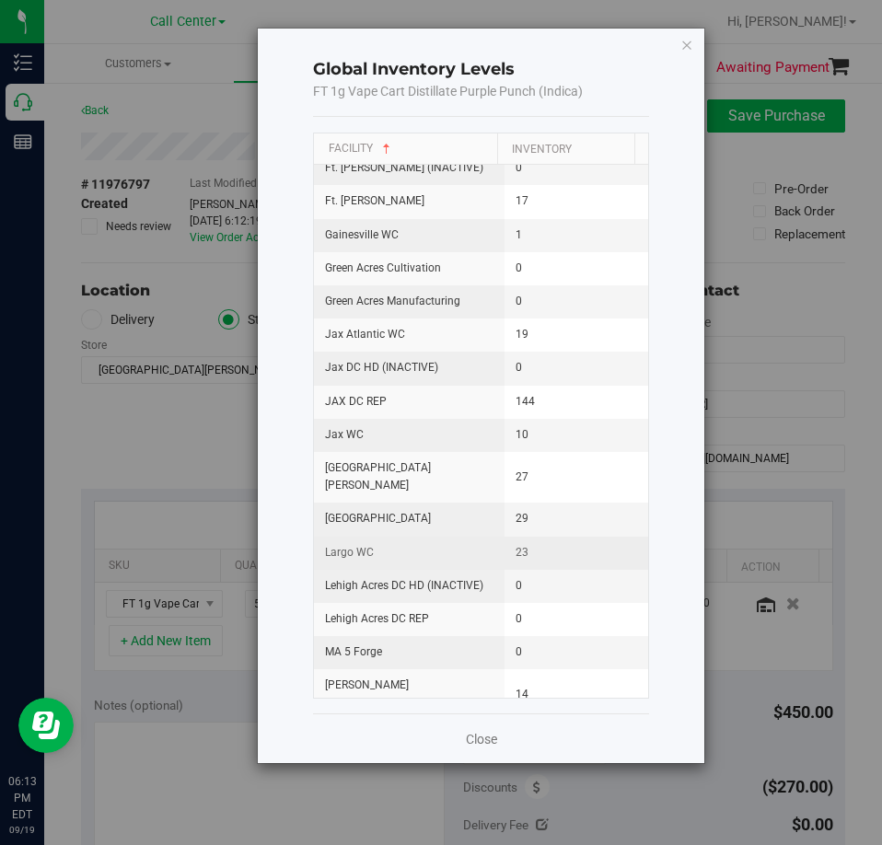
scroll to position [828, 0]
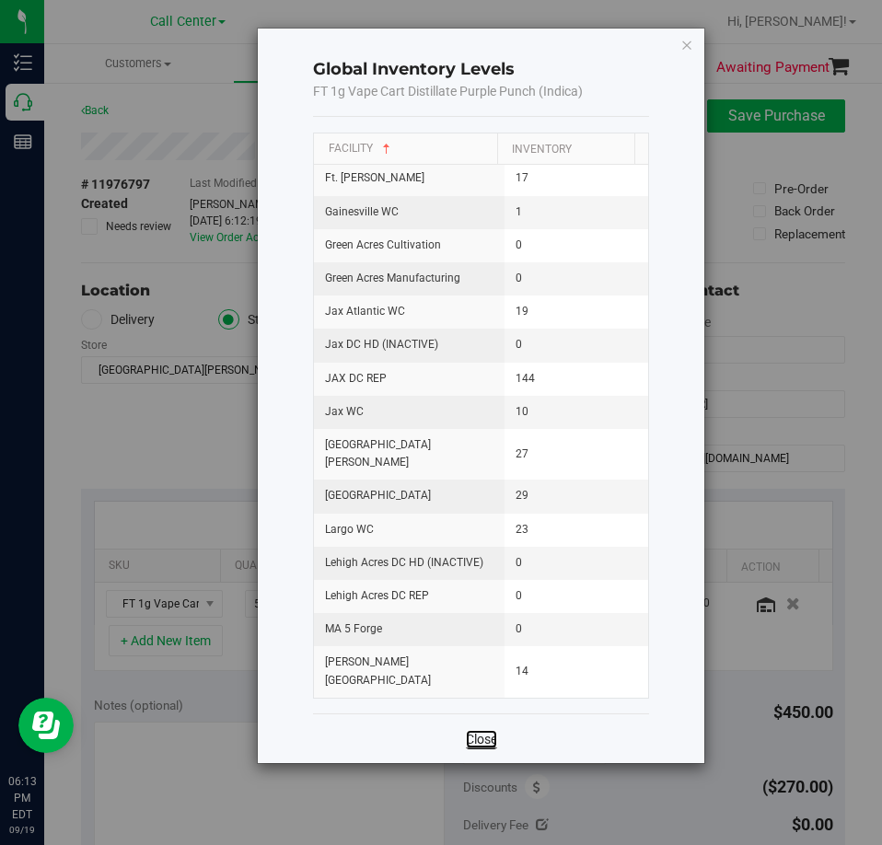
click at [467, 737] on link "Close" at bounding box center [481, 739] width 31 height 18
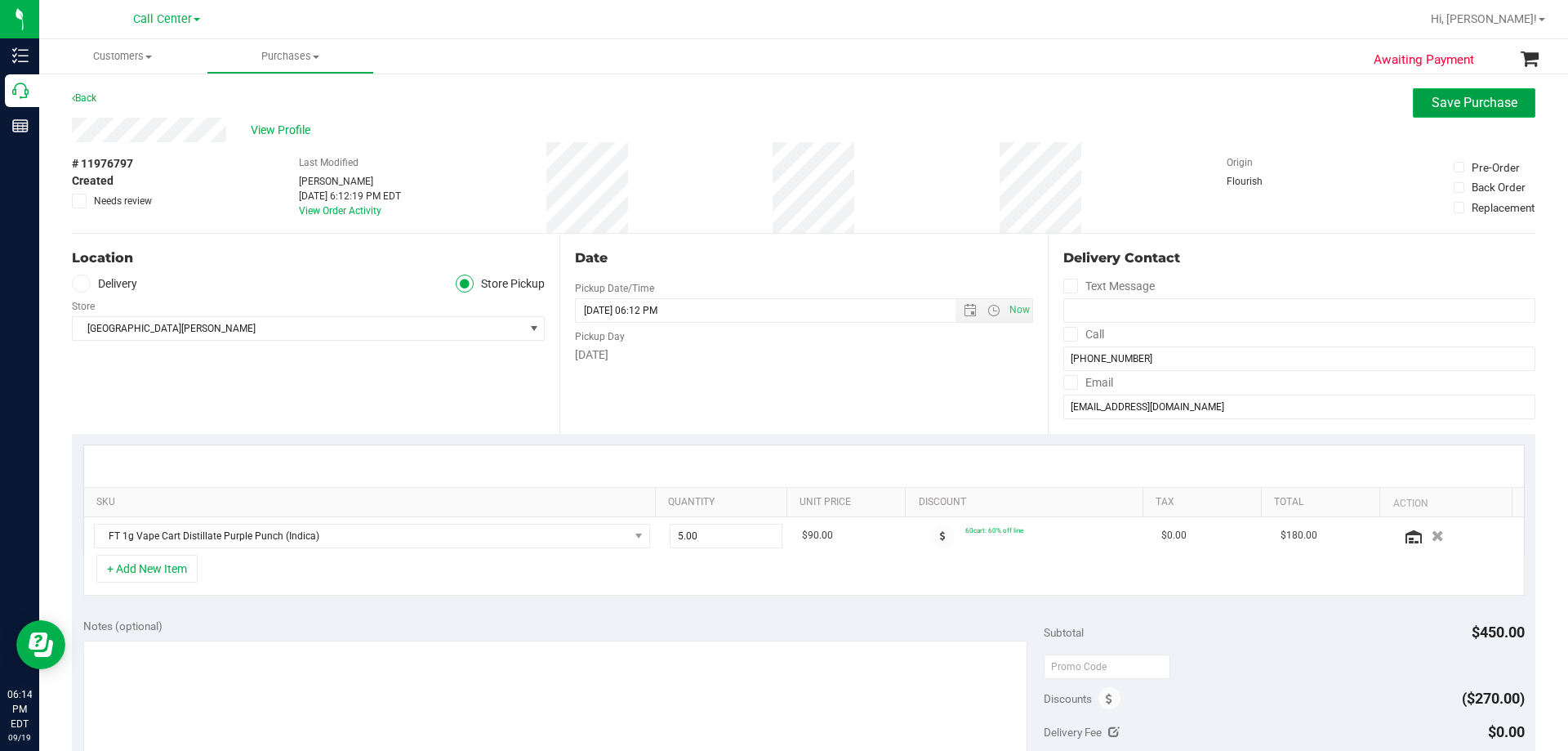
click at [782, 98] on span "Save Purchase" at bounding box center [1474, 102] width 86 height 15
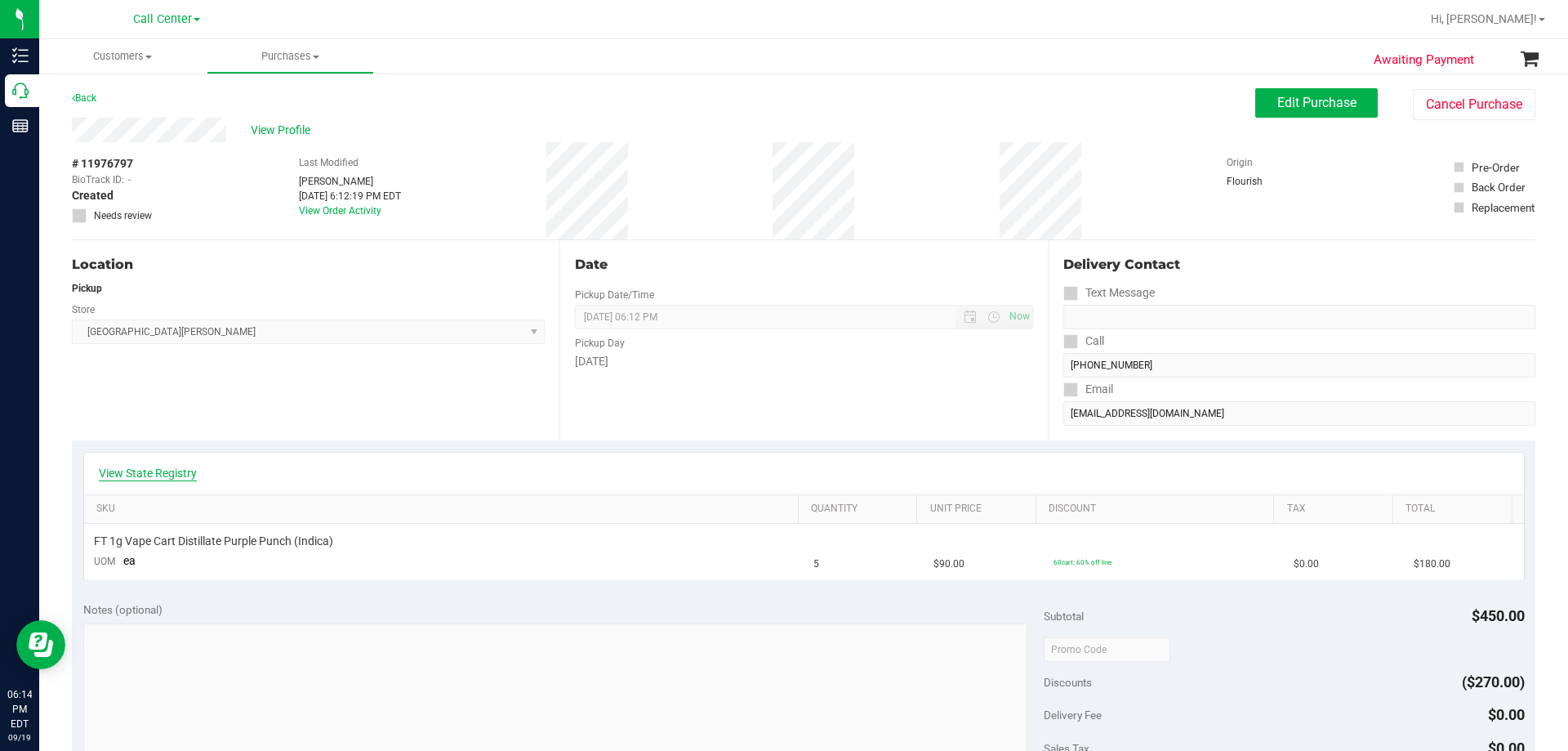
click at [138, 474] on link "View State Registry" at bounding box center [147, 473] width 98 height 16
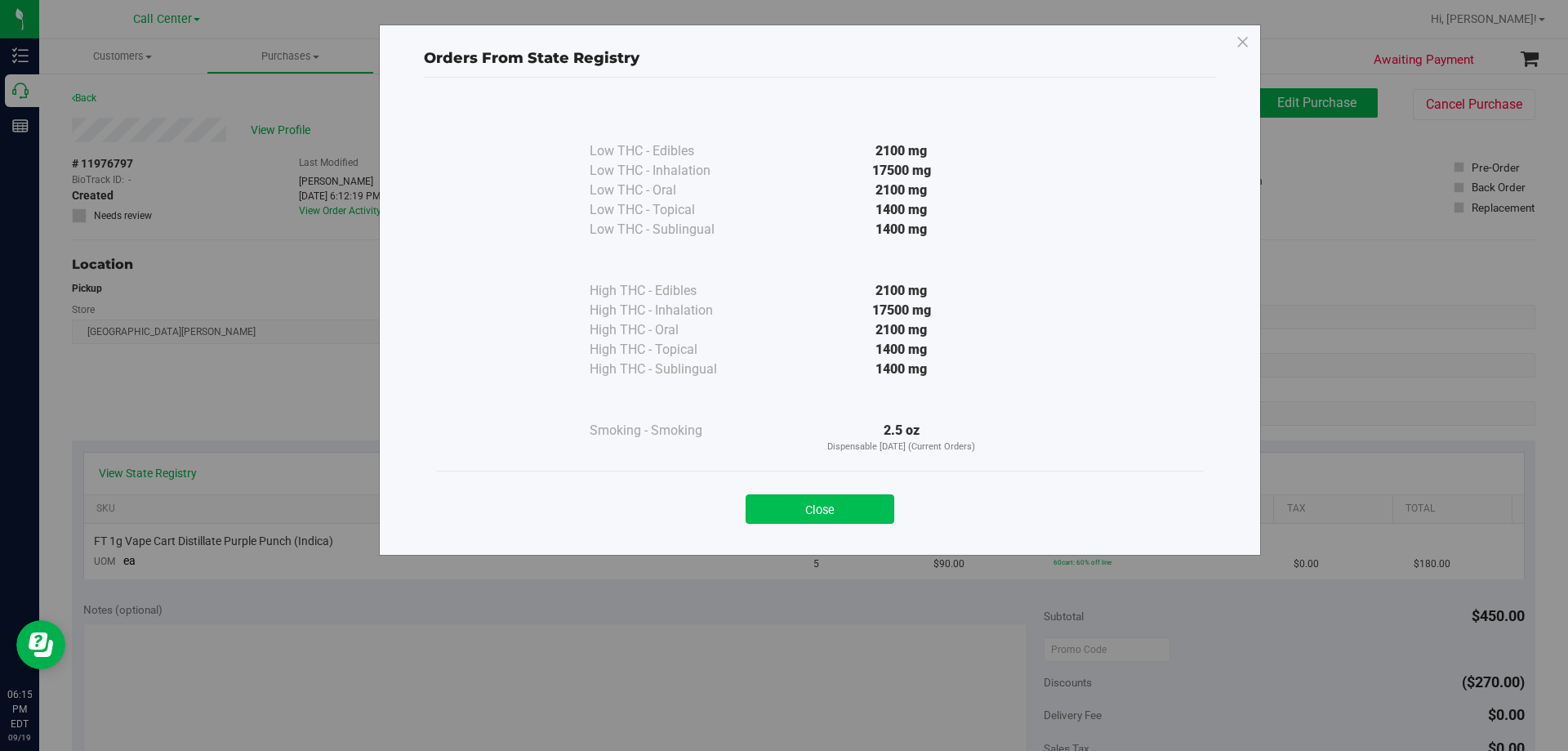
click at [782, 495] on button "Close" at bounding box center [819, 509] width 148 height 29
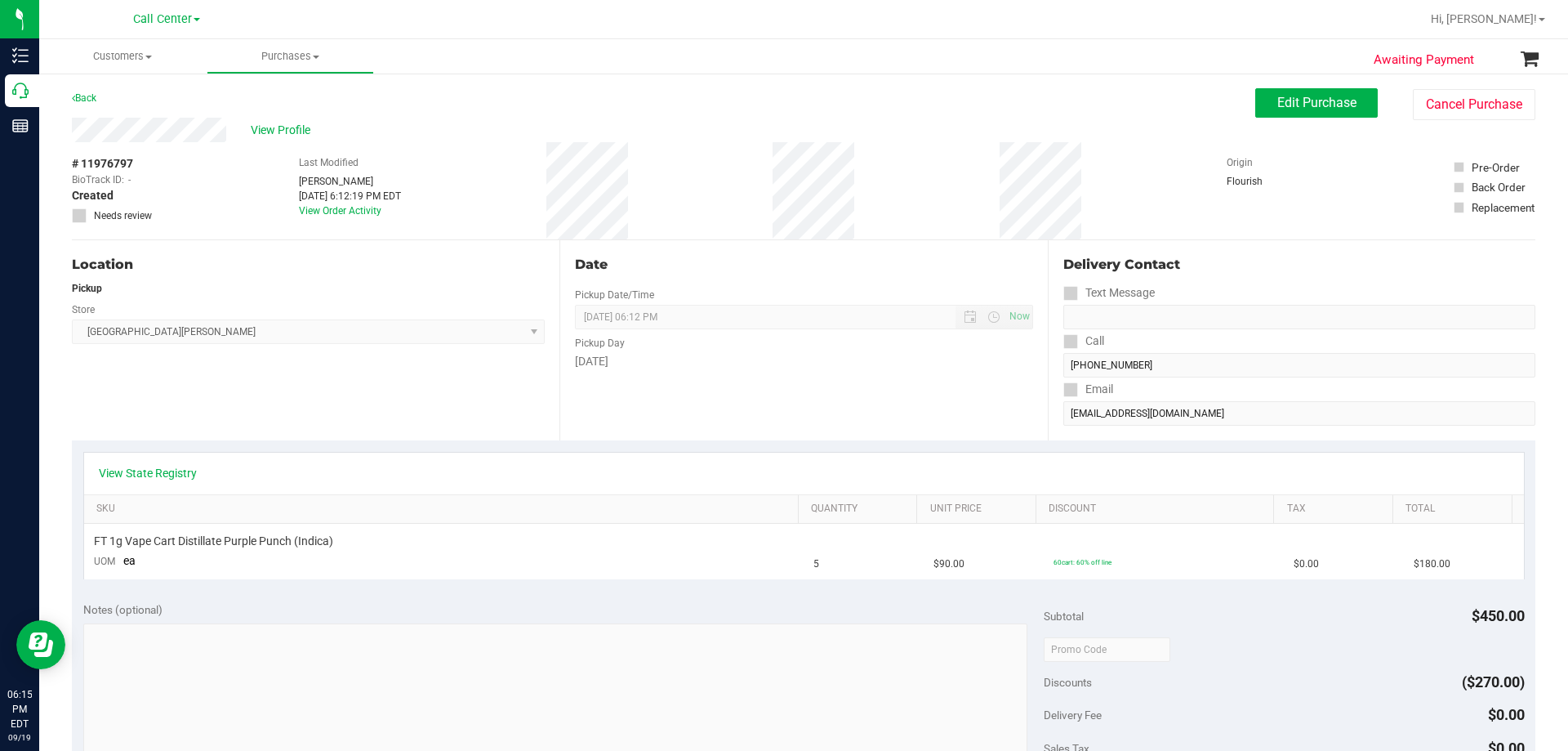
click at [782, 86] on div "Awaiting Payment Back Edit Purchase Cancel Purchase View Profile # 11976797 Bio…" at bounding box center [803, 655] width 1529 height 1166
drag, startPoint x: 1317, startPoint y: 105, endPoint x: 1276, endPoint y: 155, distance: 64.7
click at [782, 106] on span "Edit Purchase" at bounding box center [1316, 102] width 79 height 15
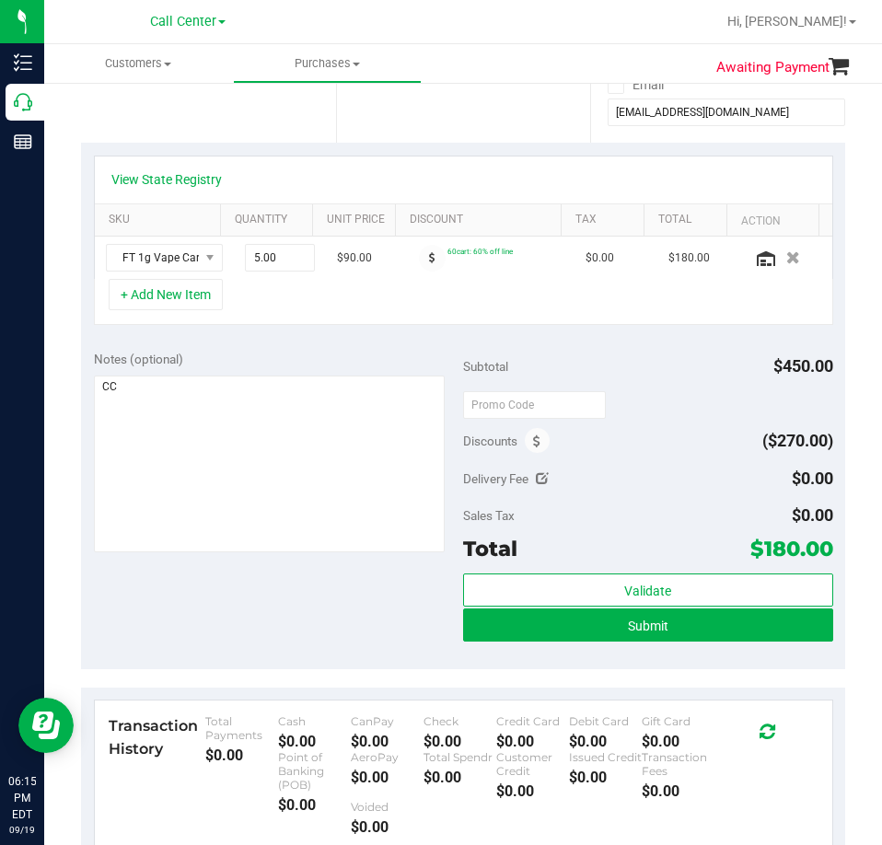
scroll to position [368, 0]
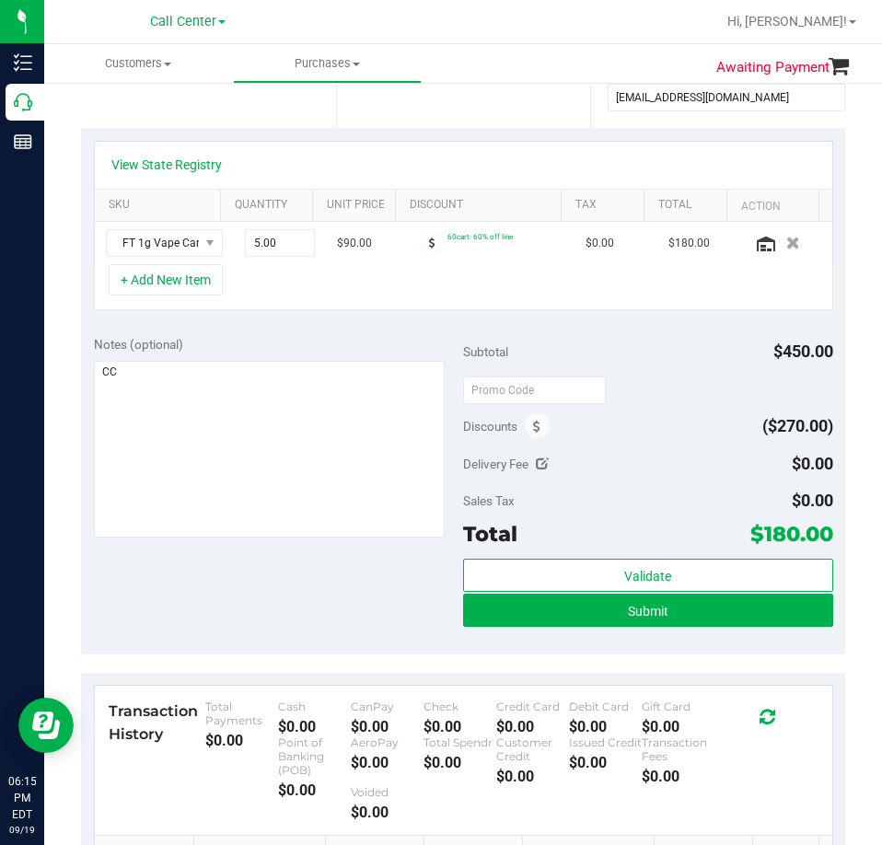
type textarea "CC"
click at [216, 588] on div "Notes (optional) Subtotal $450.00 Discounts ($270.00) Delivery Fee $0.00 Sales …" at bounding box center [463, 488] width 764 height 331
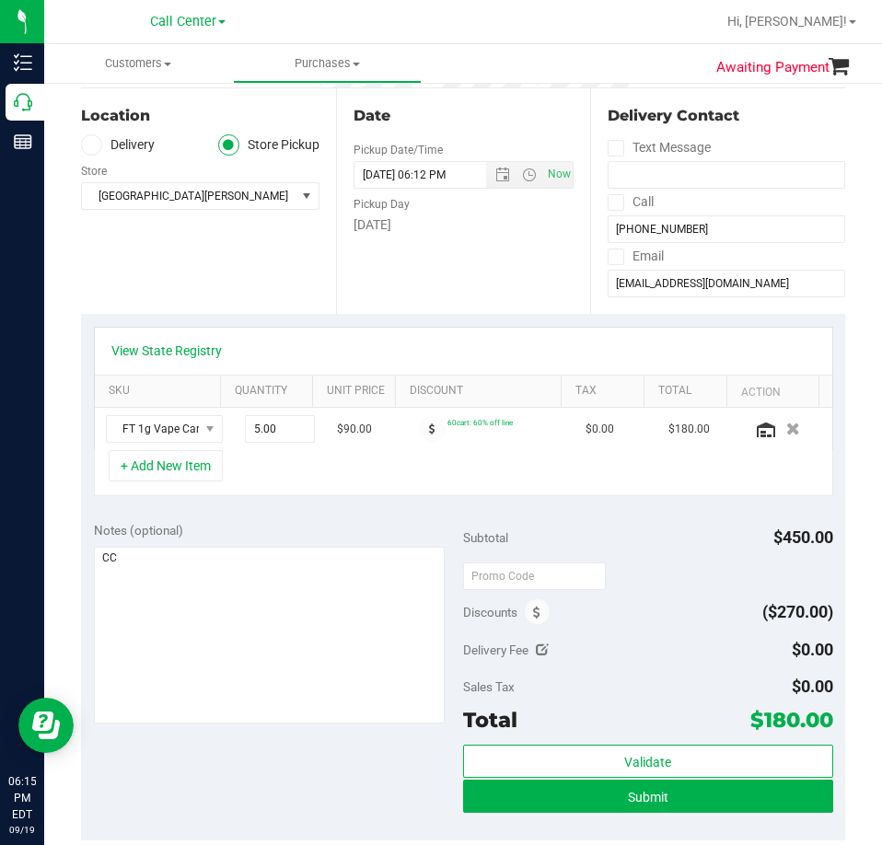
scroll to position [184, 0]
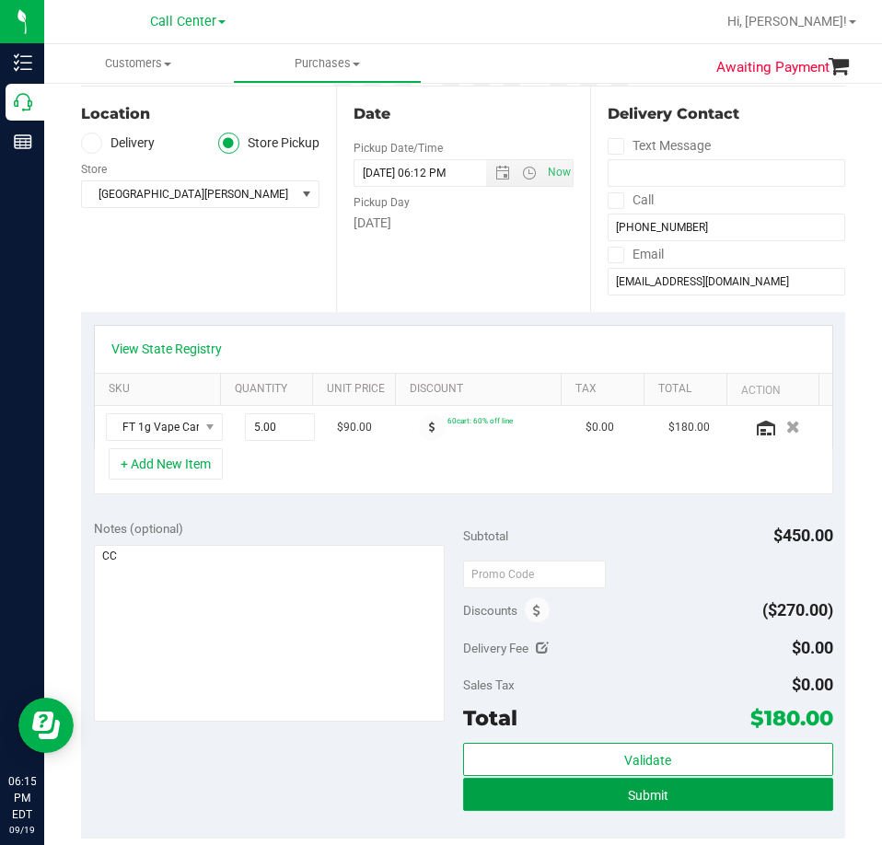
click at [702, 790] on button "Submit" at bounding box center [648, 794] width 370 height 33
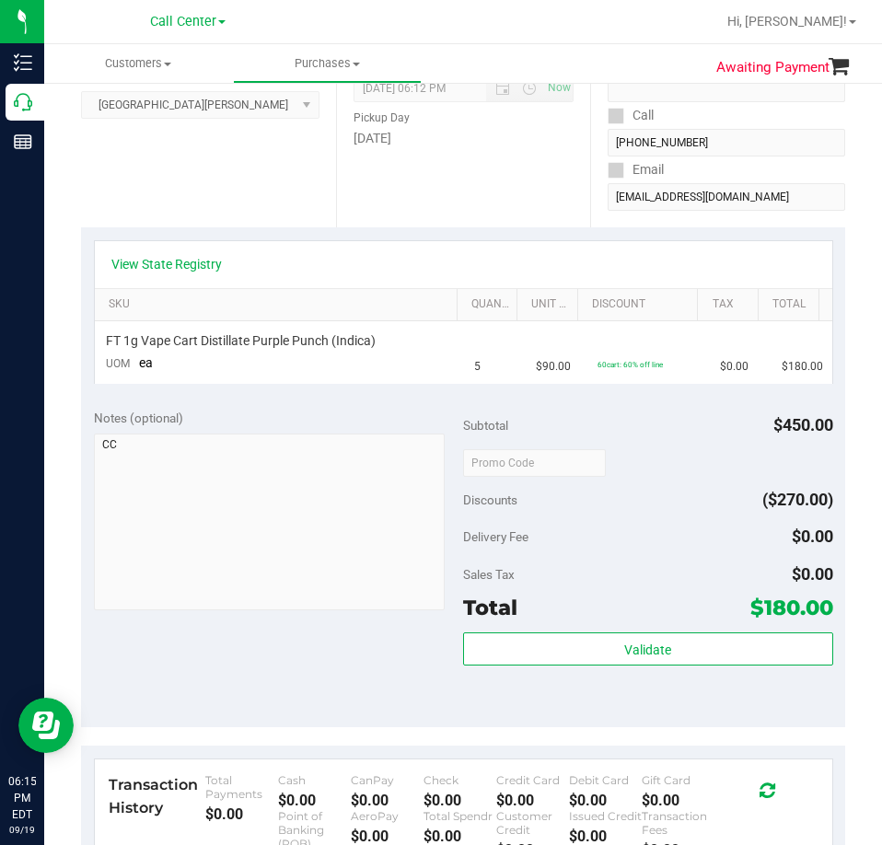
scroll to position [276, 0]
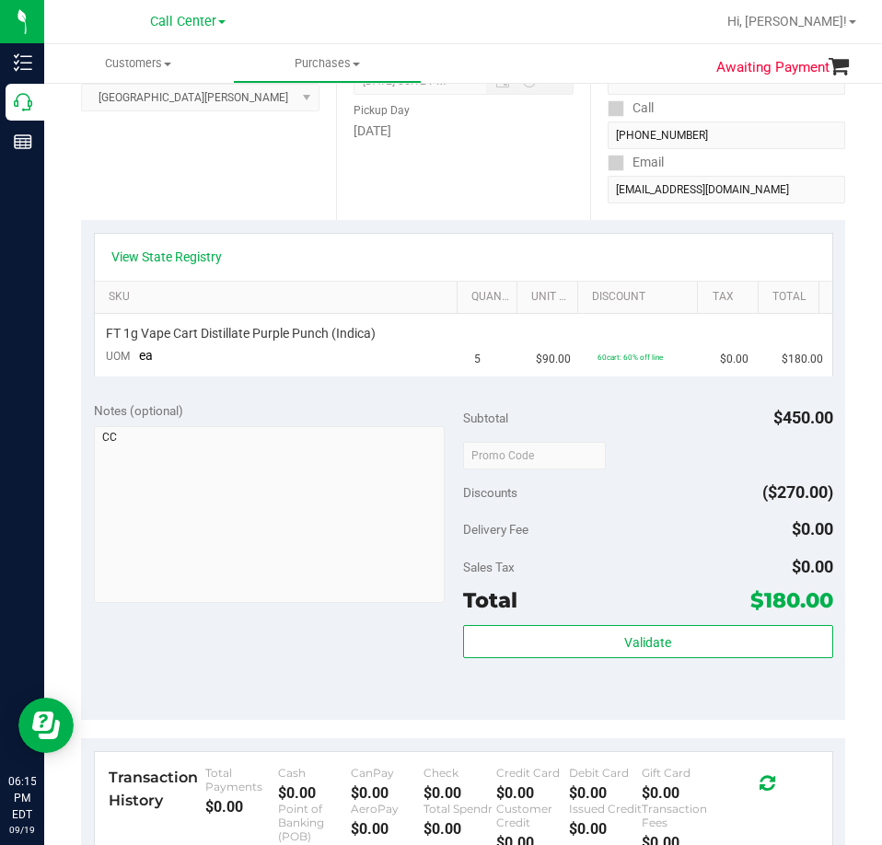
click at [768, 598] on span "$180.00" at bounding box center [791, 600] width 83 height 26
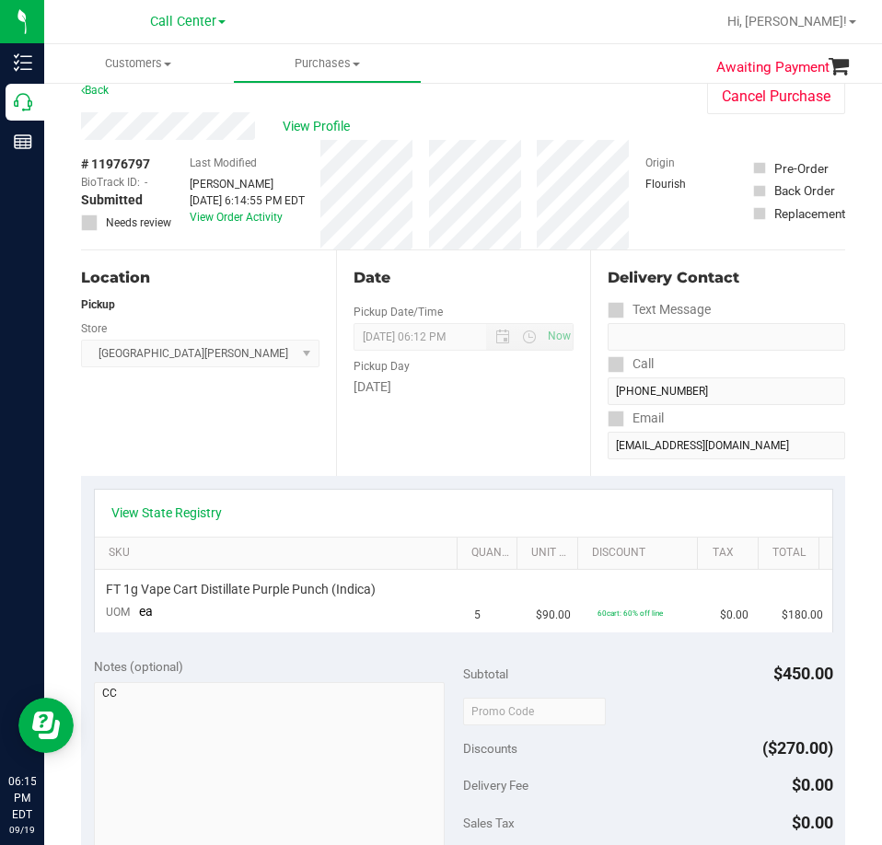
scroll to position [0, 0]
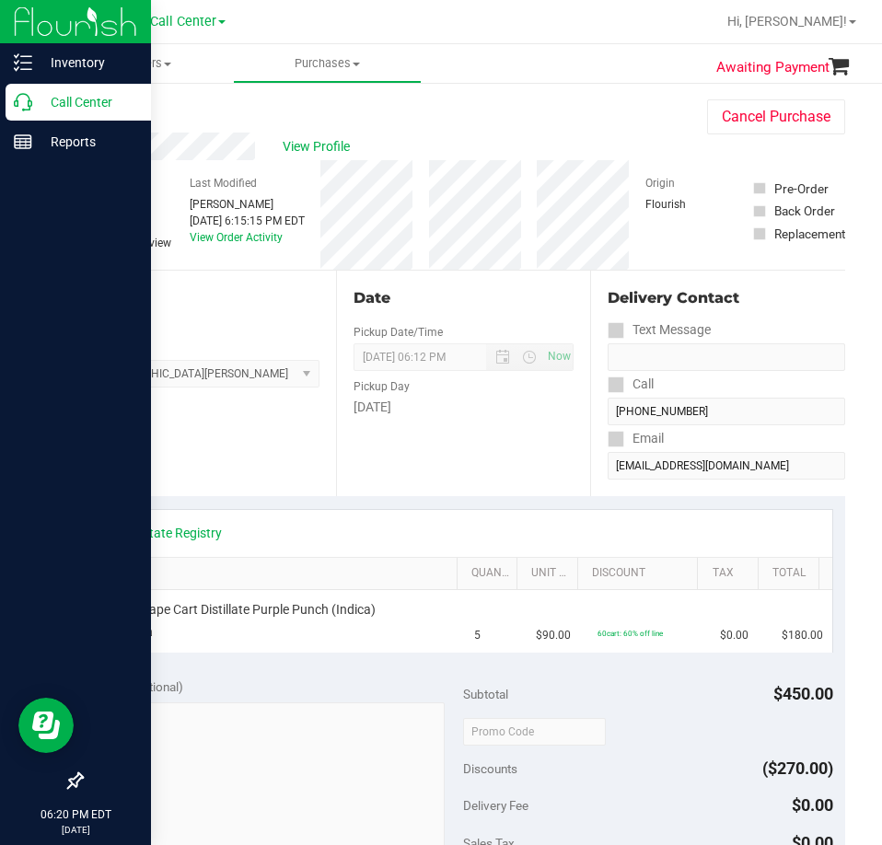
click at [31, 100] on icon at bounding box center [23, 102] width 18 height 18
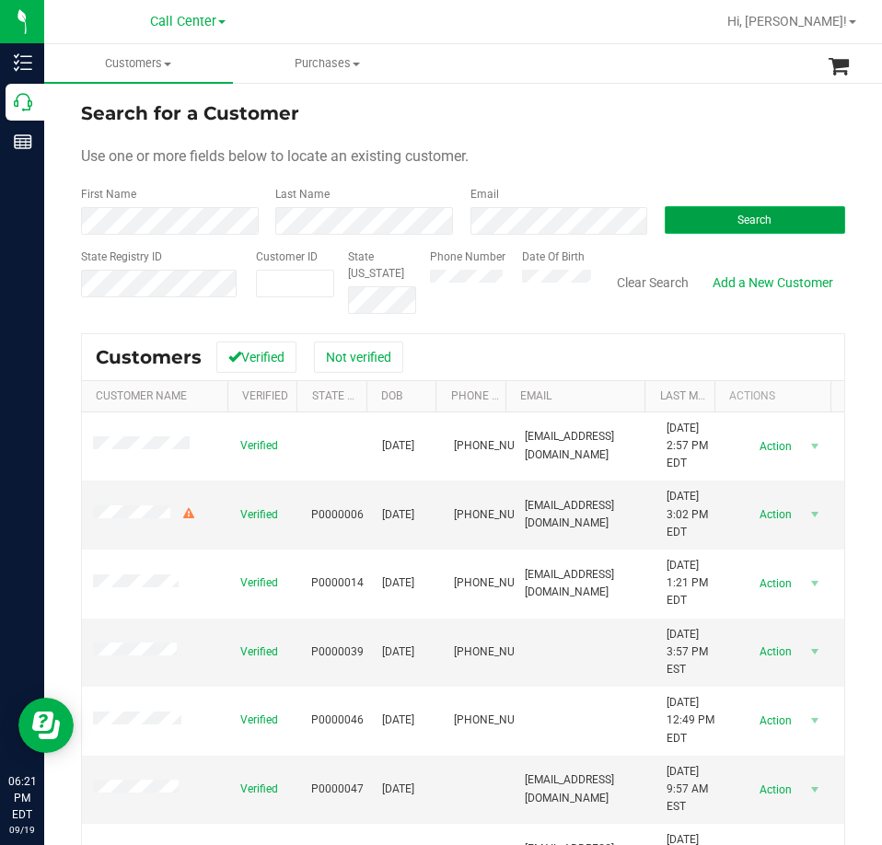
click at [709, 230] on button "Search" at bounding box center [754, 220] width 180 height 28
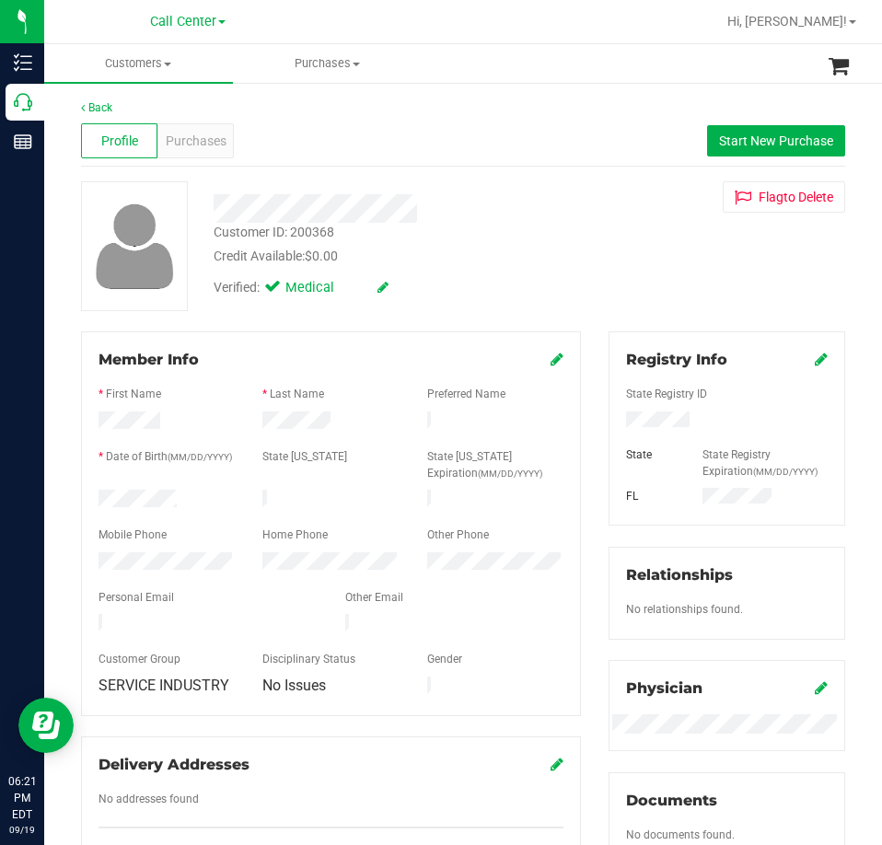
click at [235, 151] on div "Profile Purchases Start New Purchase" at bounding box center [463, 141] width 764 height 51
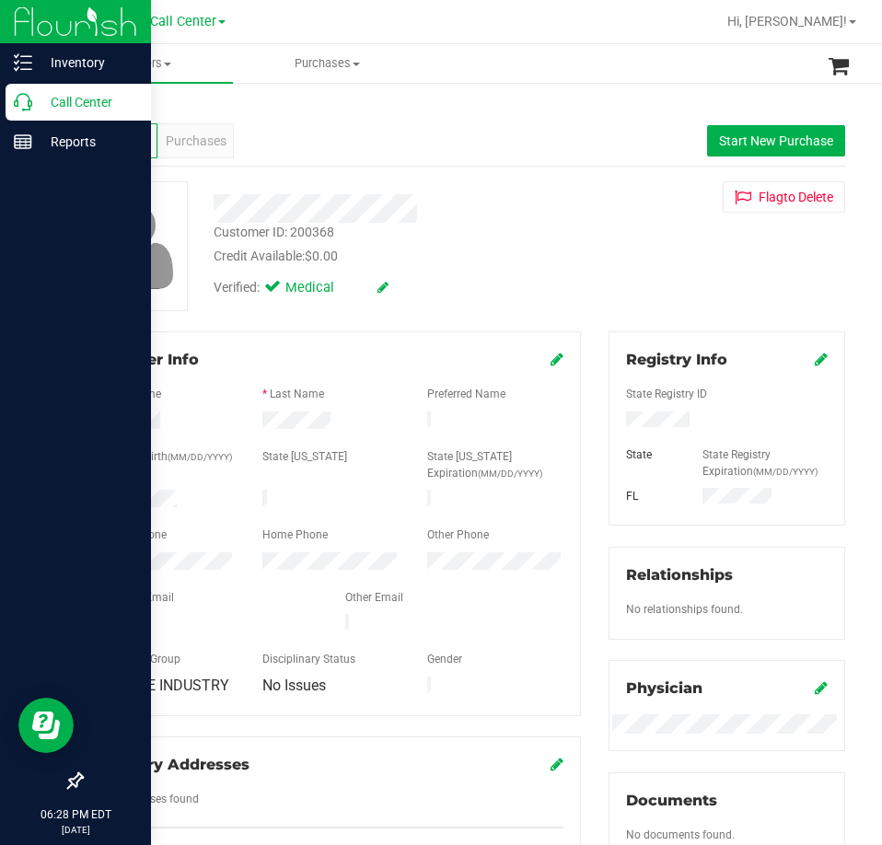
click at [8, 103] on div "Call Center" at bounding box center [78, 102] width 145 height 37
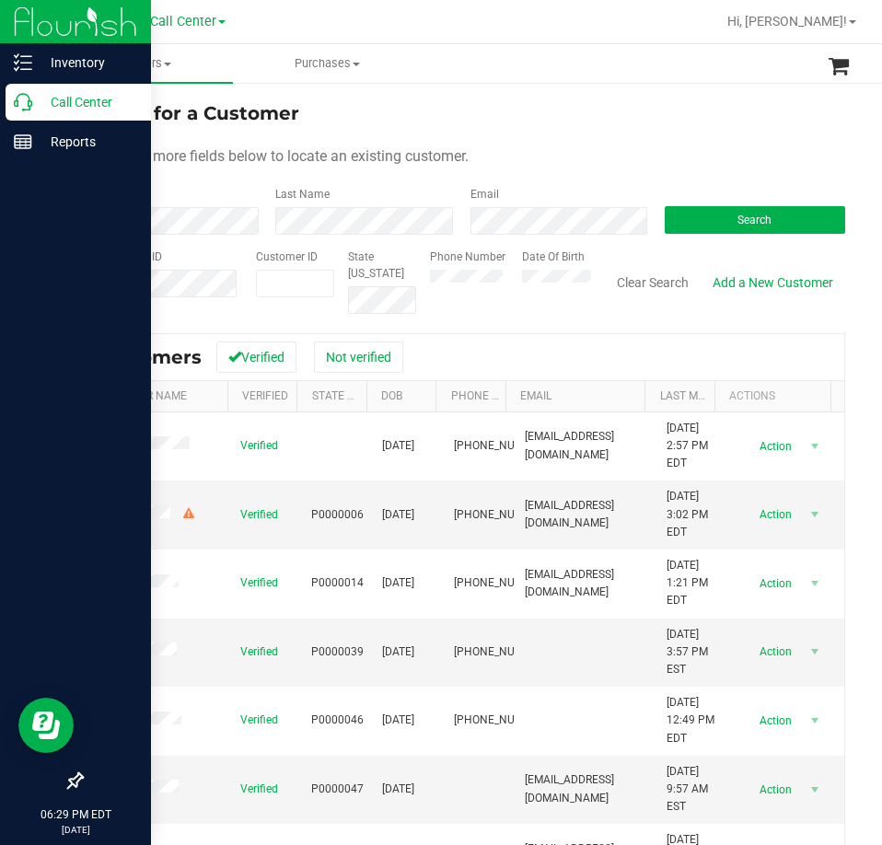
click at [29, 97] on icon at bounding box center [23, 102] width 18 height 18
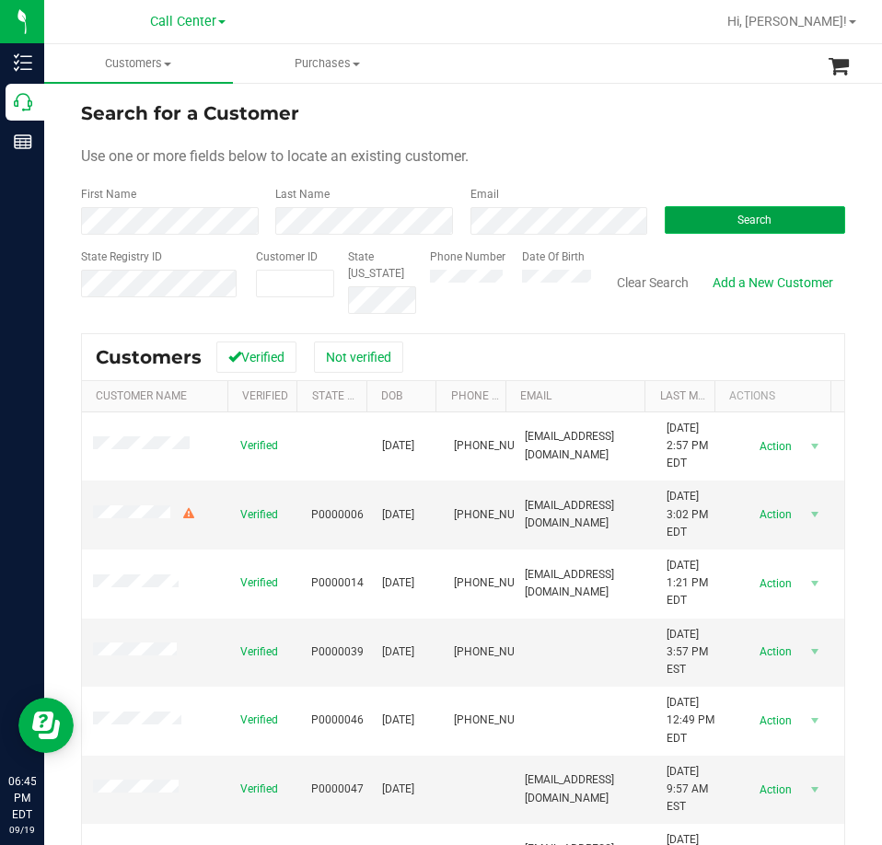
click at [762, 216] on button "Search" at bounding box center [754, 220] width 180 height 28
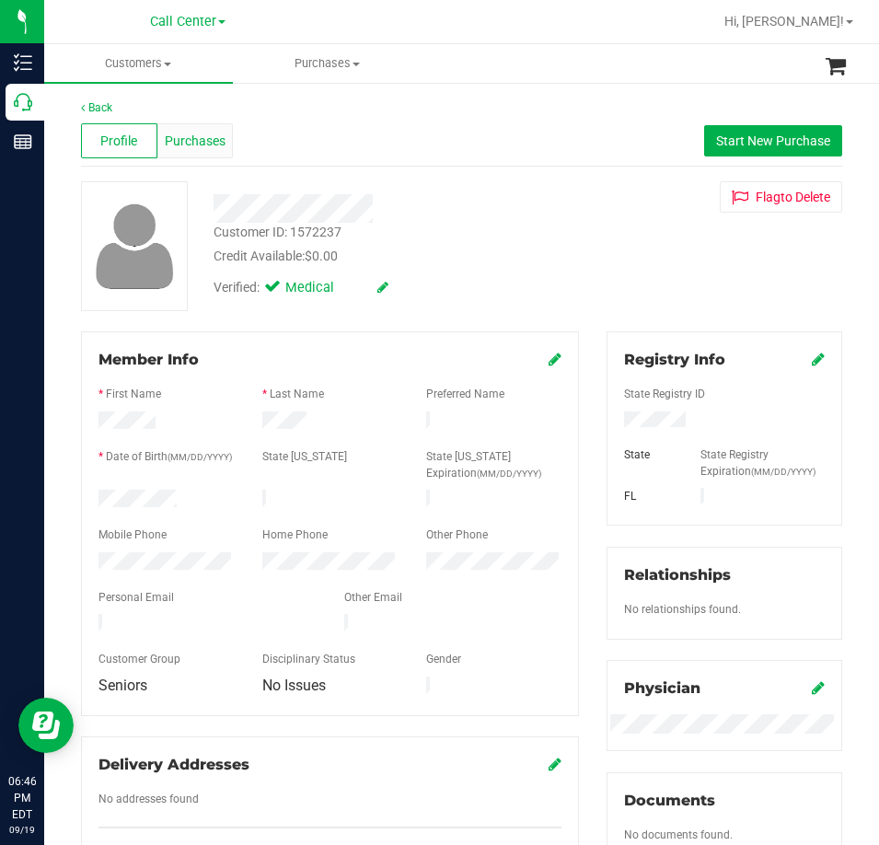
click at [195, 140] on span "Purchases" at bounding box center [195, 141] width 61 height 19
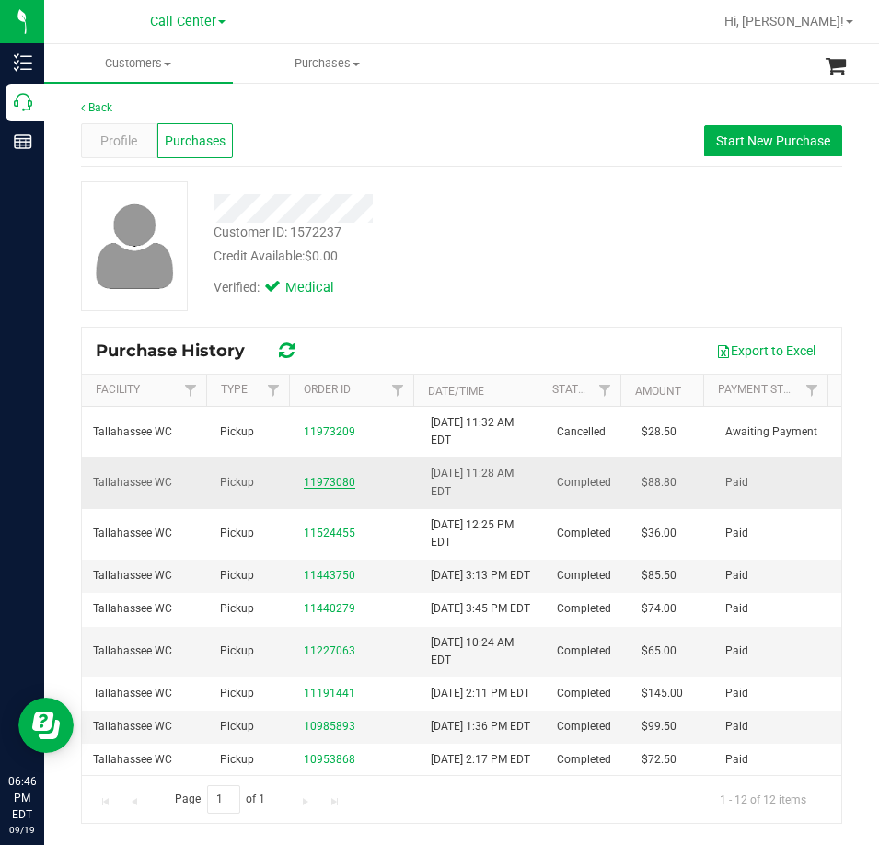
click at [325, 479] on link "11973080" at bounding box center [330, 482] width 52 height 13
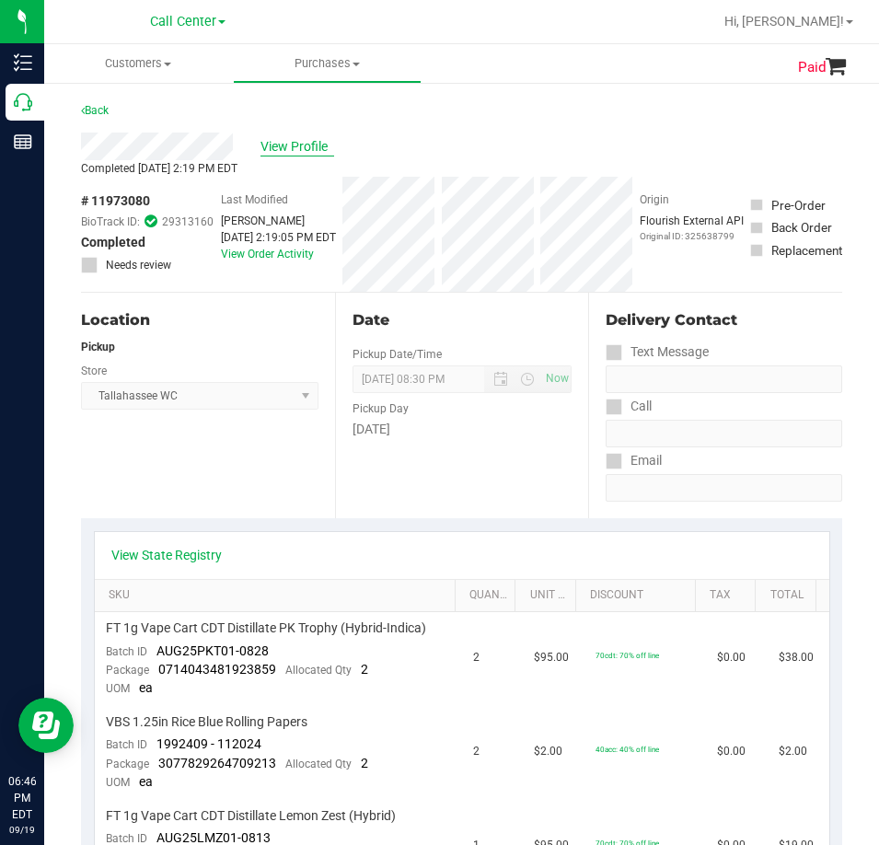
click at [270, 144] on span "View Profile" at bounding box center [297, 146] width 74 height 19
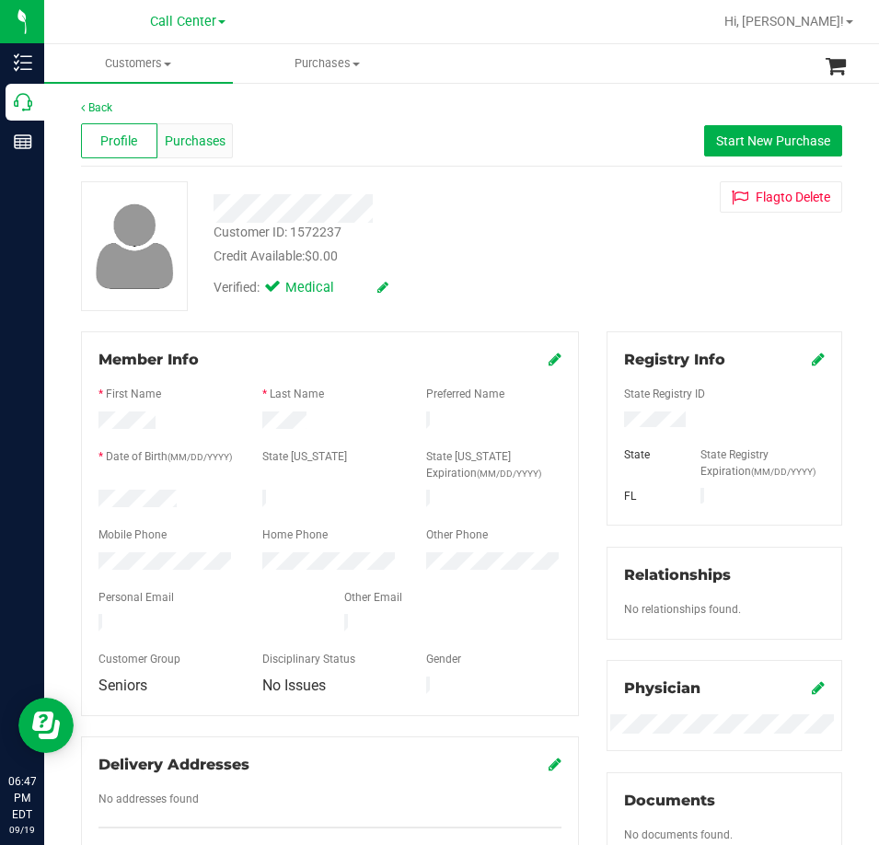
click at [207, 144] on span "Purchases" at bounding box center [195, 141] width 61 height 19
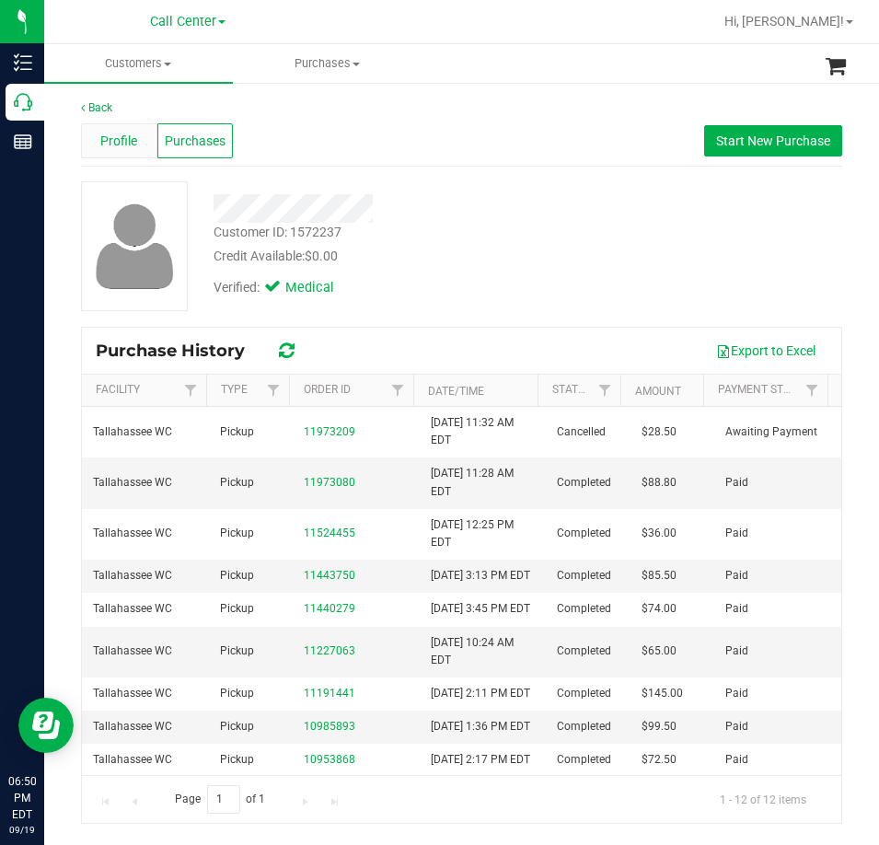
click at [110, 151] on div "Profile" at bounding box center [119, 140] width 76 height 35
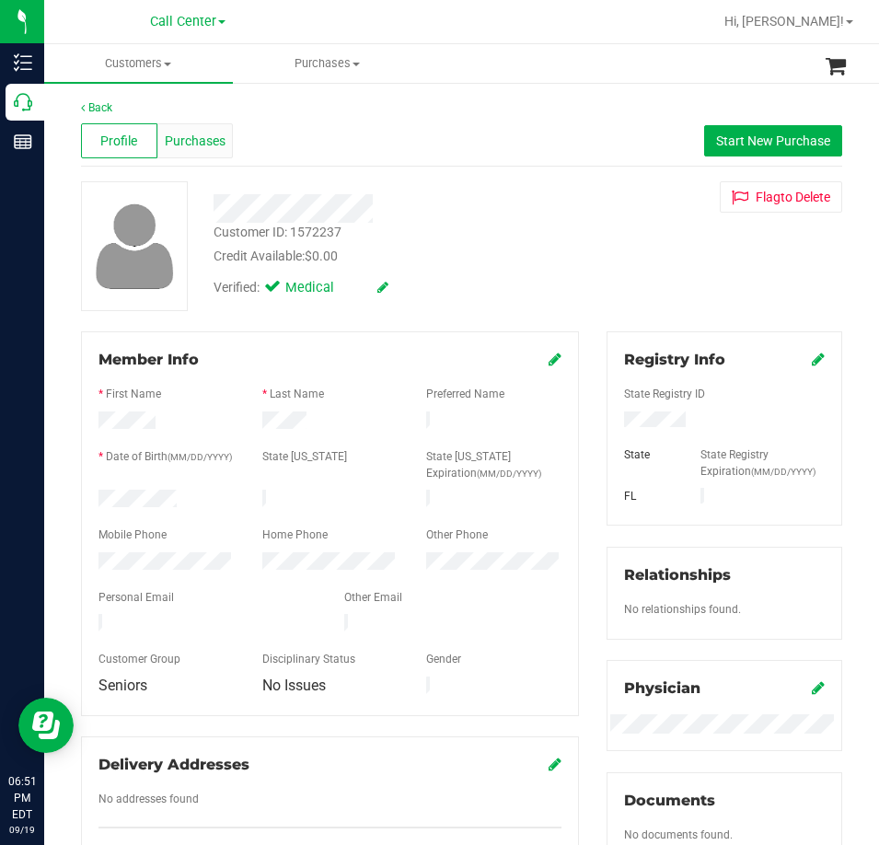
click at [167, 144] on span "Purchases" at bounding box center [195, 141] width 61 height 19
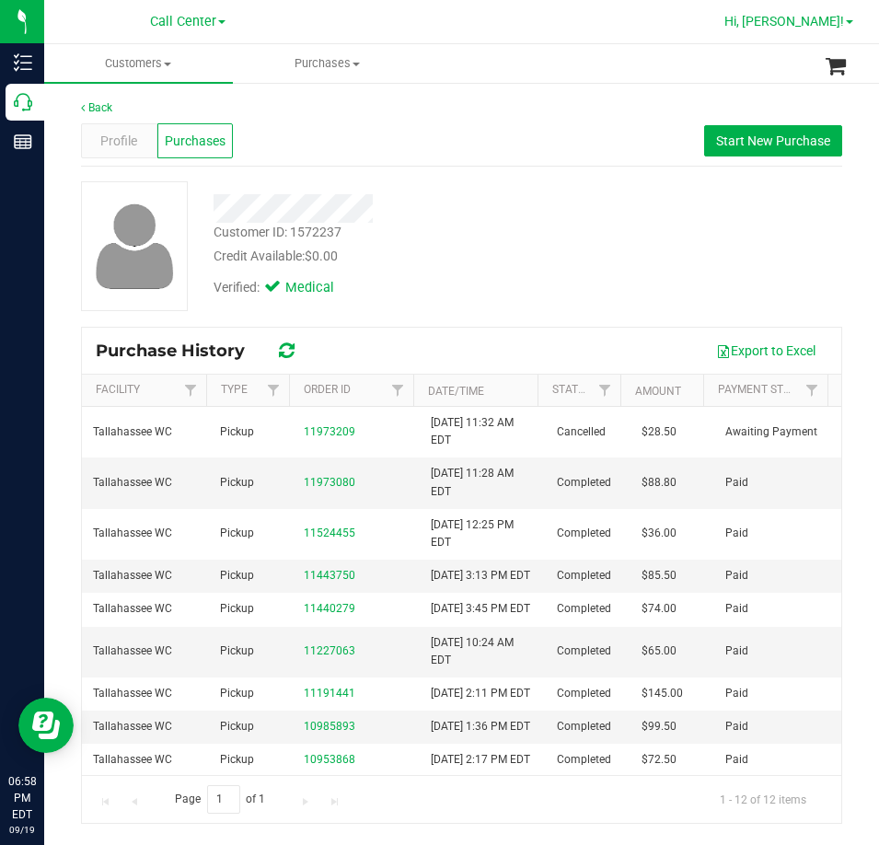
click at [834, 18] on span "Hi, [PERSON_NAME]!" at bounding box center [784, 21] width 120 height 15
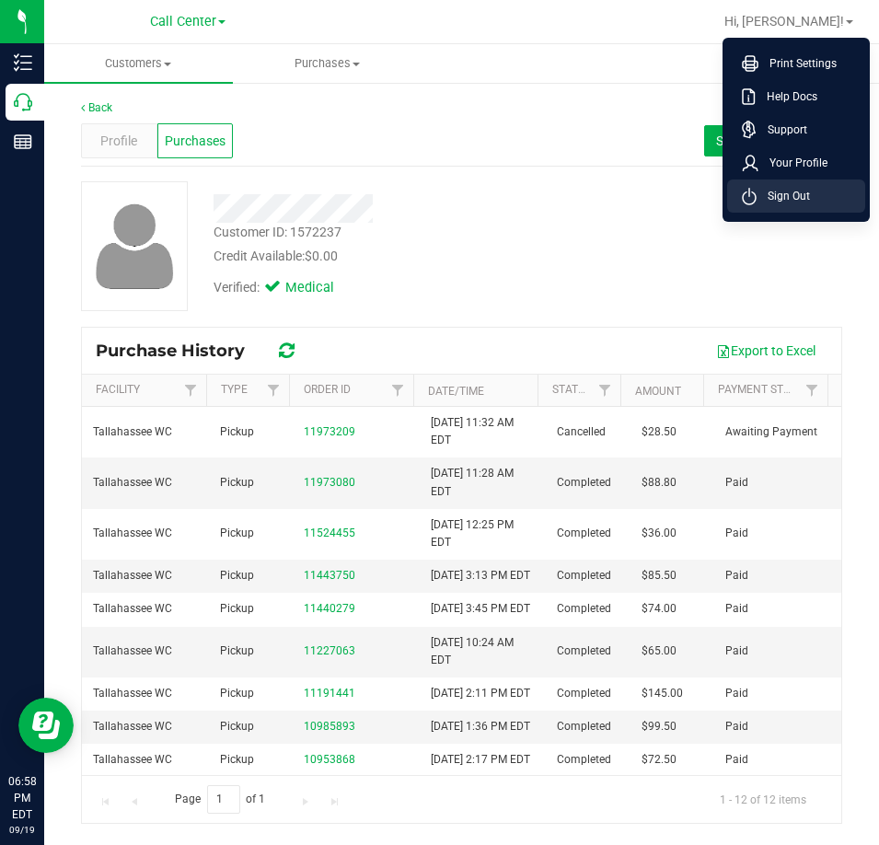
click at [790, 203] on span "Sign Out" at bounding box center [782, 196] width 53 height 18
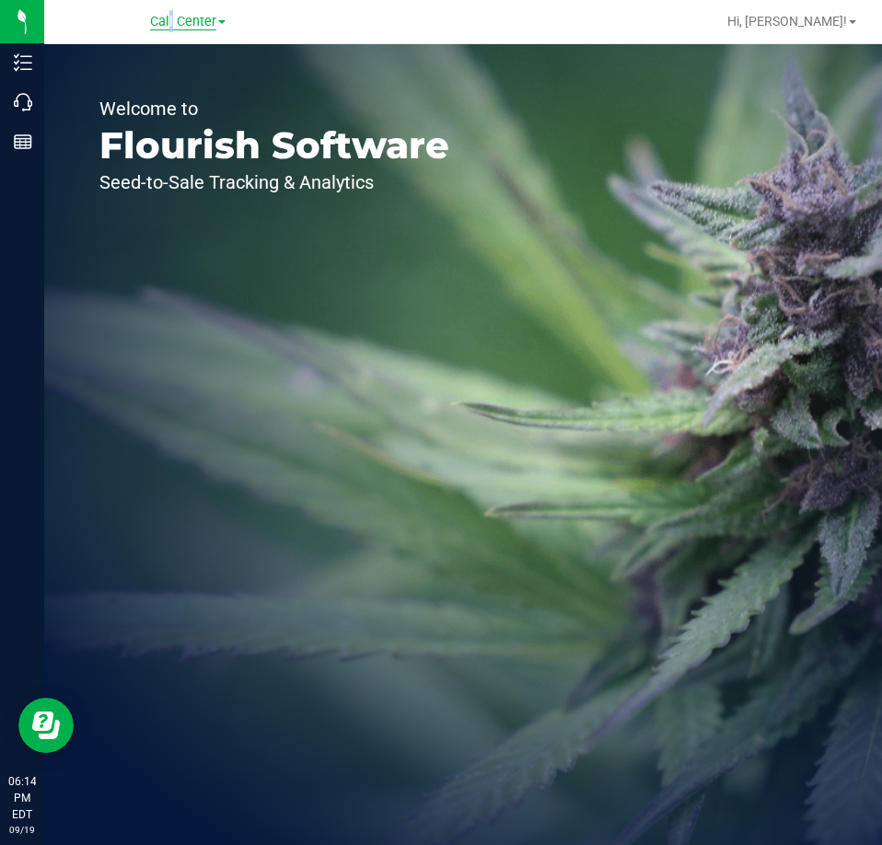
click at [167, 24] on span "Call Center" at bounding box center [183, 22] width 66 height 17
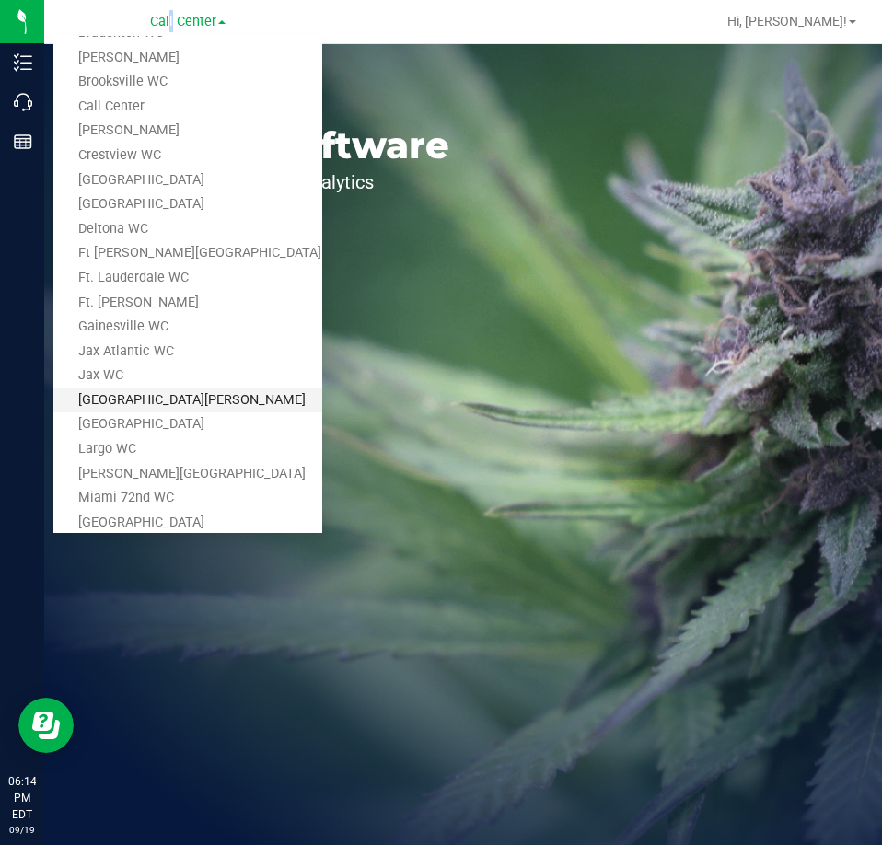
scroll to position [184, 0]
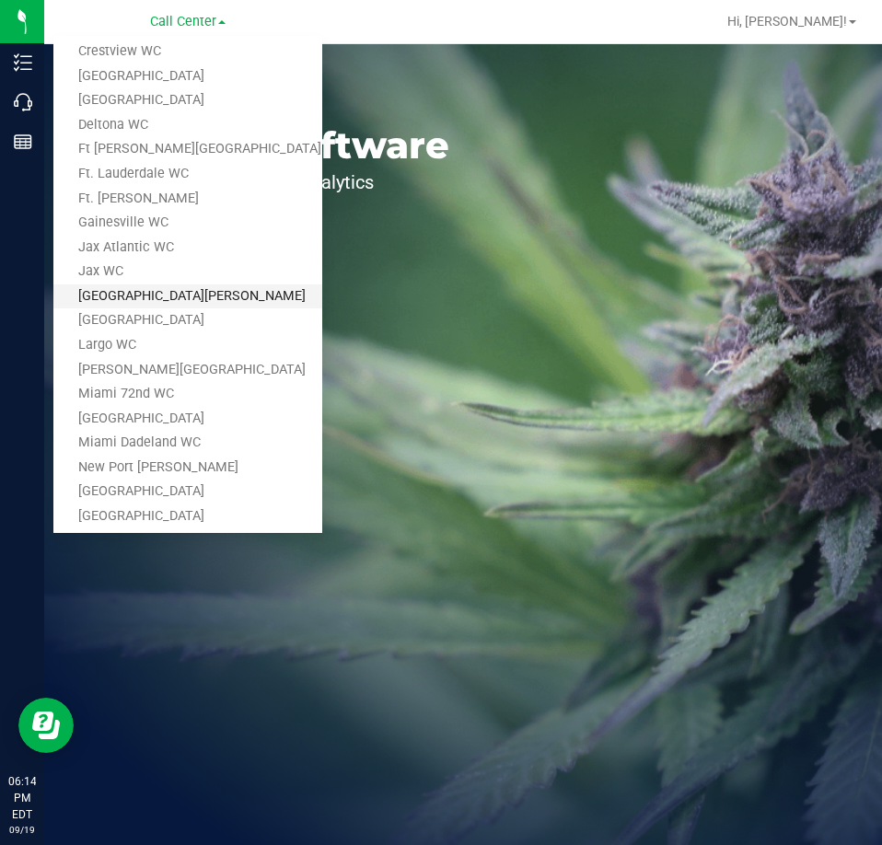
click at [152, 302] on link "[GEOGRAPHIC_DATA][PERSON_NAME]" at bounding box center [187, 296] width 269 height 25
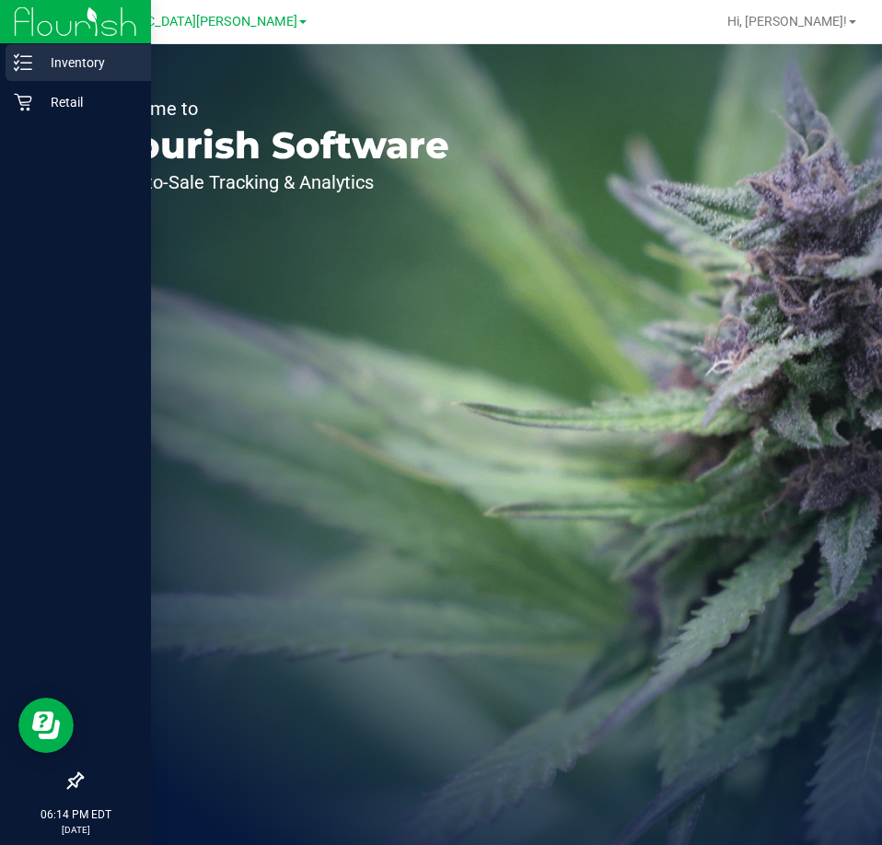
click at [37, 61] on p "Inventory" at bounding box center [87, 63] width 110 height 22
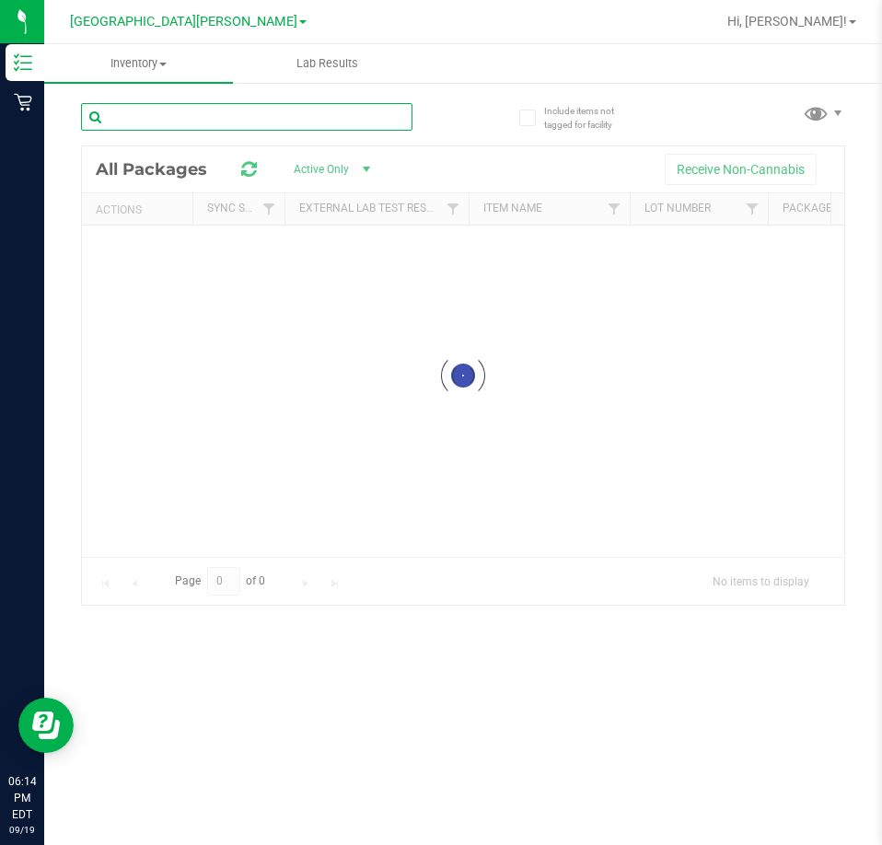
click at [271, 113] on input "text" at bounding box center [246, 117] width 331 height 28
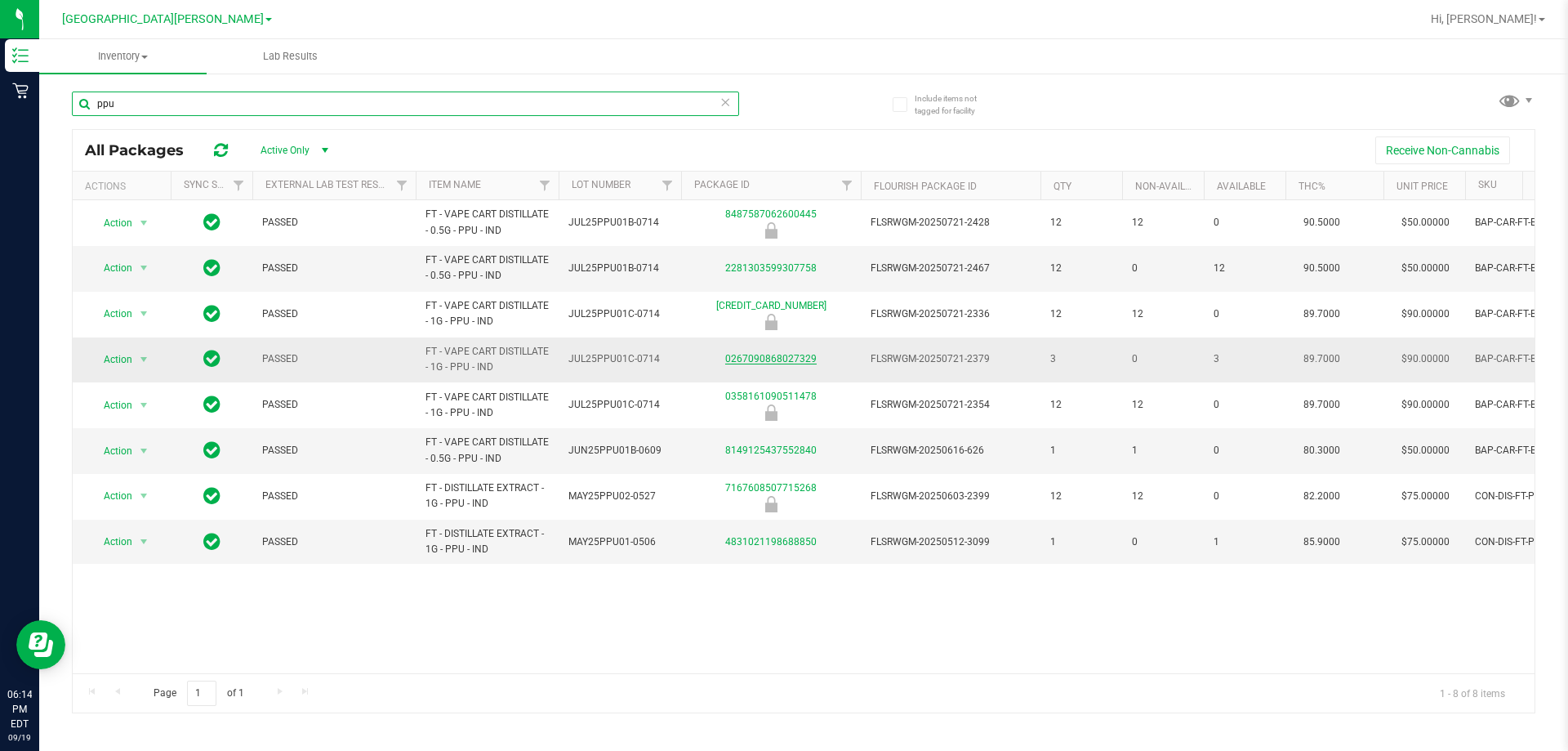
type input "ppu"
click at [782, 355] on link "0267090868027329" at bounding box center [770, 359] width 91 height 12
